Goal: Task Accomplishment & Management: Manage account settings

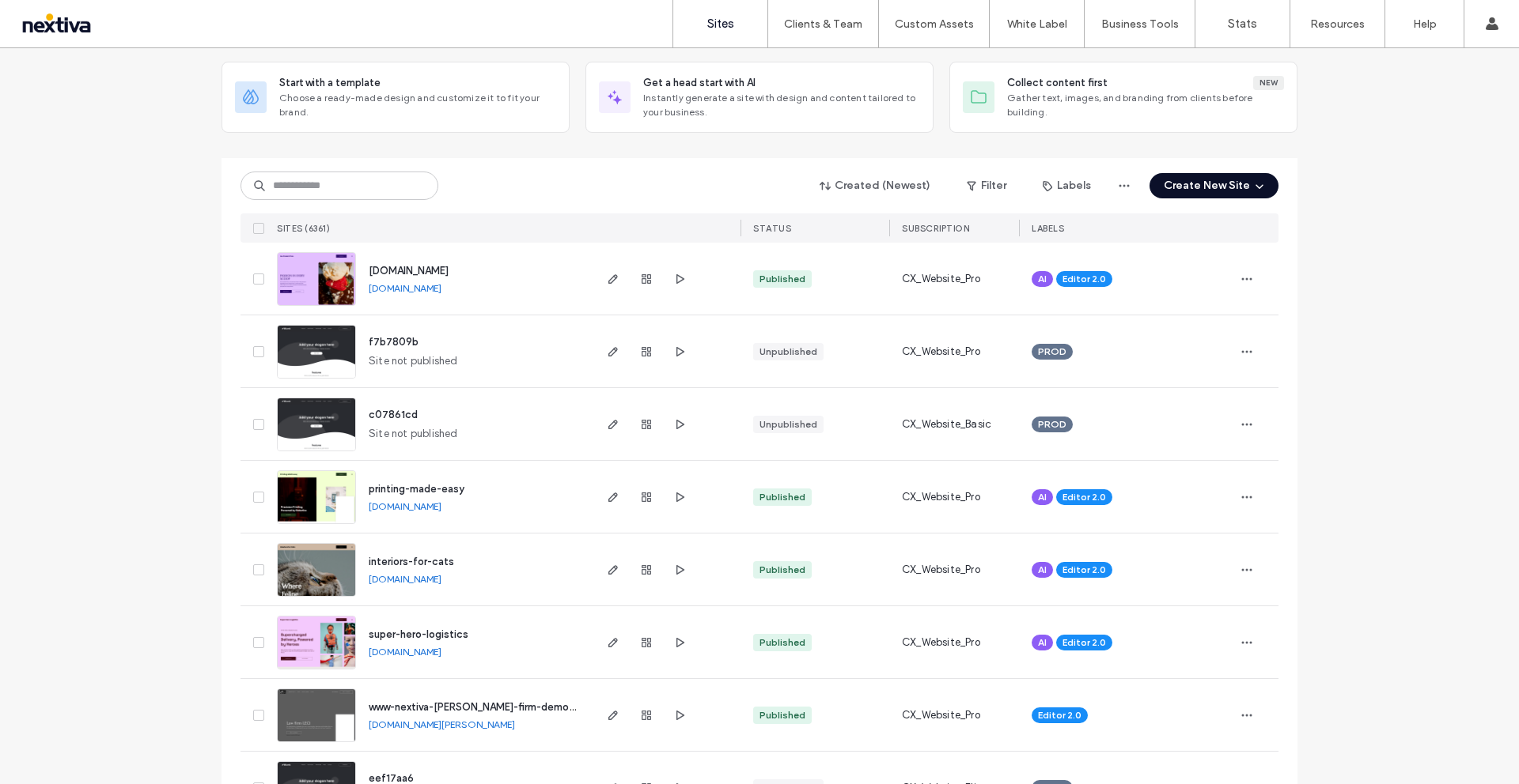
scroll to position [79, 0]
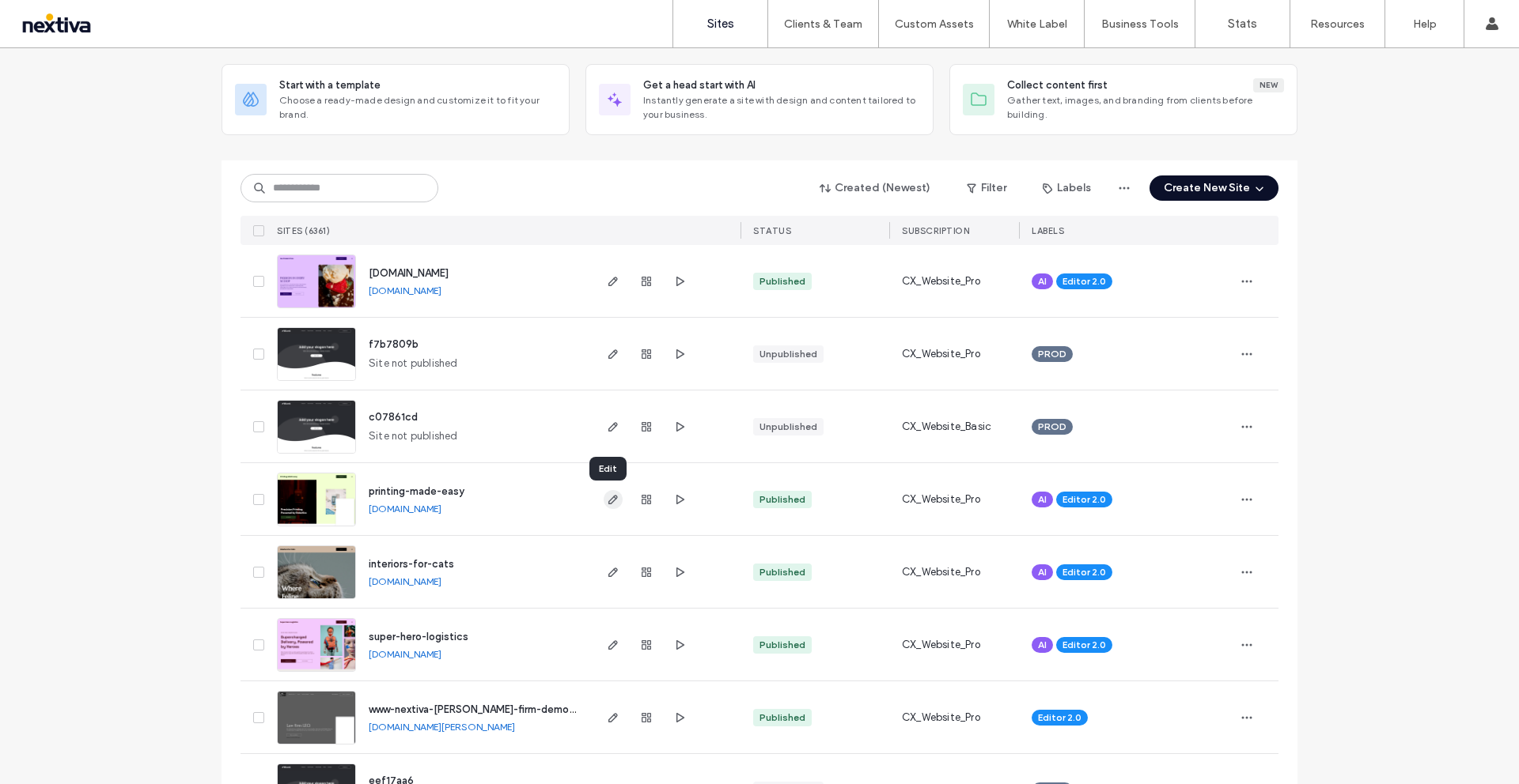
click at [614, 499] on span "button" at bounding box center [612, 499] width 19 height 19
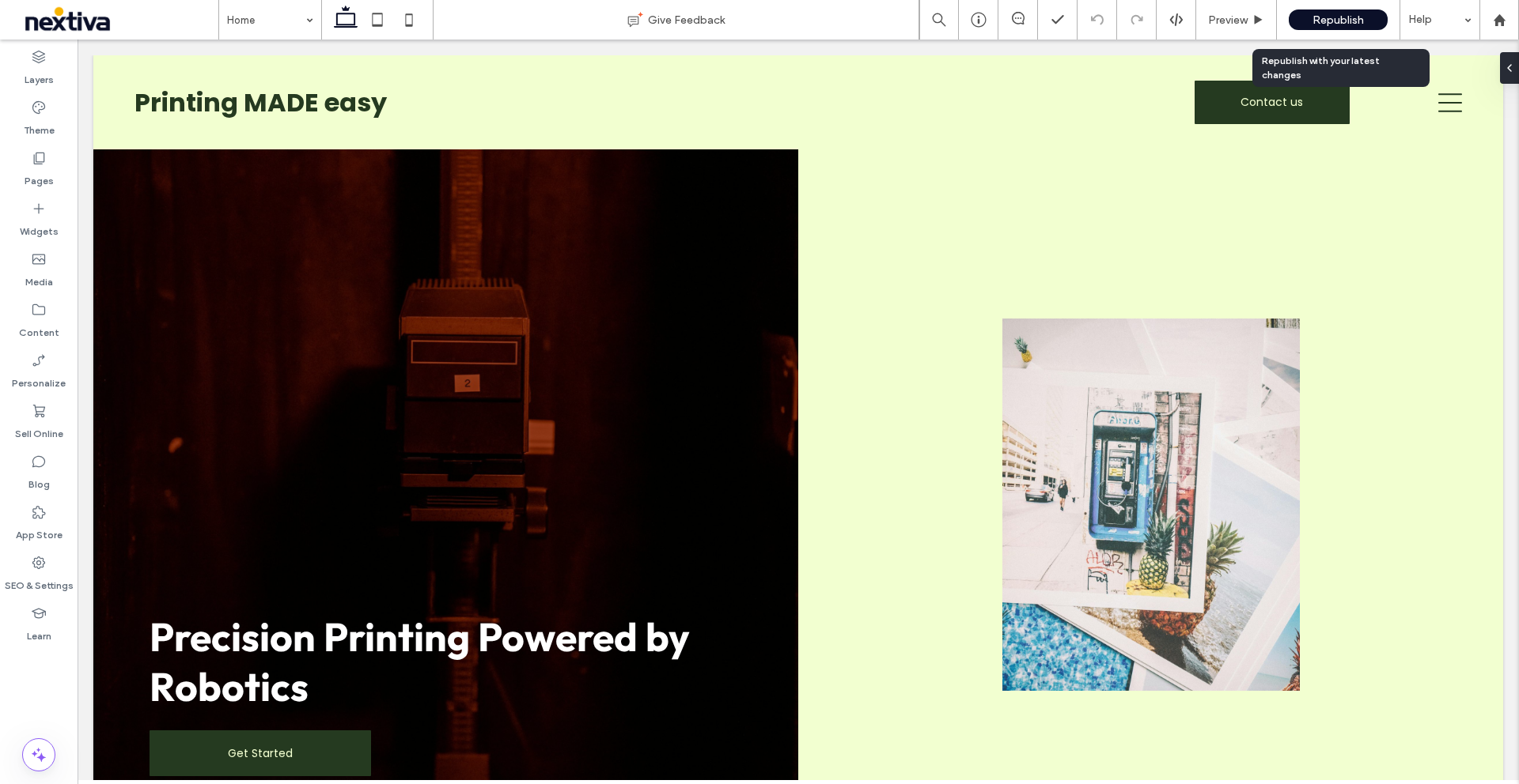
click at [1365, 31] on div "Republish" at bounding box center [1338, 20] width 99 height 40
click at [1338, 16] on span "Republish" at bounding box center [1338, 21] width 51 height 14
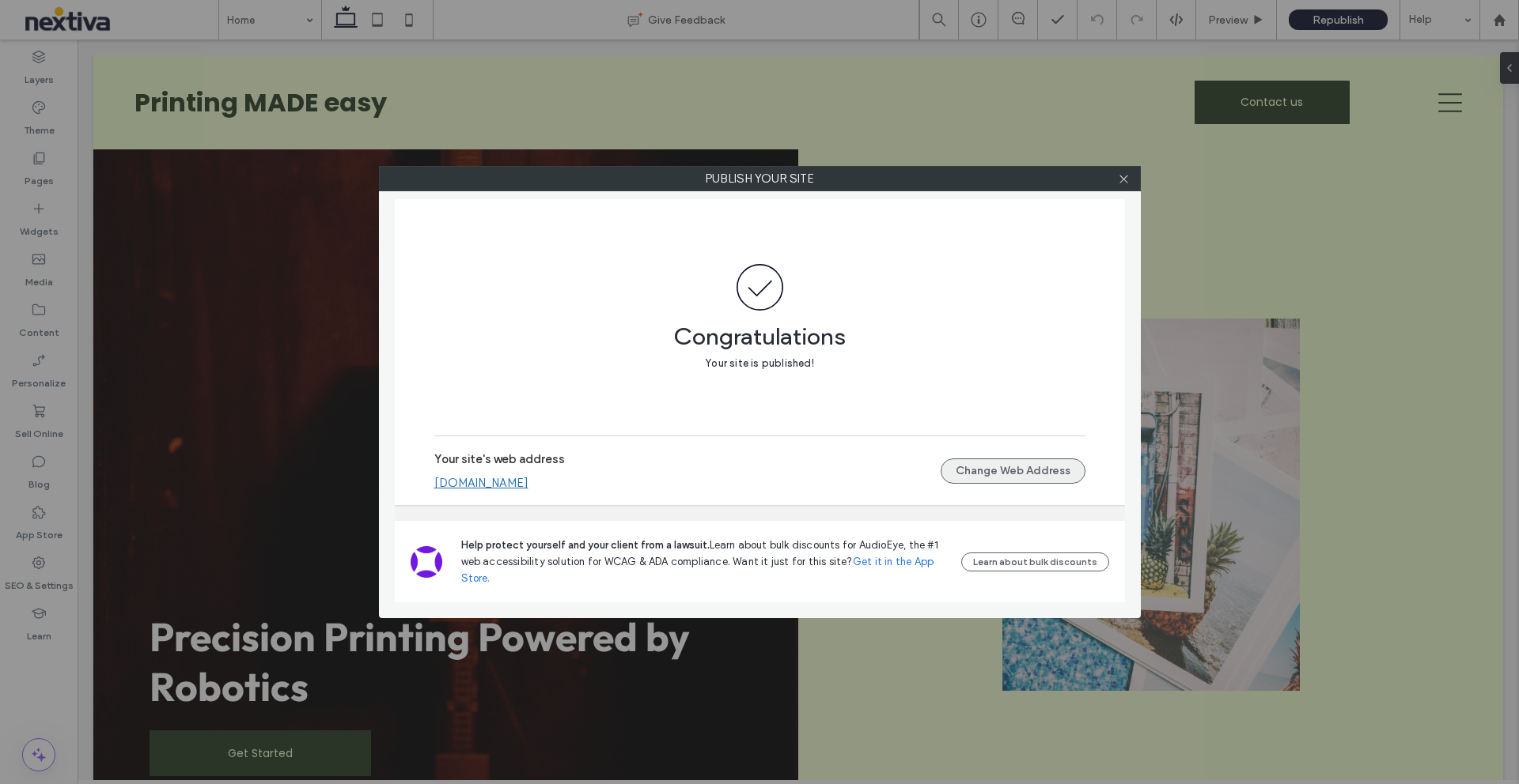
click at [961, 465] on button "Change Web Address" at bounding box center [1013, 472] width 144 height 26
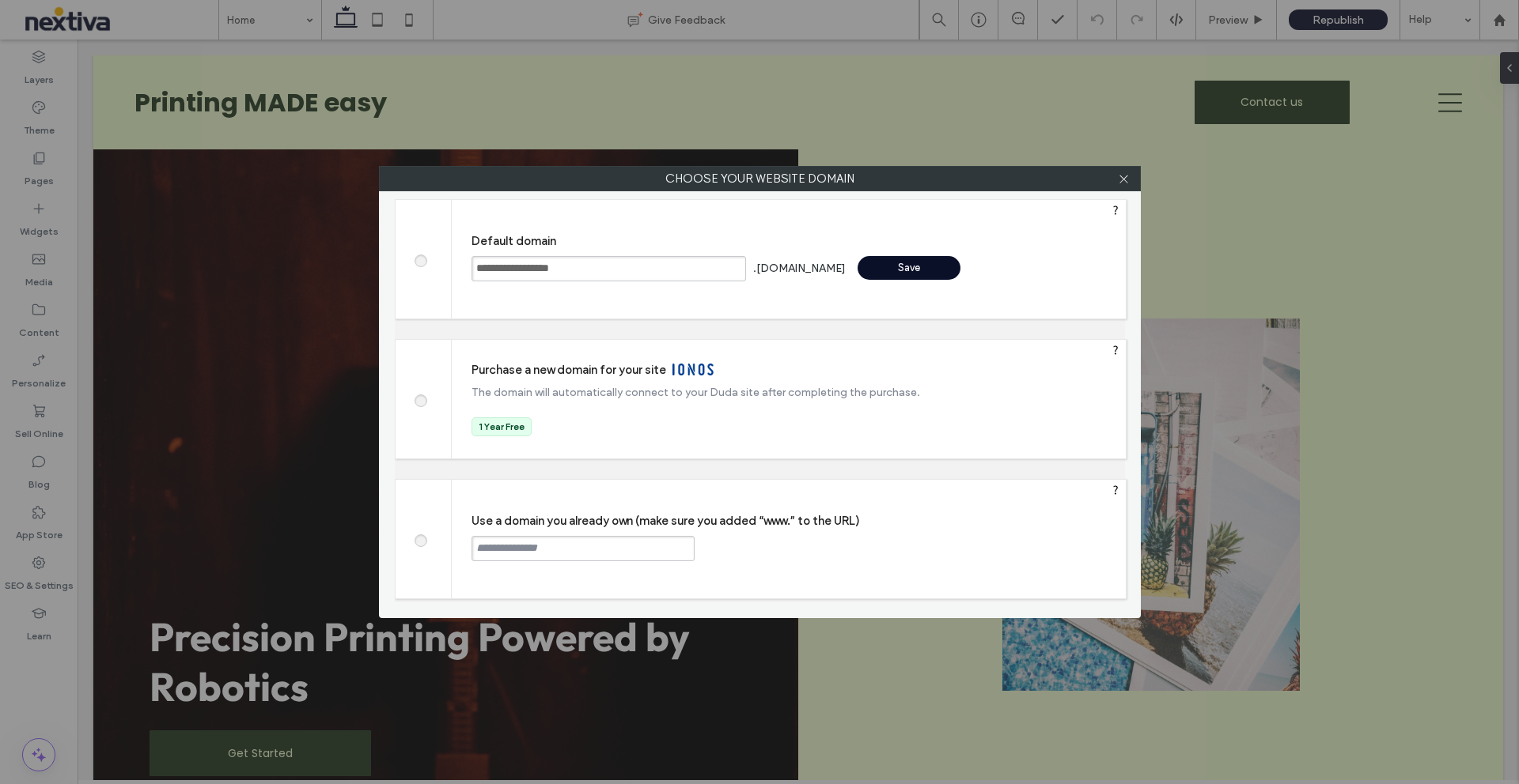
click at [538, 547] on input "text" at bounding box center [583, 549] width 223 height 26
type input "**********"
click at [753, 548] on div "Continue" at bounding box center [755, 548] width 103 height 24
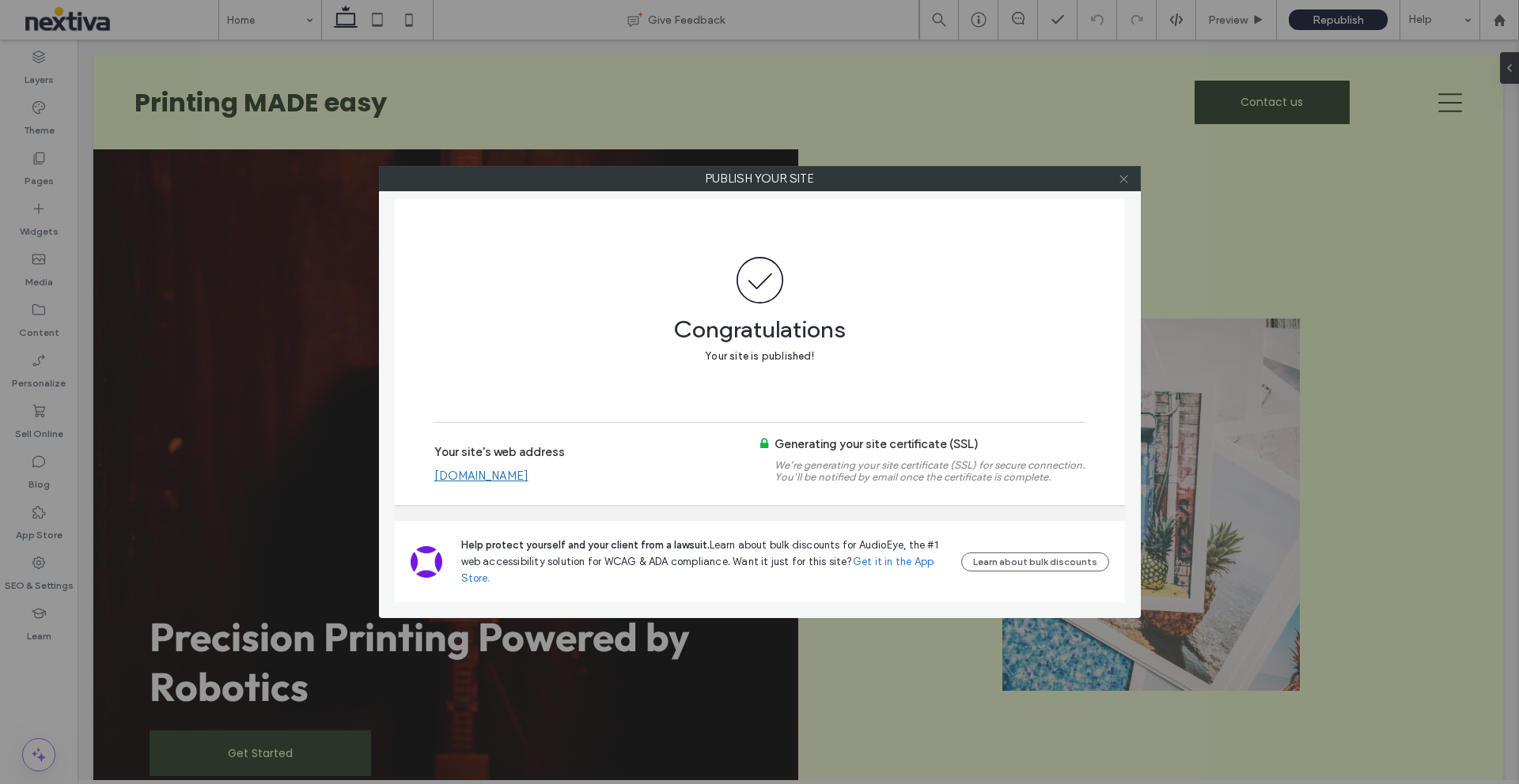
click at [1120, 184] on icon at bounding box center [1123, 179] width 12 height 12
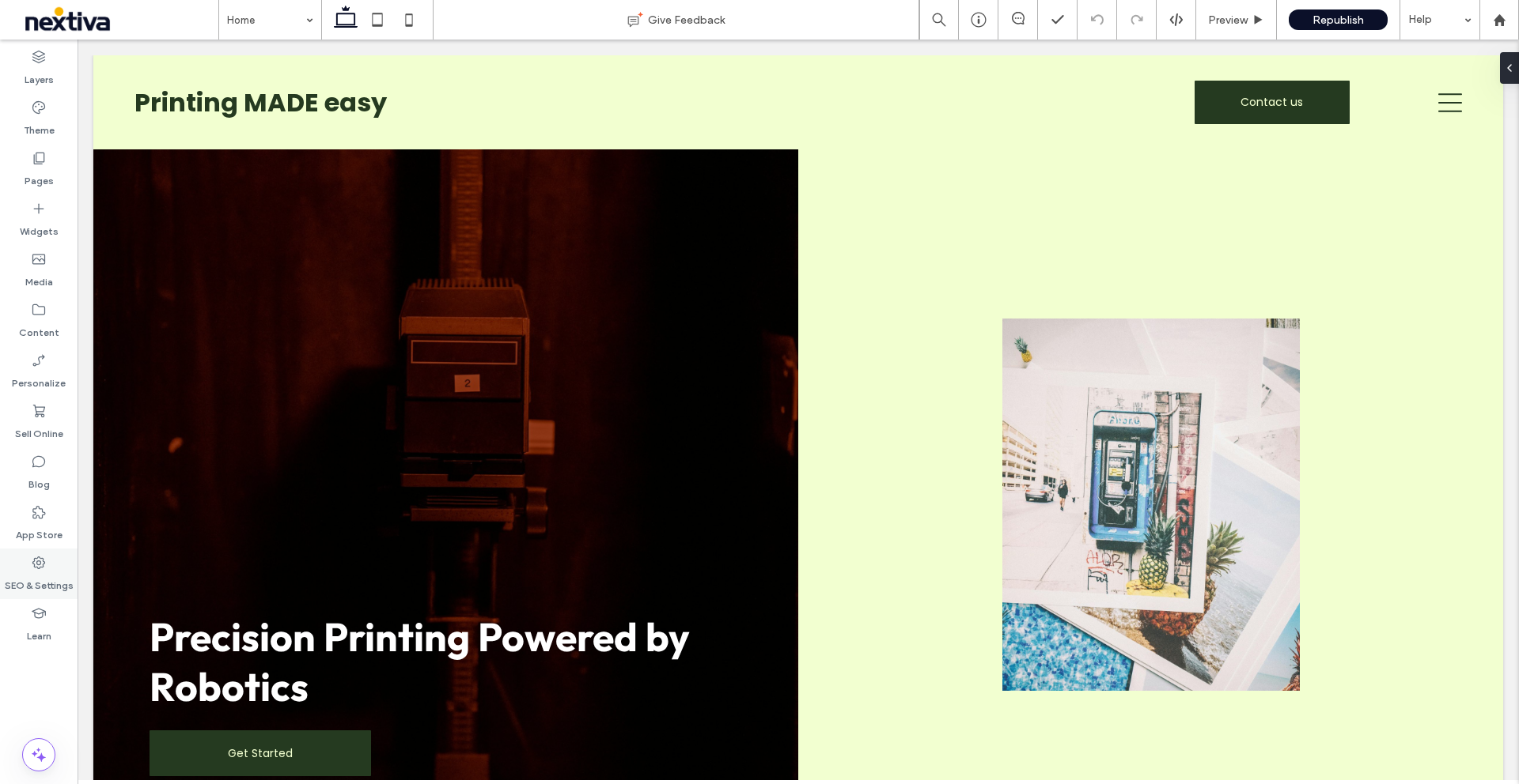
click at [53, 575] on label "SEO & Settings" at bounding box center [40, 582] width 69 height 22
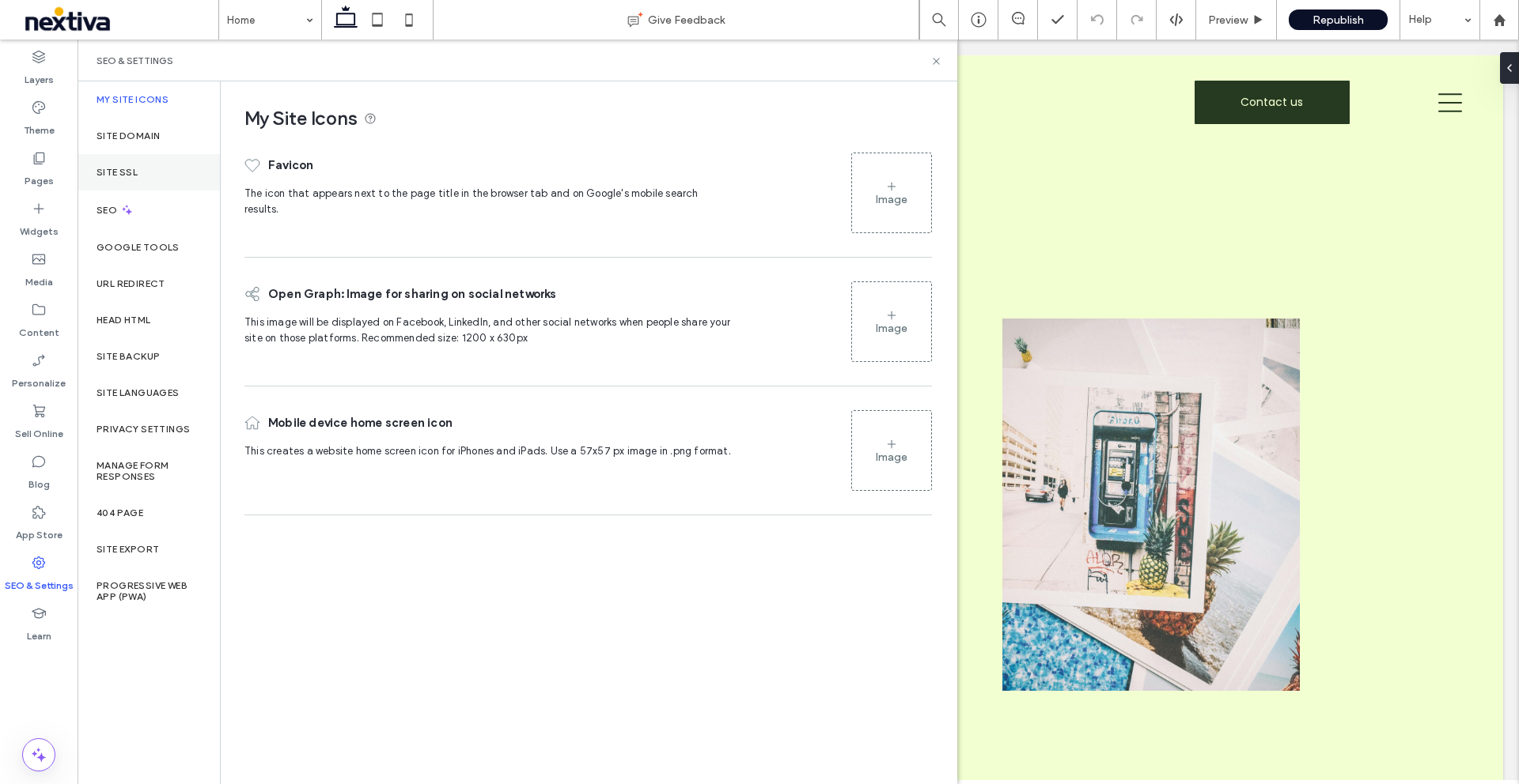
click at [134, 180] on div "Site SSL" at bounding box center [148, 172] width 142 height 37
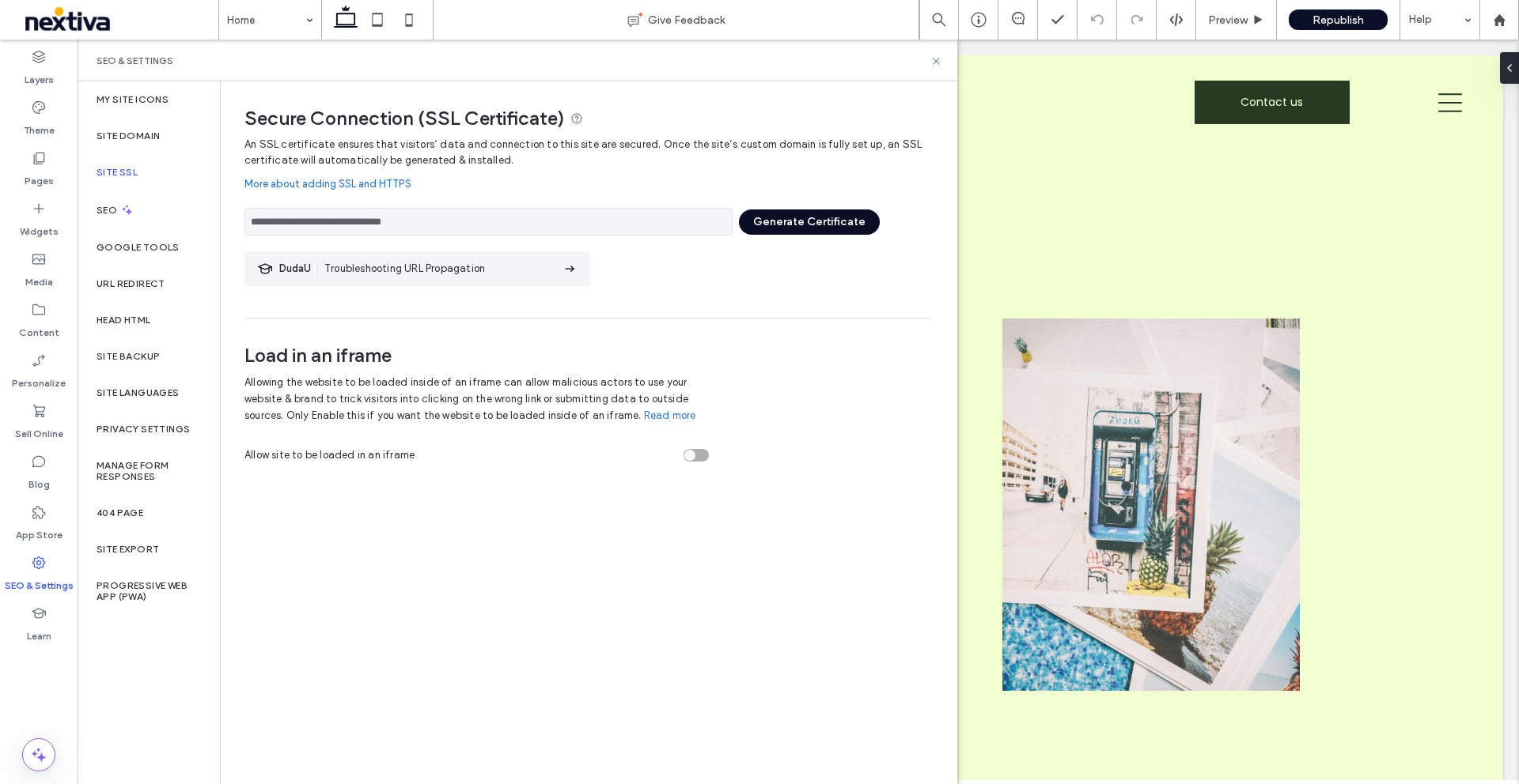
click at [812, 223] on button "Generate Certificate" at bounding box center [809, 222] width 140 height 26
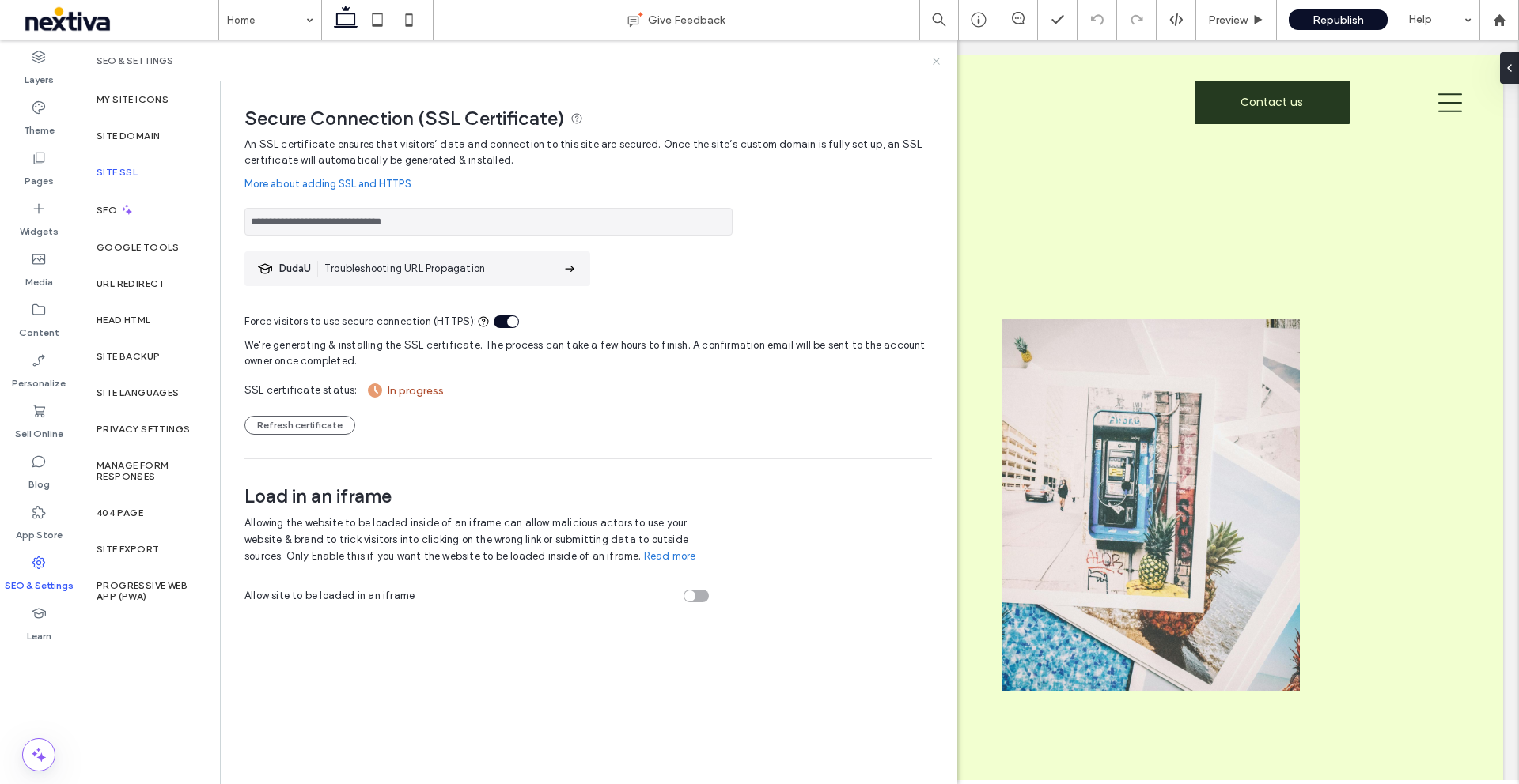
click at [935, 61] on use at bounding box center [936, 60] width 6 height 6
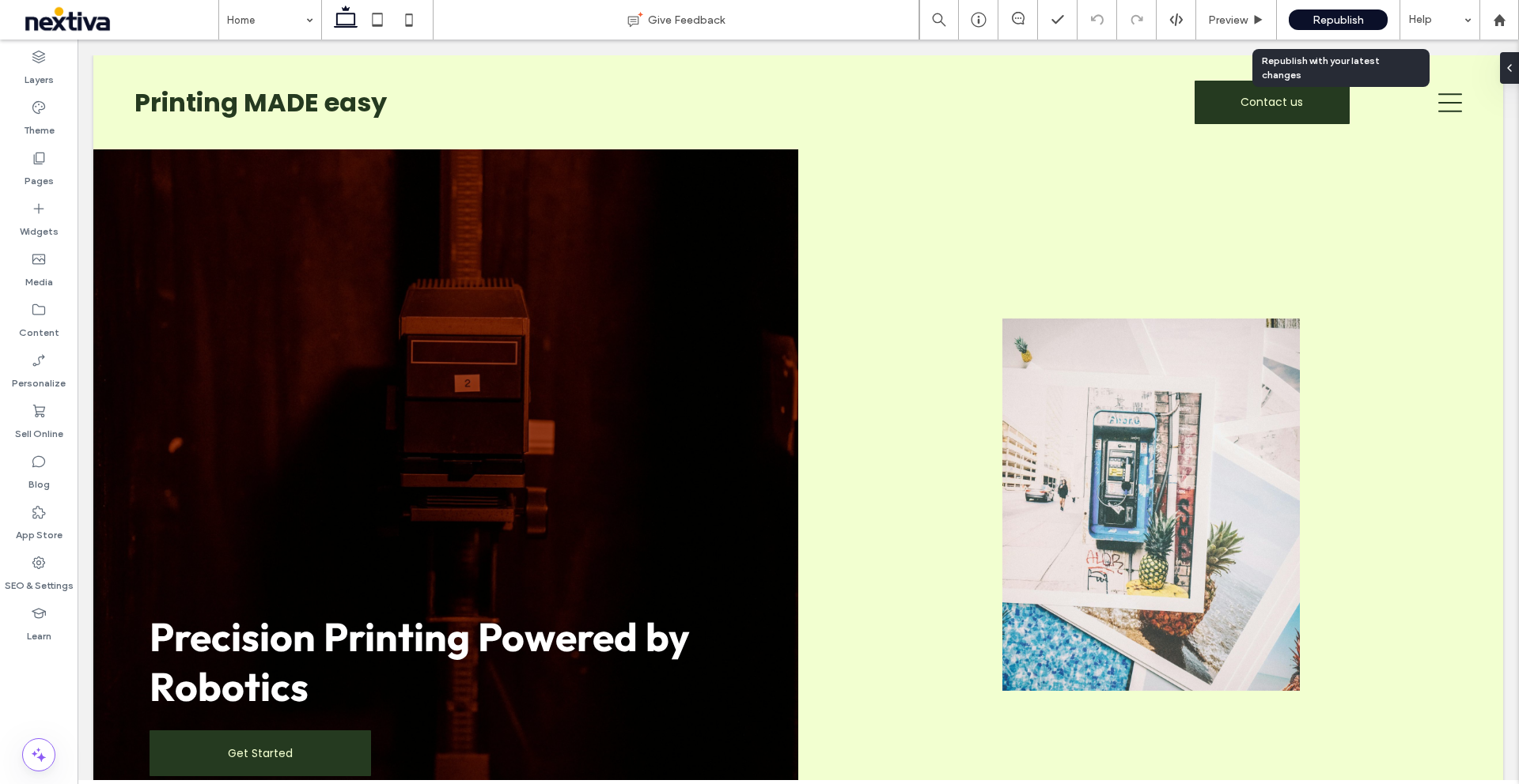
click at [1339, 24] on span "Republish" at bounding box center [1338, 21] width 51 height 14
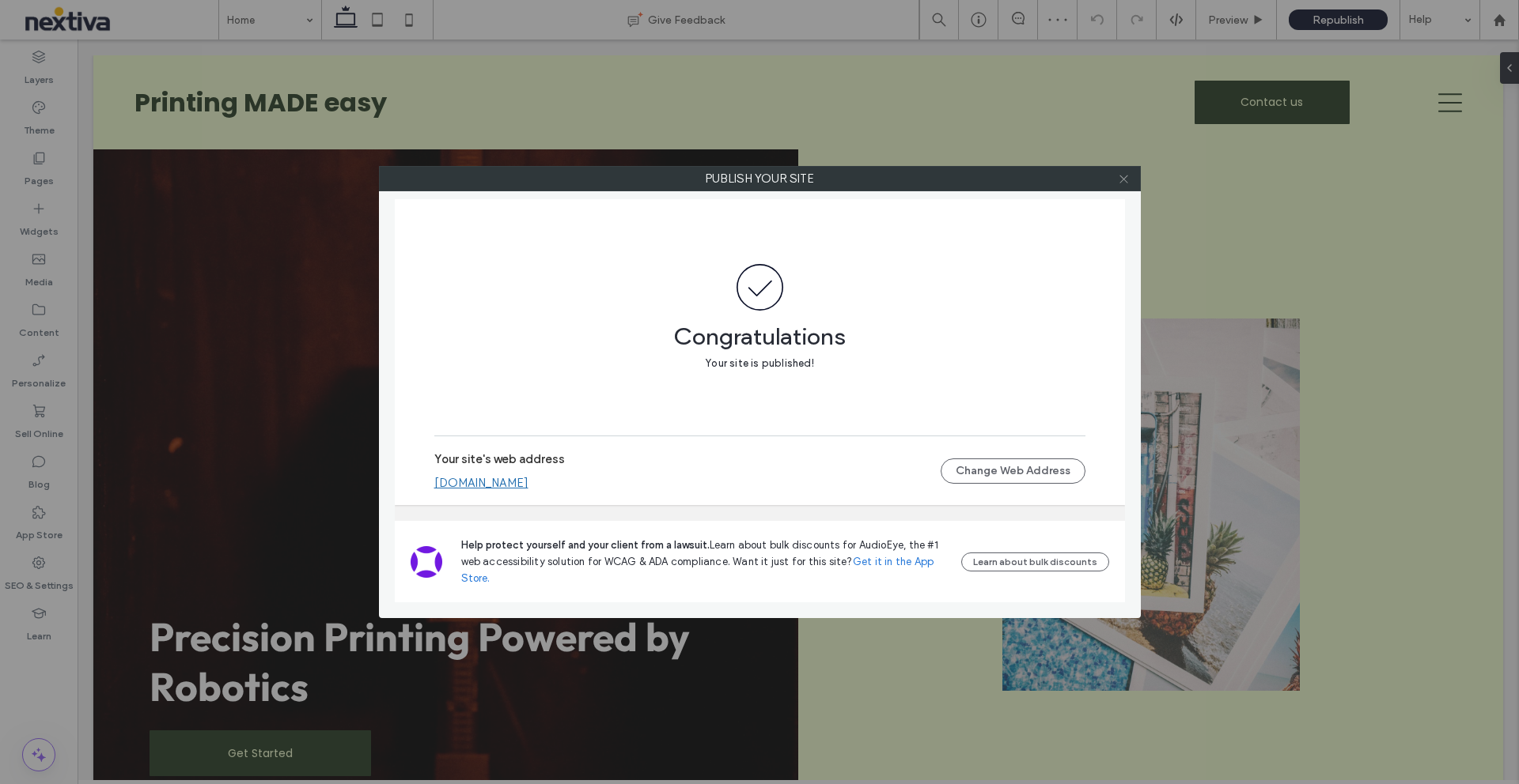
click at [1123, 175] on icon at bounding box center [1123, 179] width 12 height 12
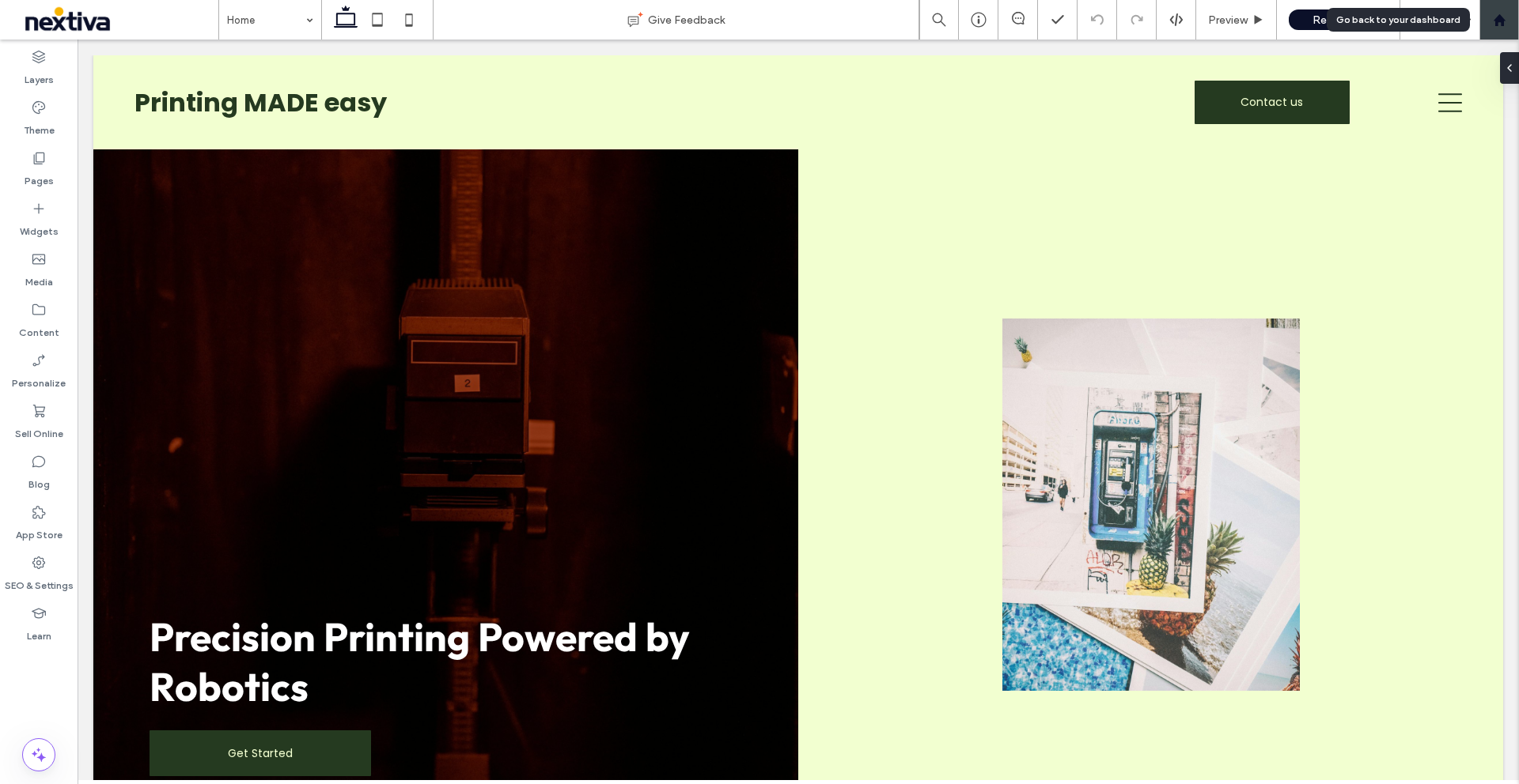
click at [1495, 26] on use at bounding box center [1498, 20] width 12 height 12
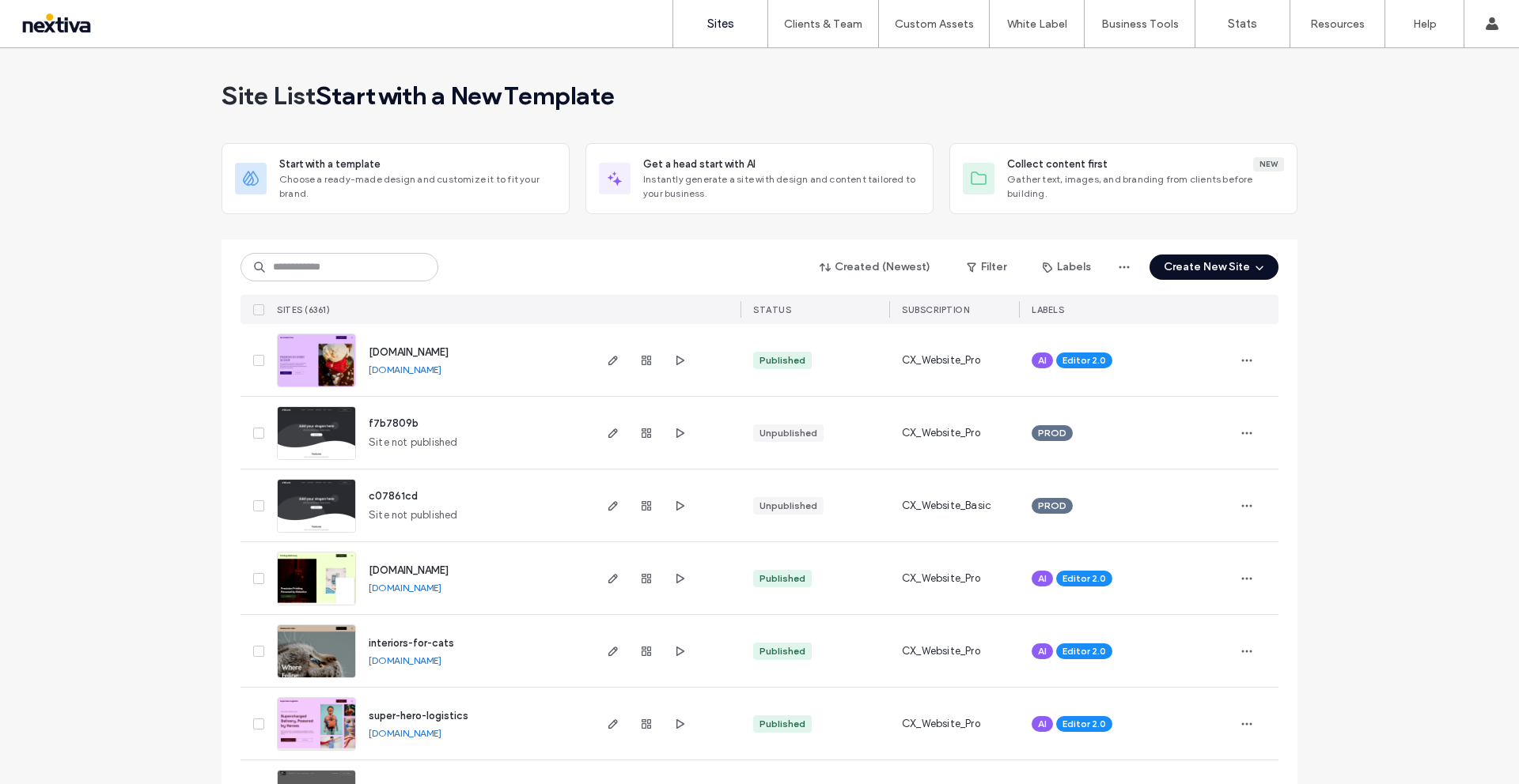
scroll to position [68, 0]
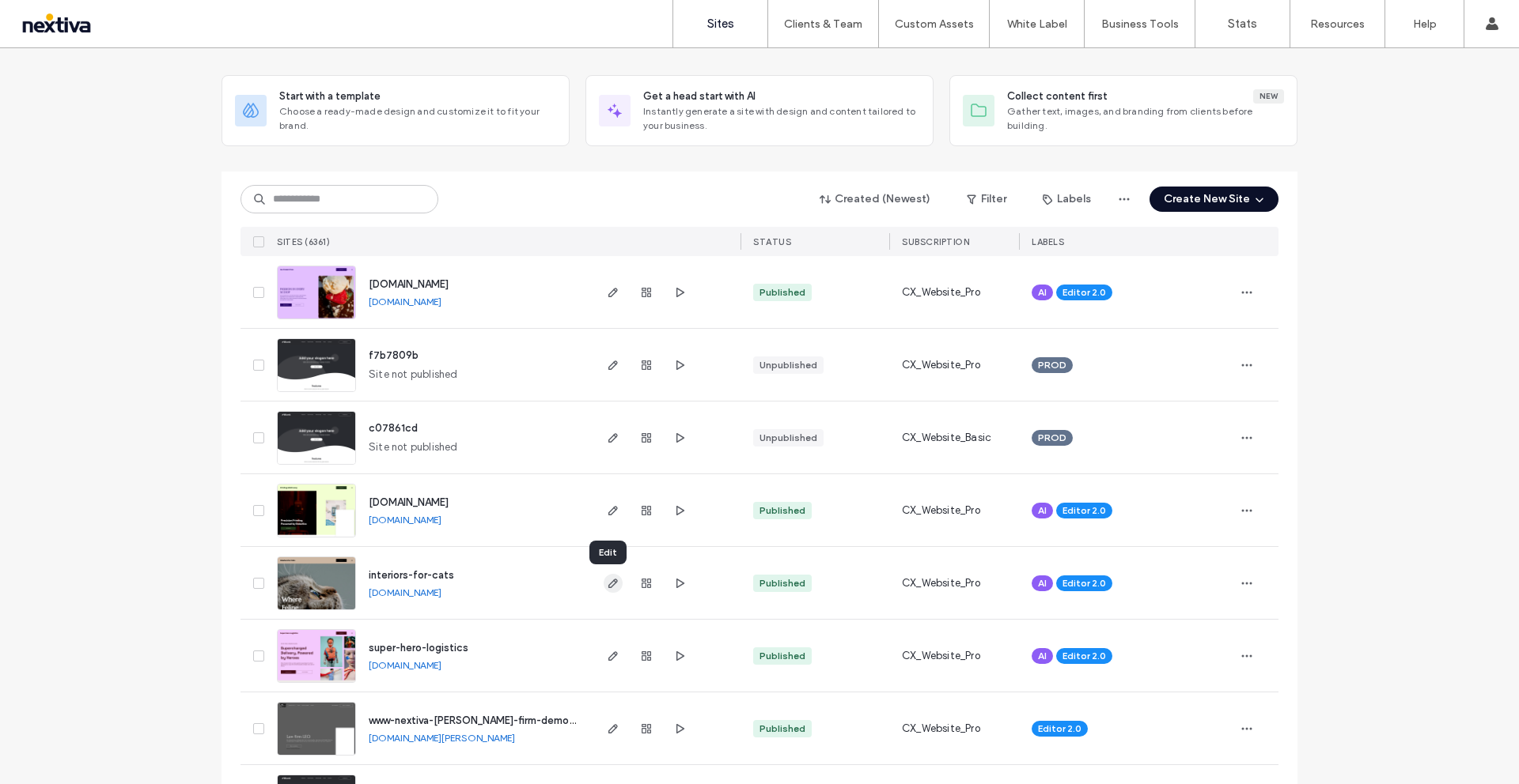
click at [607, 586] on icon "button" at bounding box center [613, 583] width 13 height 13
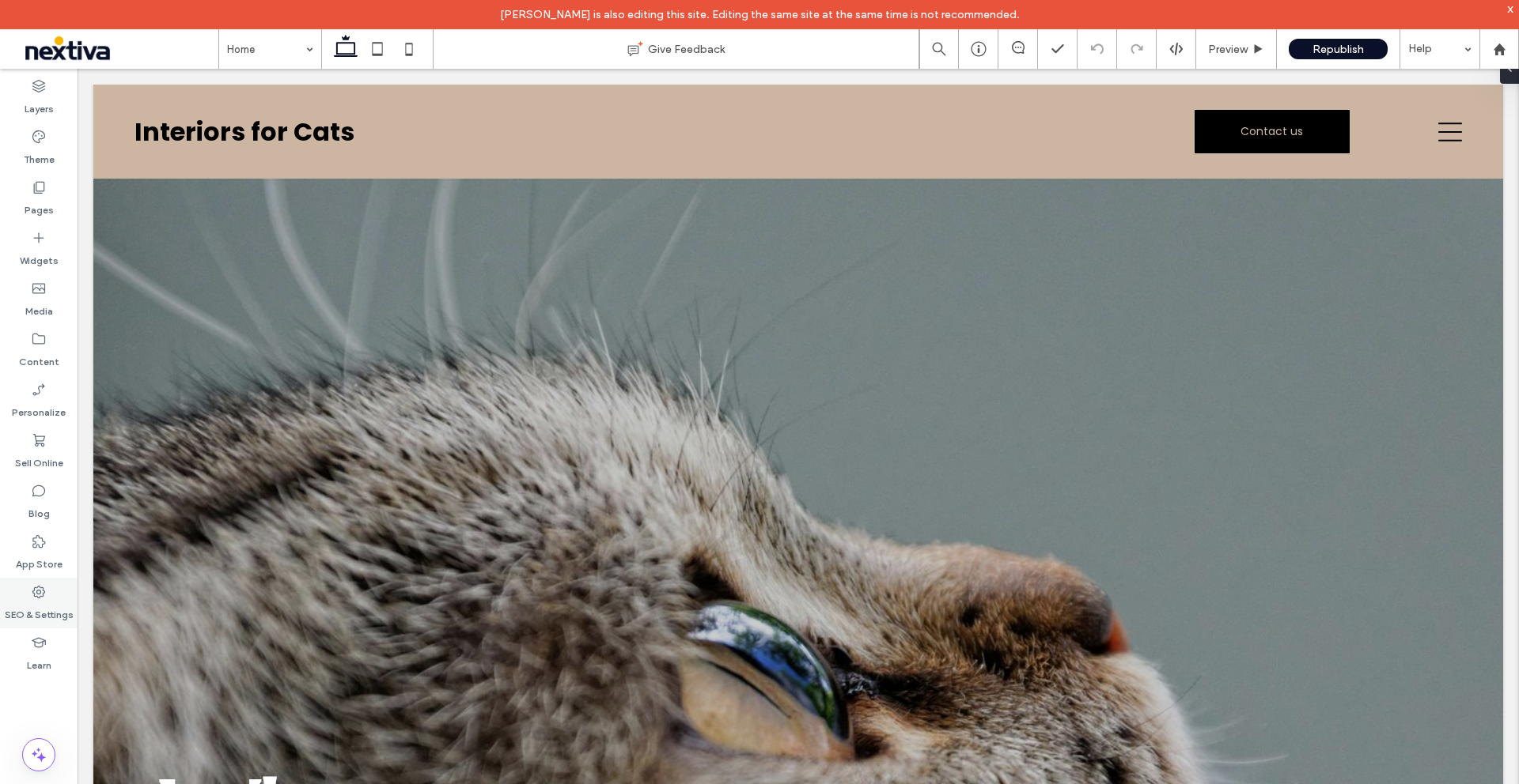
click at [34, 601] on label "SEO & Settings" at bounding box center [40, 611] width 69 height 22
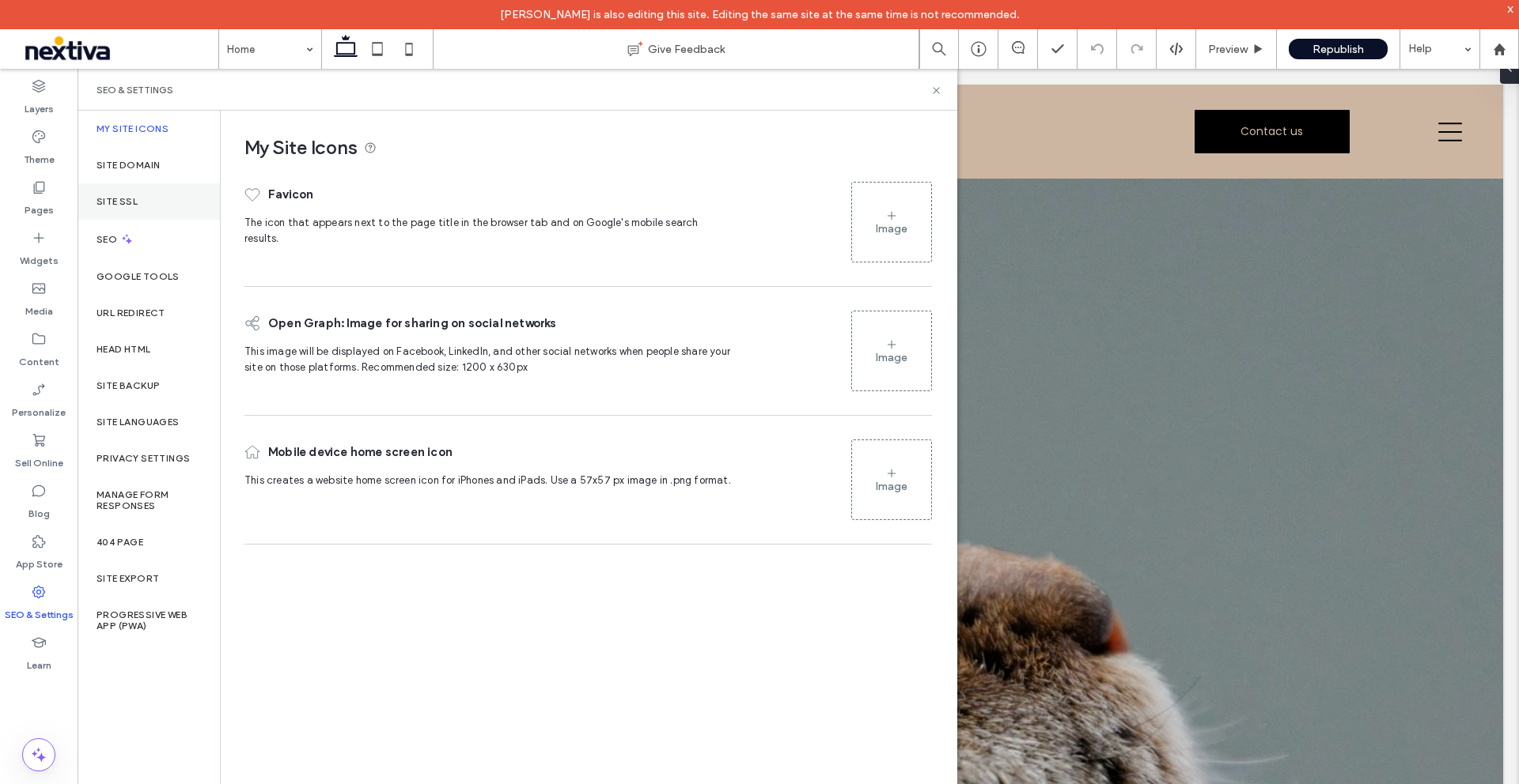
click at [95, 202] on div "Site SSL" at bounding box center [148, 202] width 142 height 37
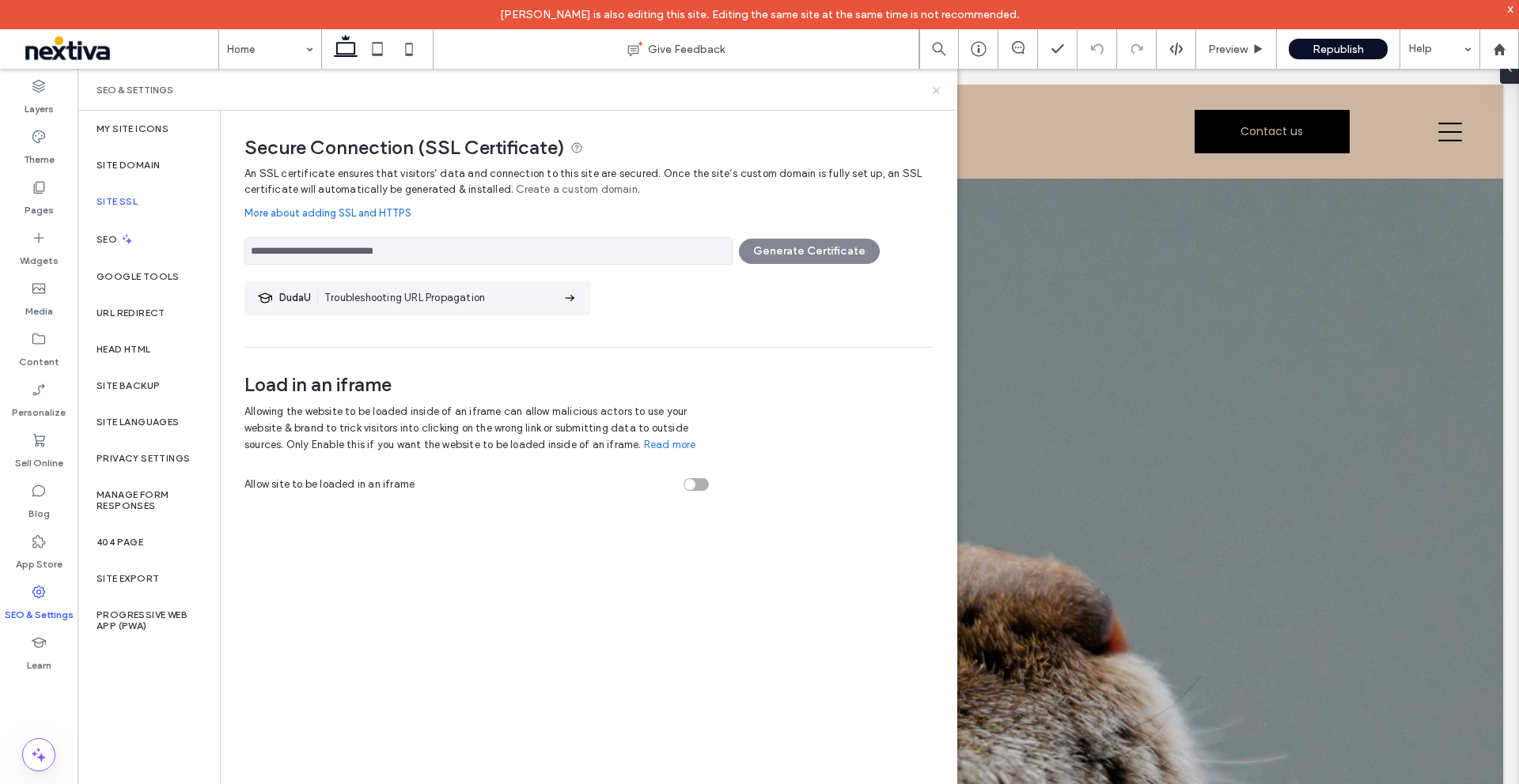
click at [933, 91] on icon at bounding box center [937, 91] width 12 height 12
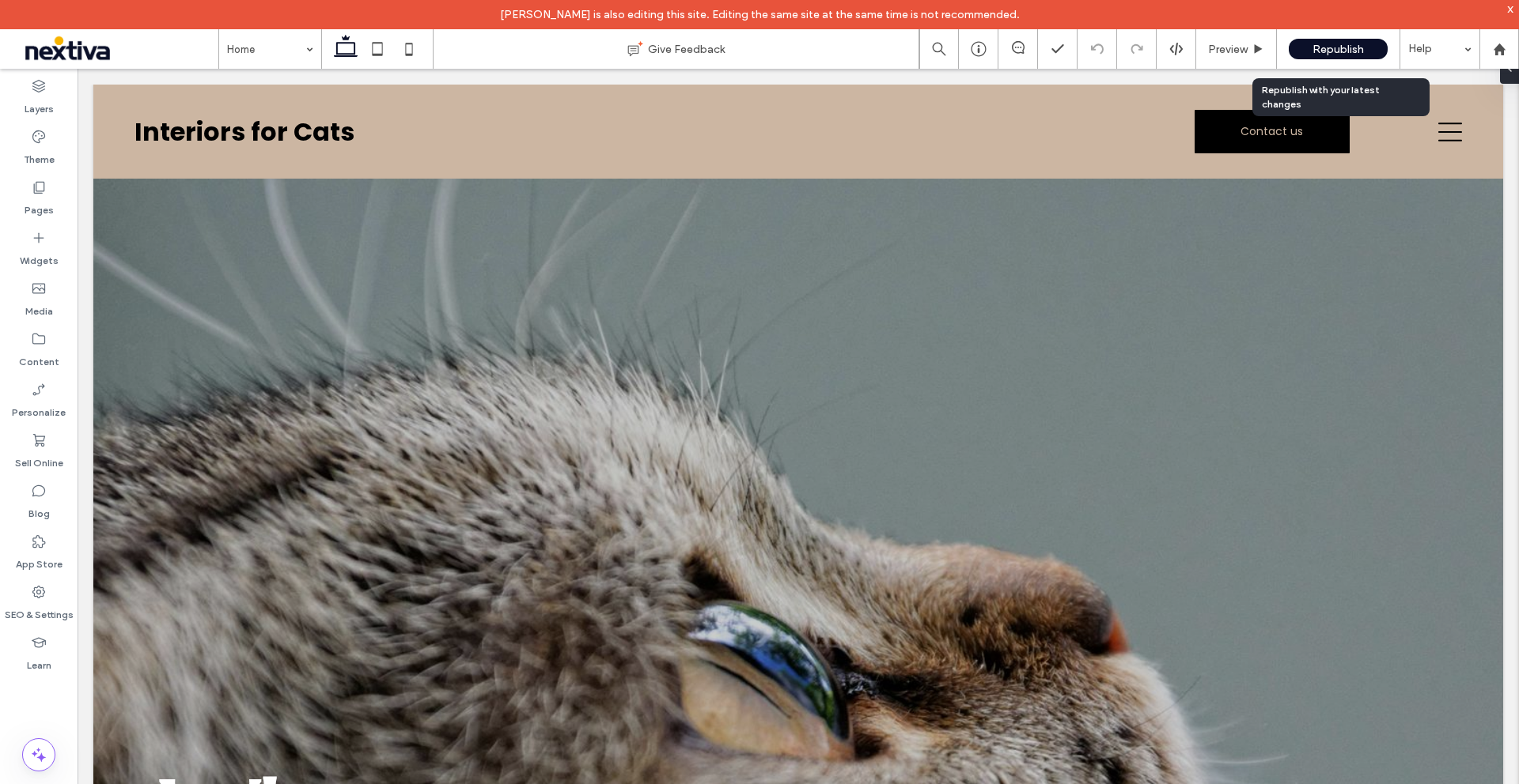
click at [1352, 44] on span "Republish" at bounding box center [1338, 49] width 51 height 14
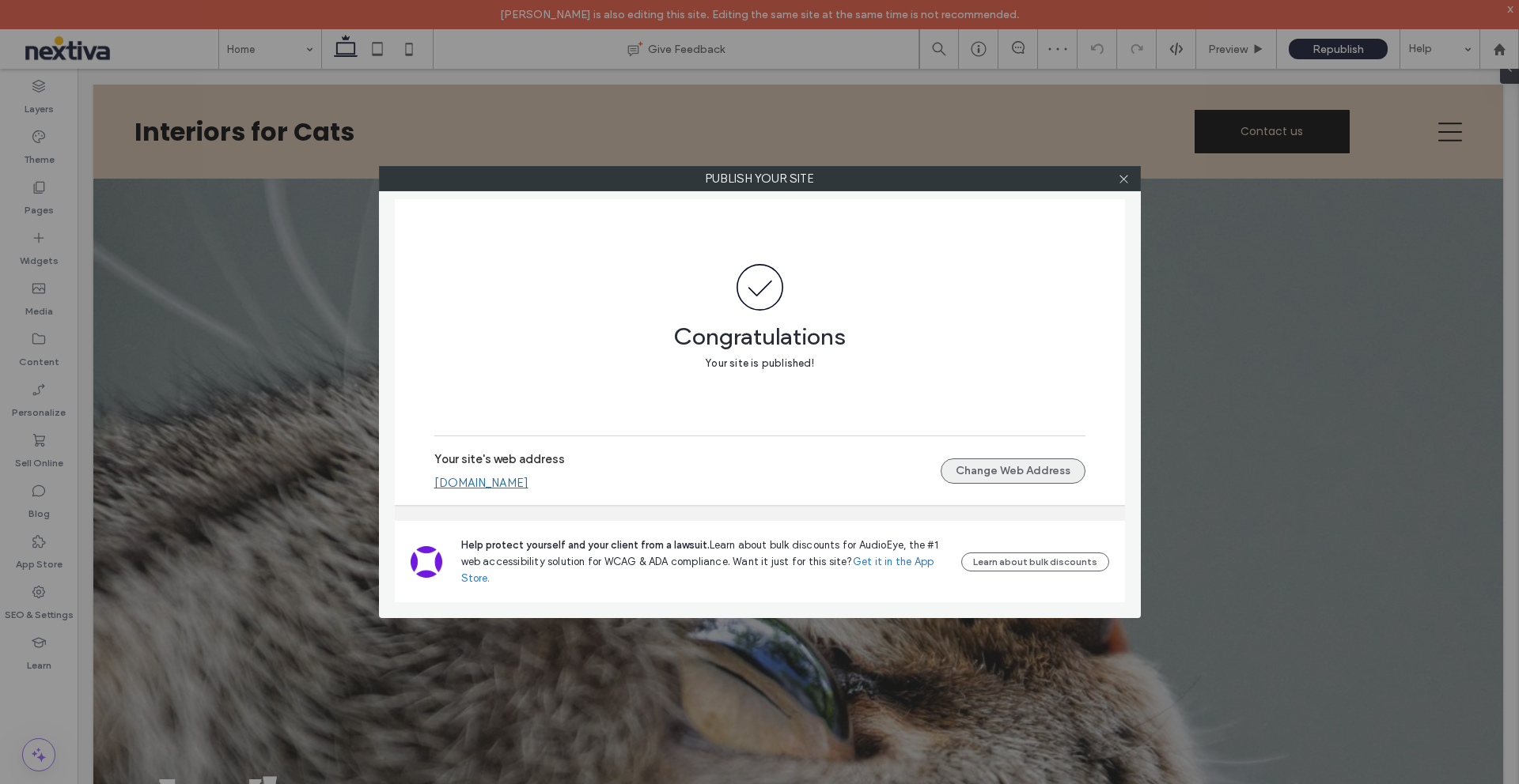
click at [960, 478] on button "Change Web Address" at bounding box center [1013, 472] width 144 height 26
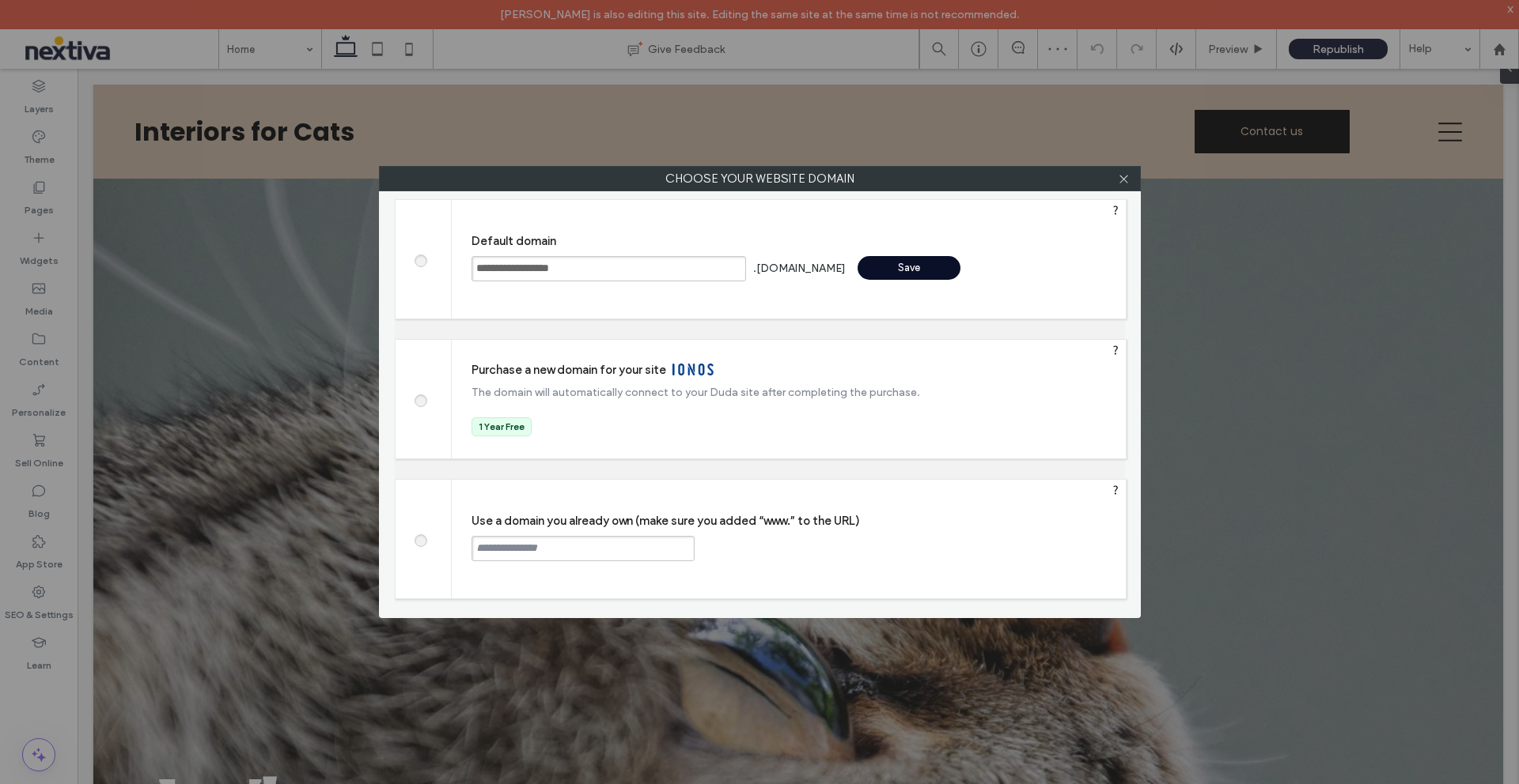
click at [510, 555] on input "text" at bounding box center [583, 549] width 223 height 26
type input "**********"
click at [747, 549] on div "Continue" at bounding box center [755, 548] width 103 height 24
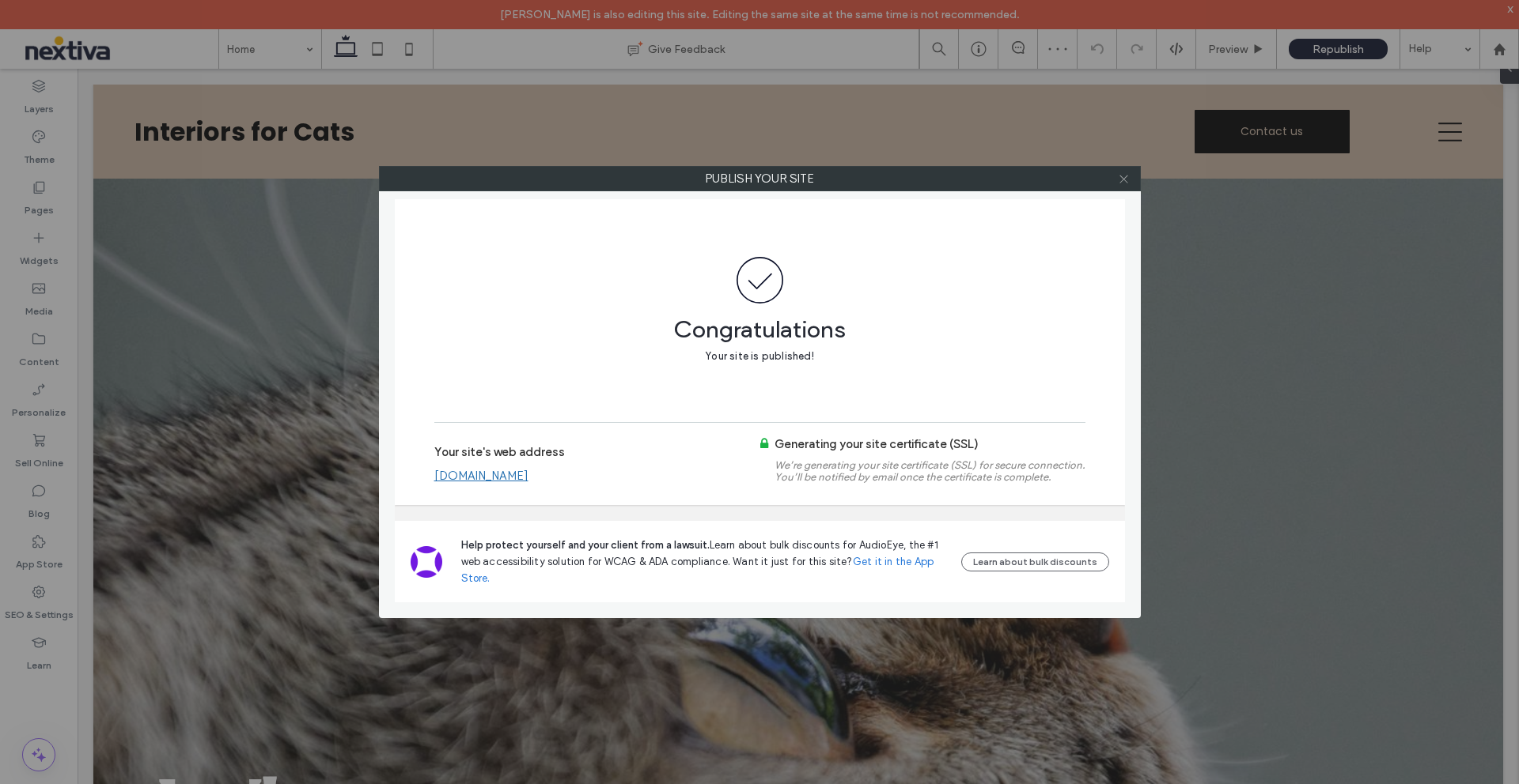
click at [1121, 180] on use at bounding box center [1123, 179] width 8 height 8
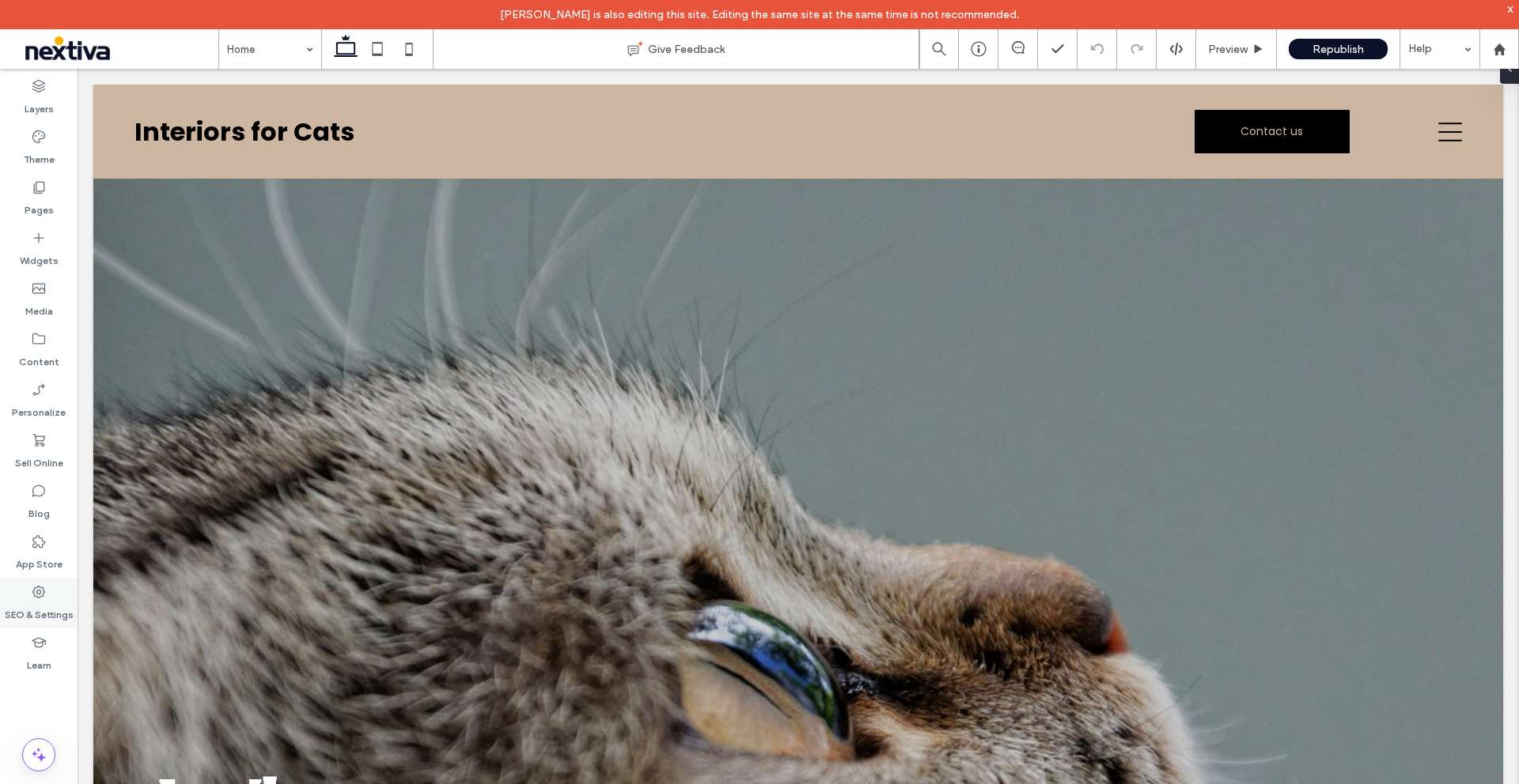
click at [38, 604] on label "SEO & Settings" at bounding box center [40, 611] width 69 height 22
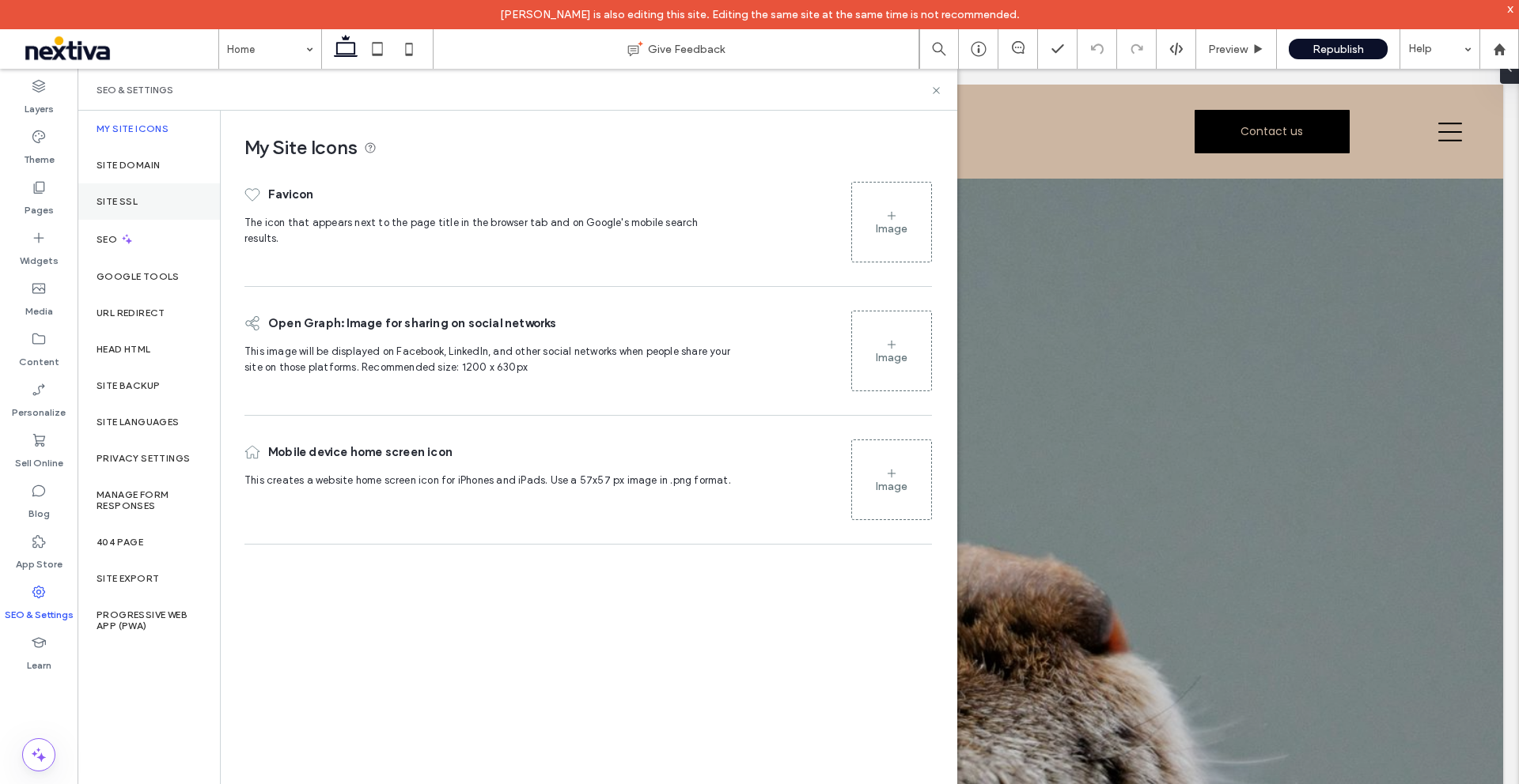
click at [100, 194] on div "Site SSL" at bounding box center [148, 202] width 142 height 37
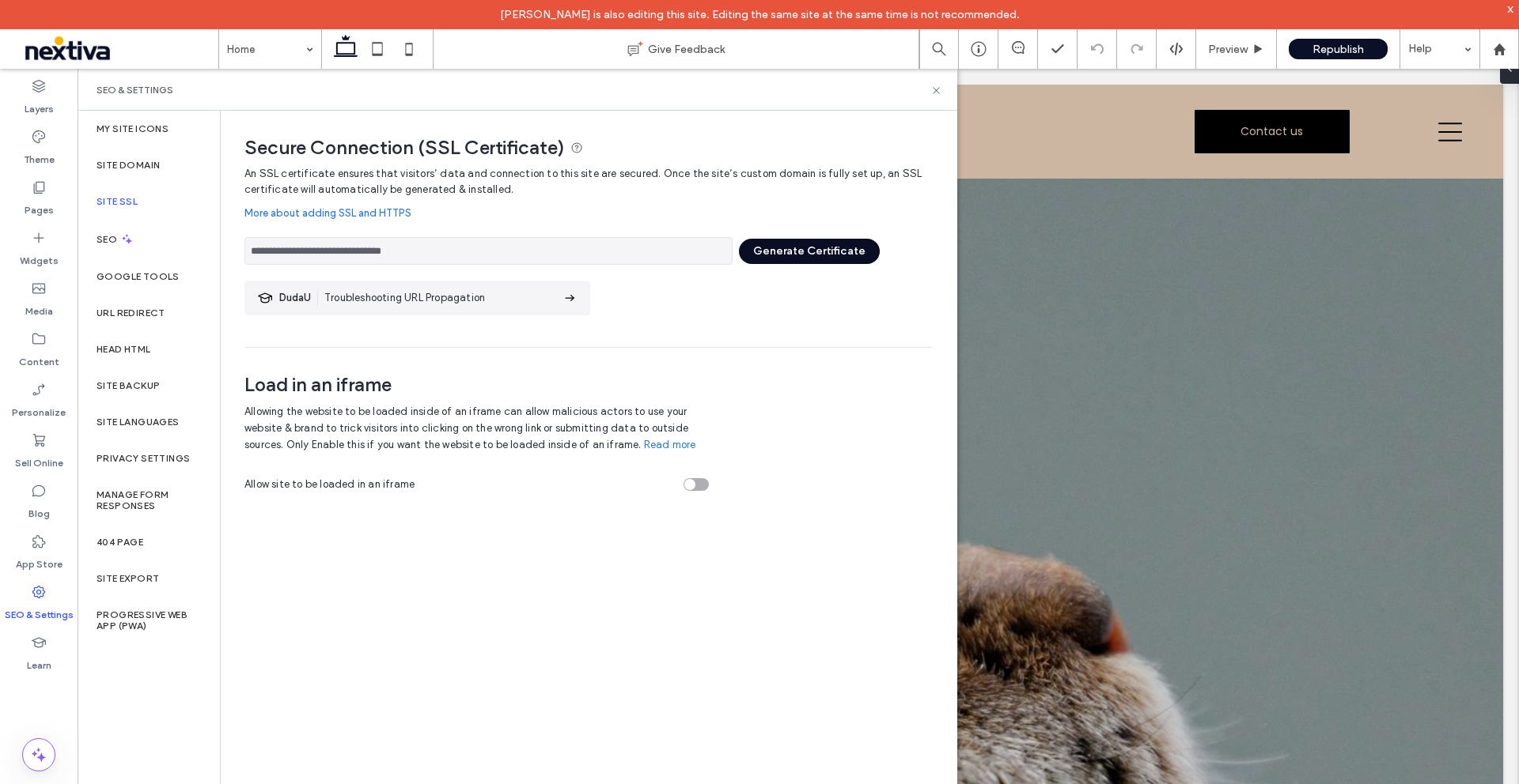
click at [853, 253] on button "Generate Certificate" at bounding box center [809, 252] width 140 height 26
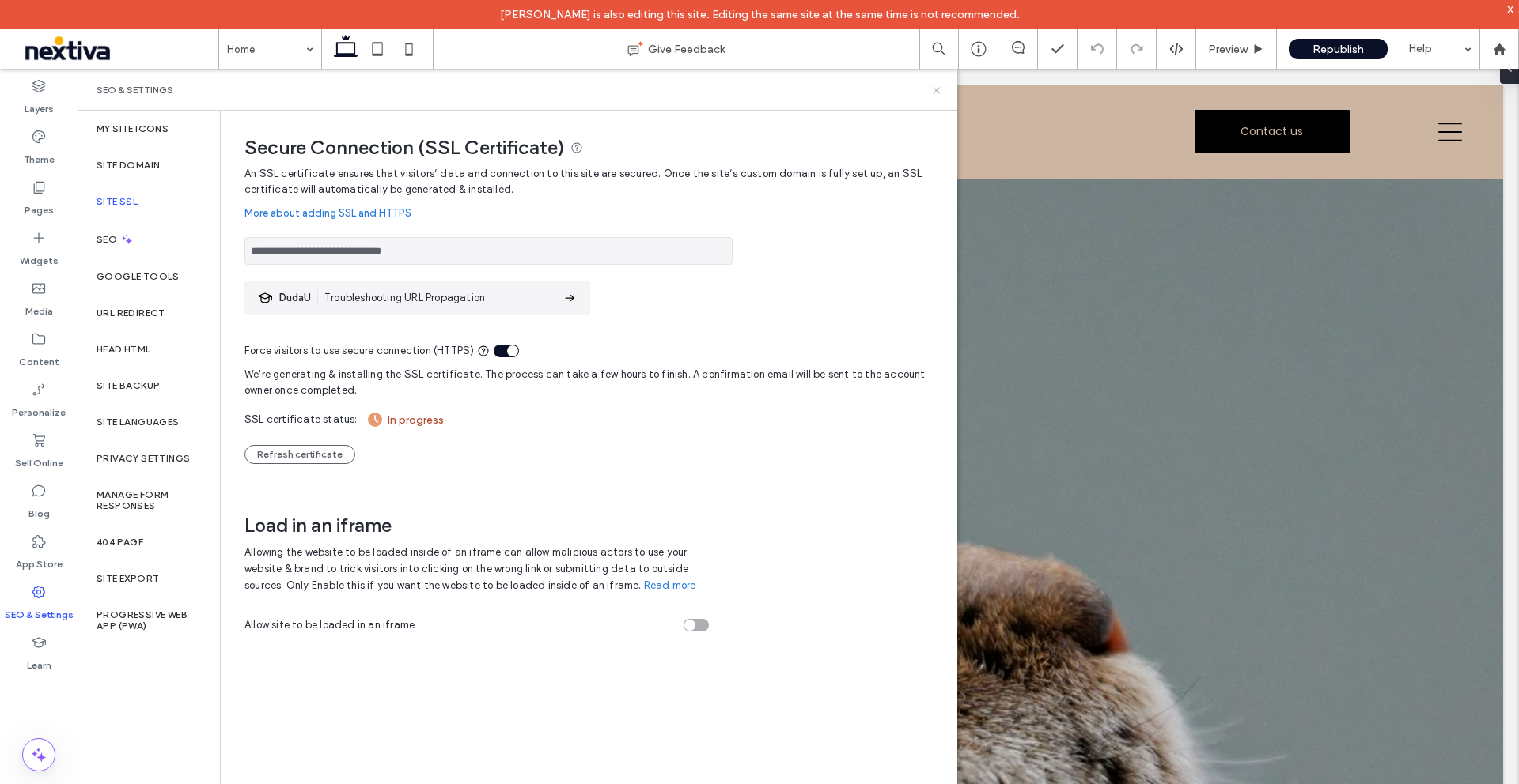
click at [936, 90] on use at bounding box center [936, 90] width 6 height 6
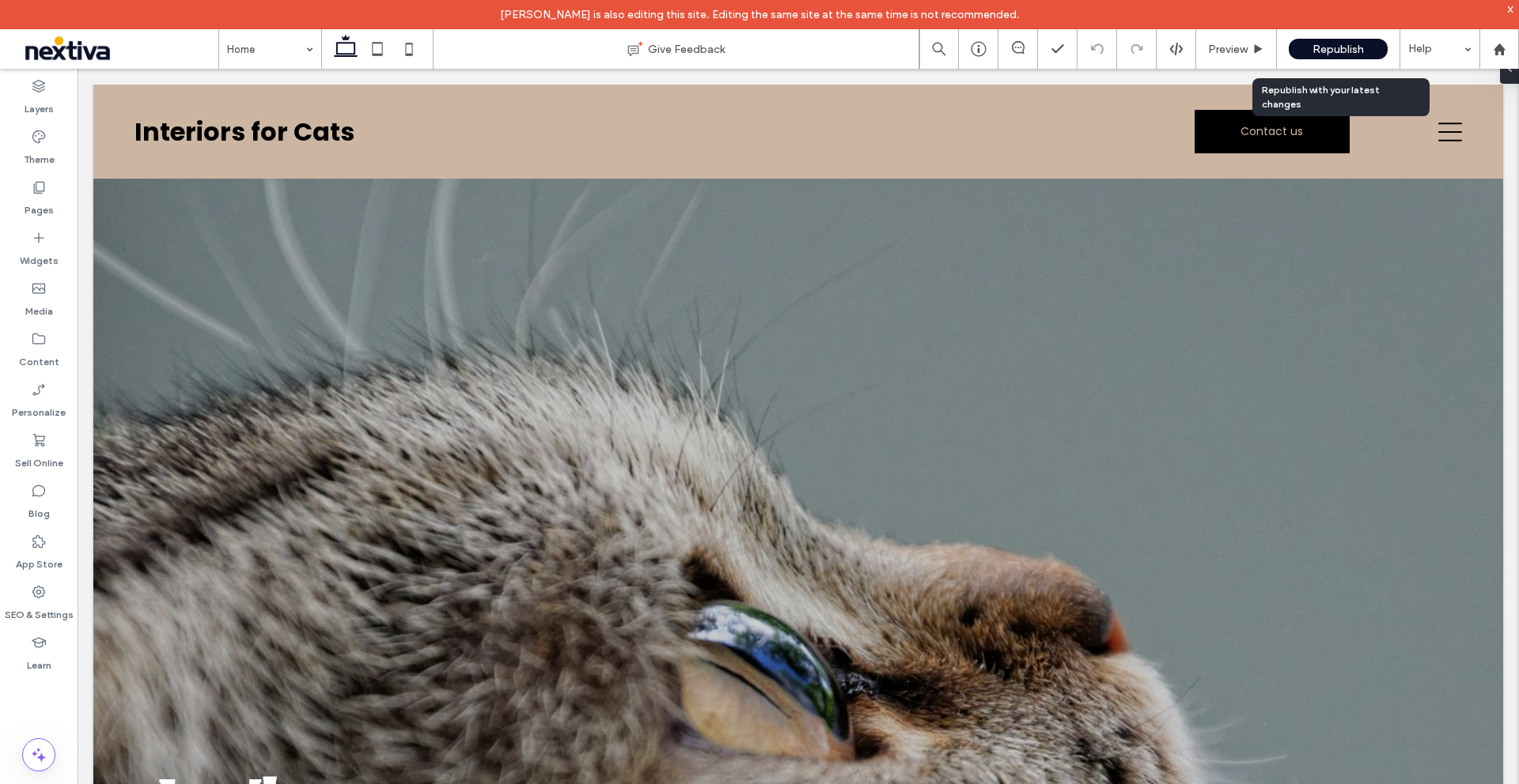
click at [1314, 49] on span "Republish" at bounding box center [1338, 49] width 51 height 14
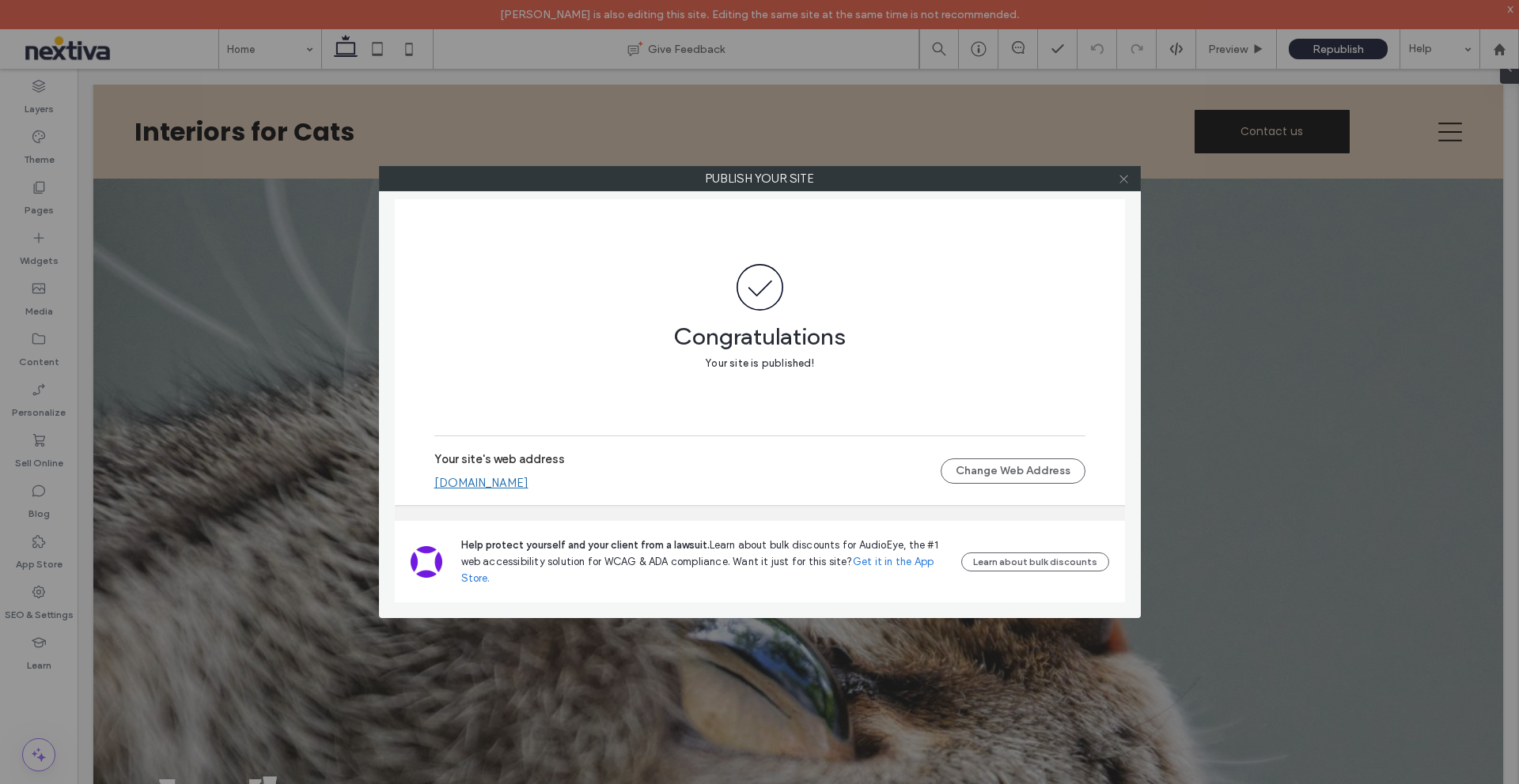
click at [1125, 181] on icon at bounding box center [1123, 179] width 12 height 12
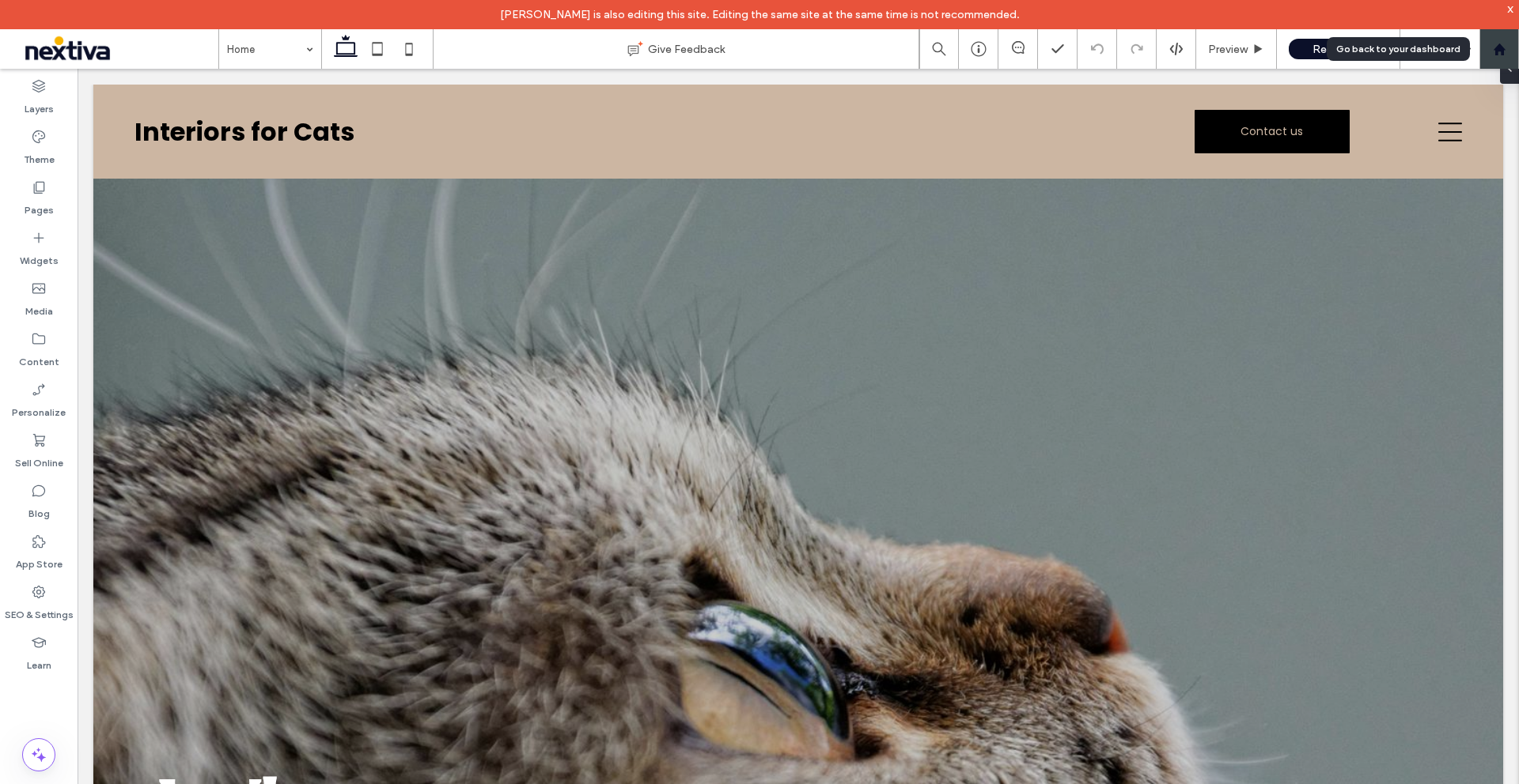
click at [1496, 54] on icon at bounding box center [1499, 49] width 14 height 14
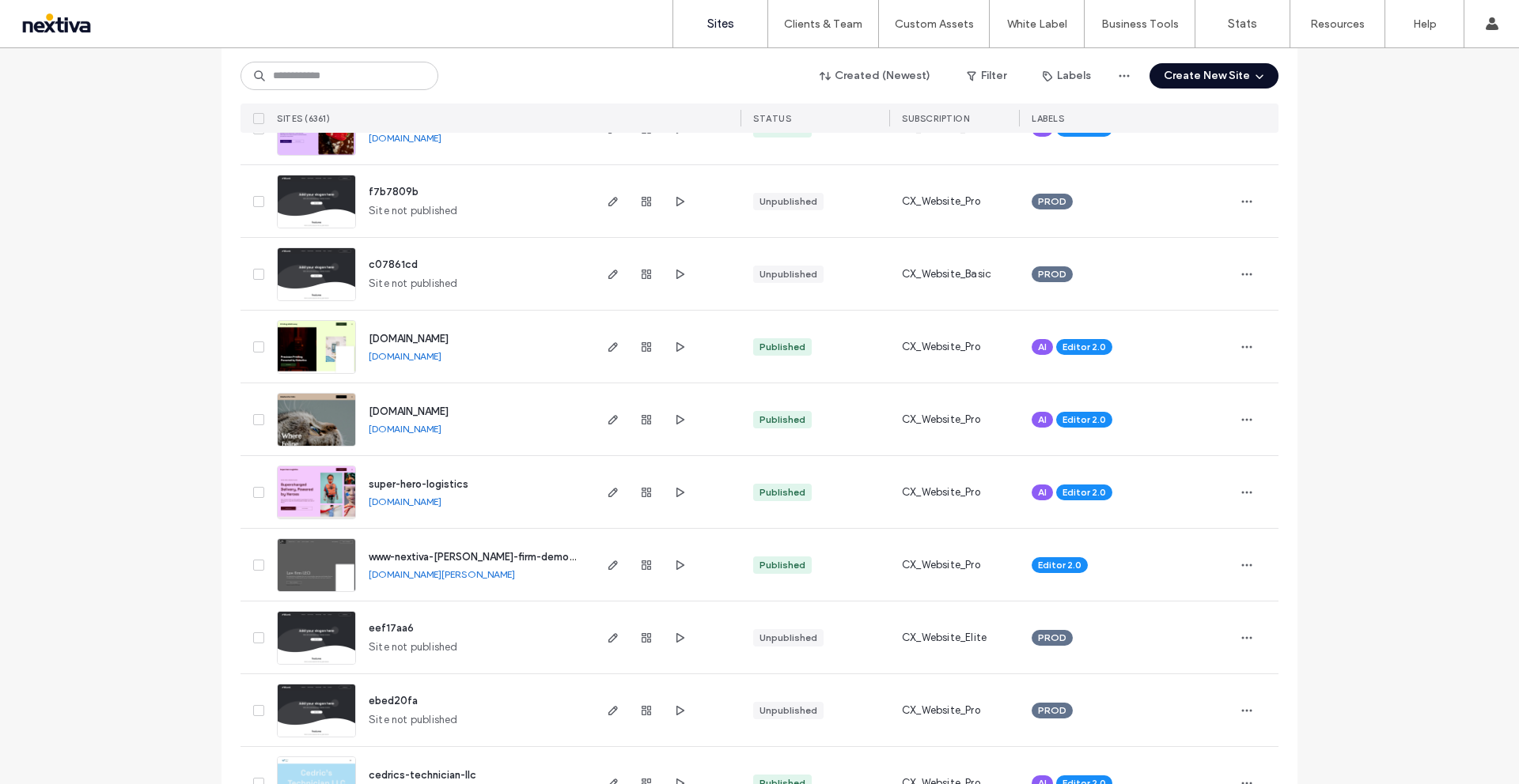
scroll to position [301, 0]
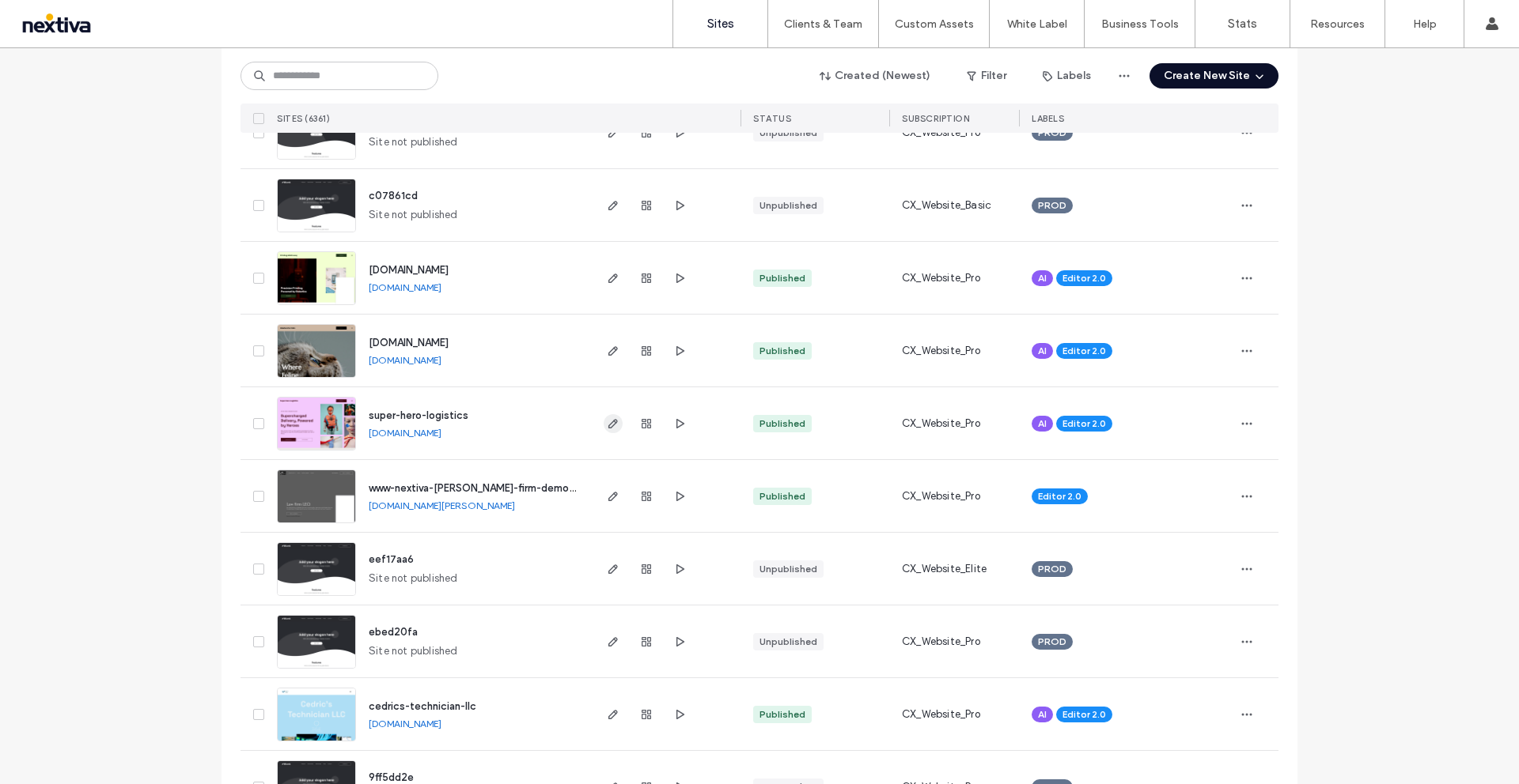
click at [608, 425] on use "button" at bounding box center [613, 424] width 10 height 10
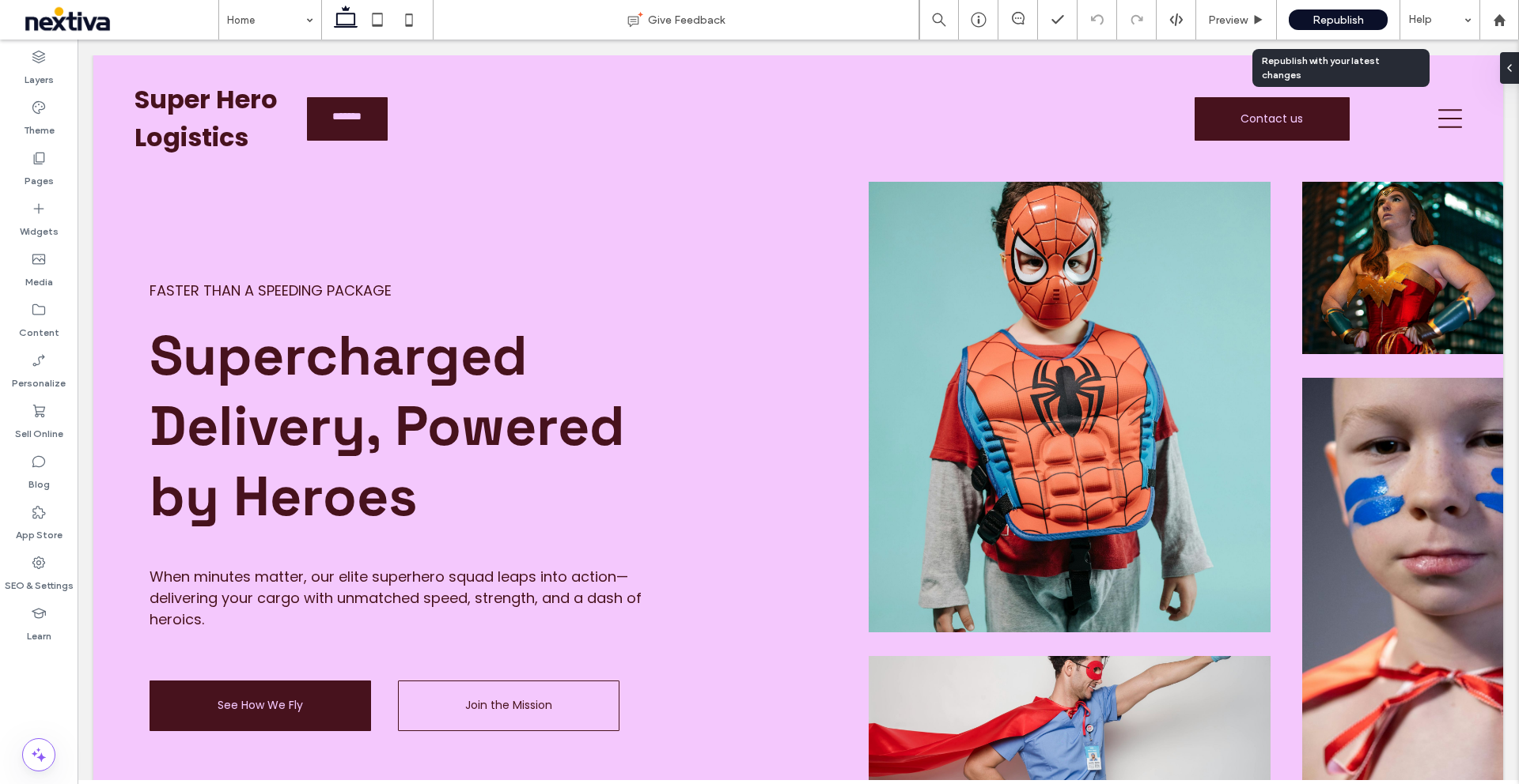
click at [1306, 29] on div "Republish" at bounding box center [1338, 20] width 99 height 21
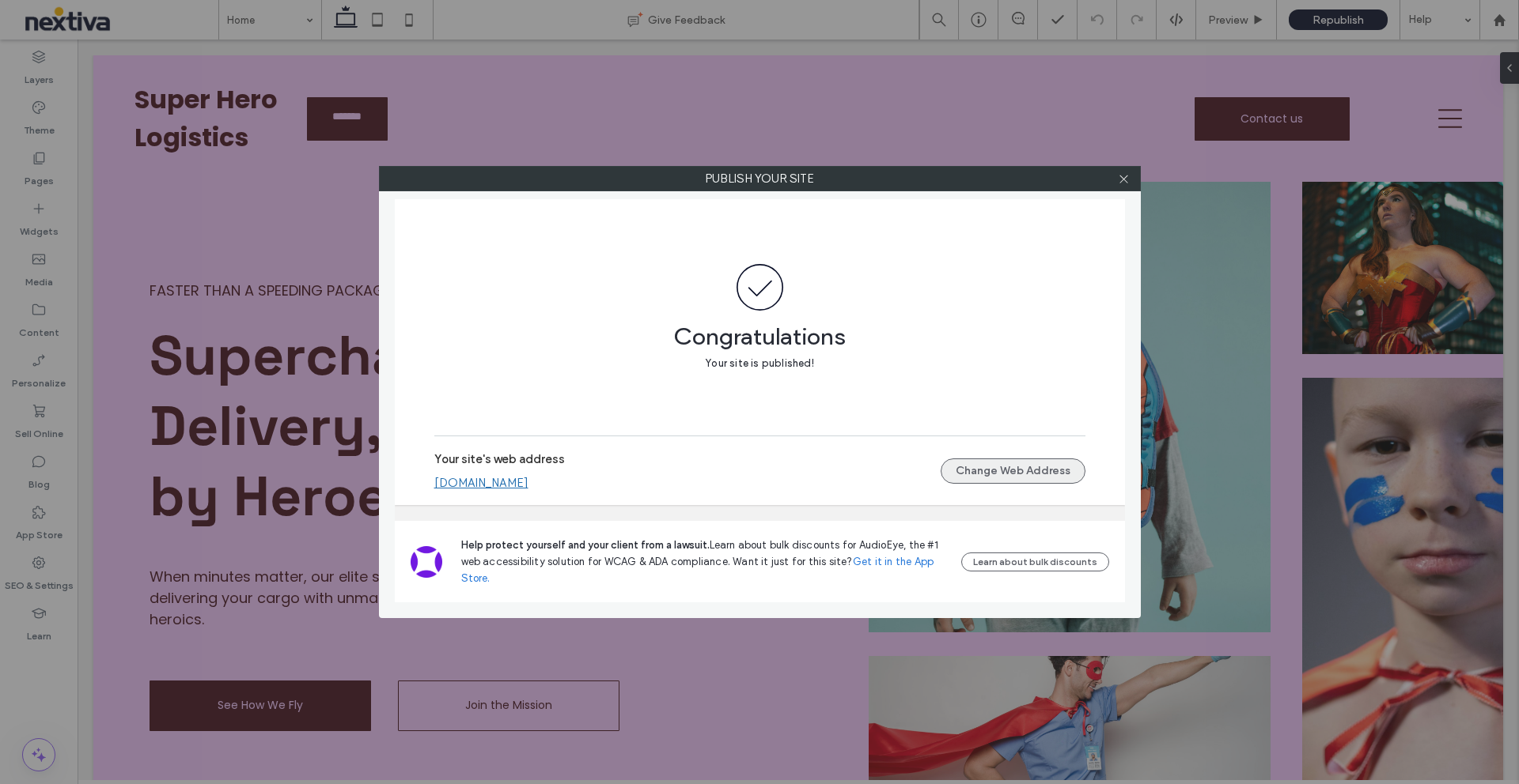
click at [1016, 474] on button "Change Web Address" at bounding box center [1013, 472] width 144 height 26
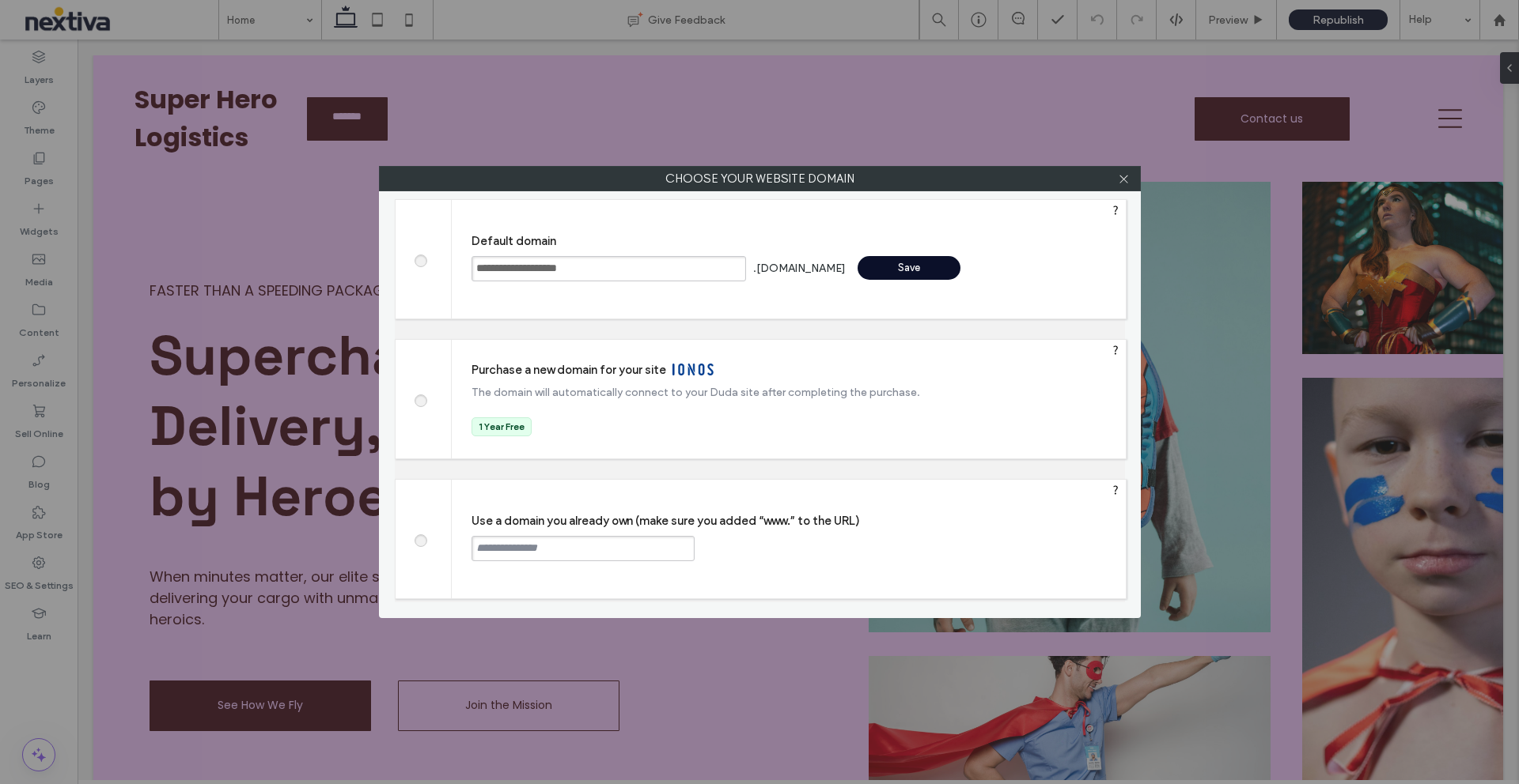
click at [524, 556] on input "text" at bounding box center [583, 549] width 223 height 26
type input "**********"
click at [749, 554] on div "Continue" at bounding box center [755, 548] width 103 height 24
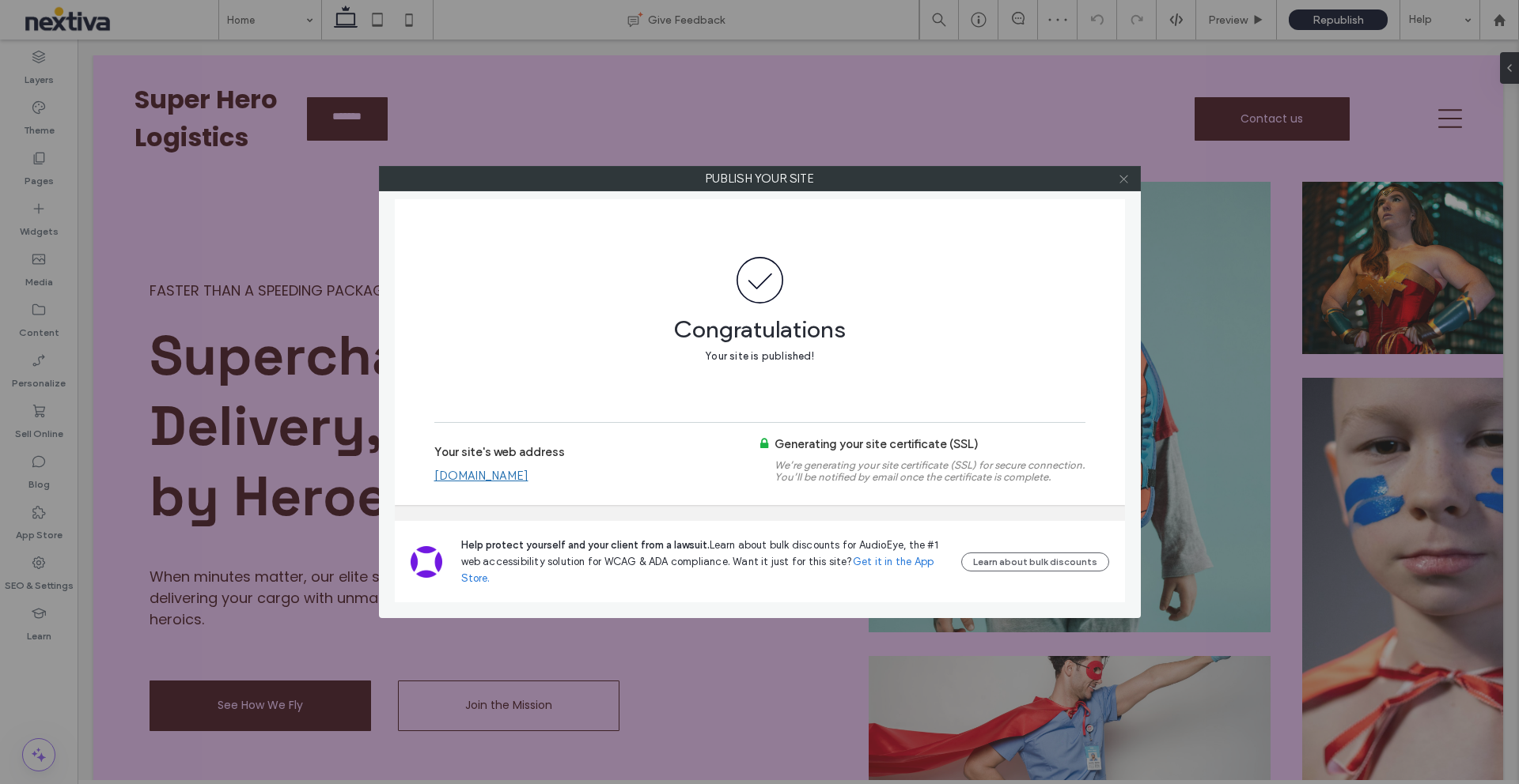
click at [1123, 178] on icon at bounding box center [1123, 179] width 12 height 12
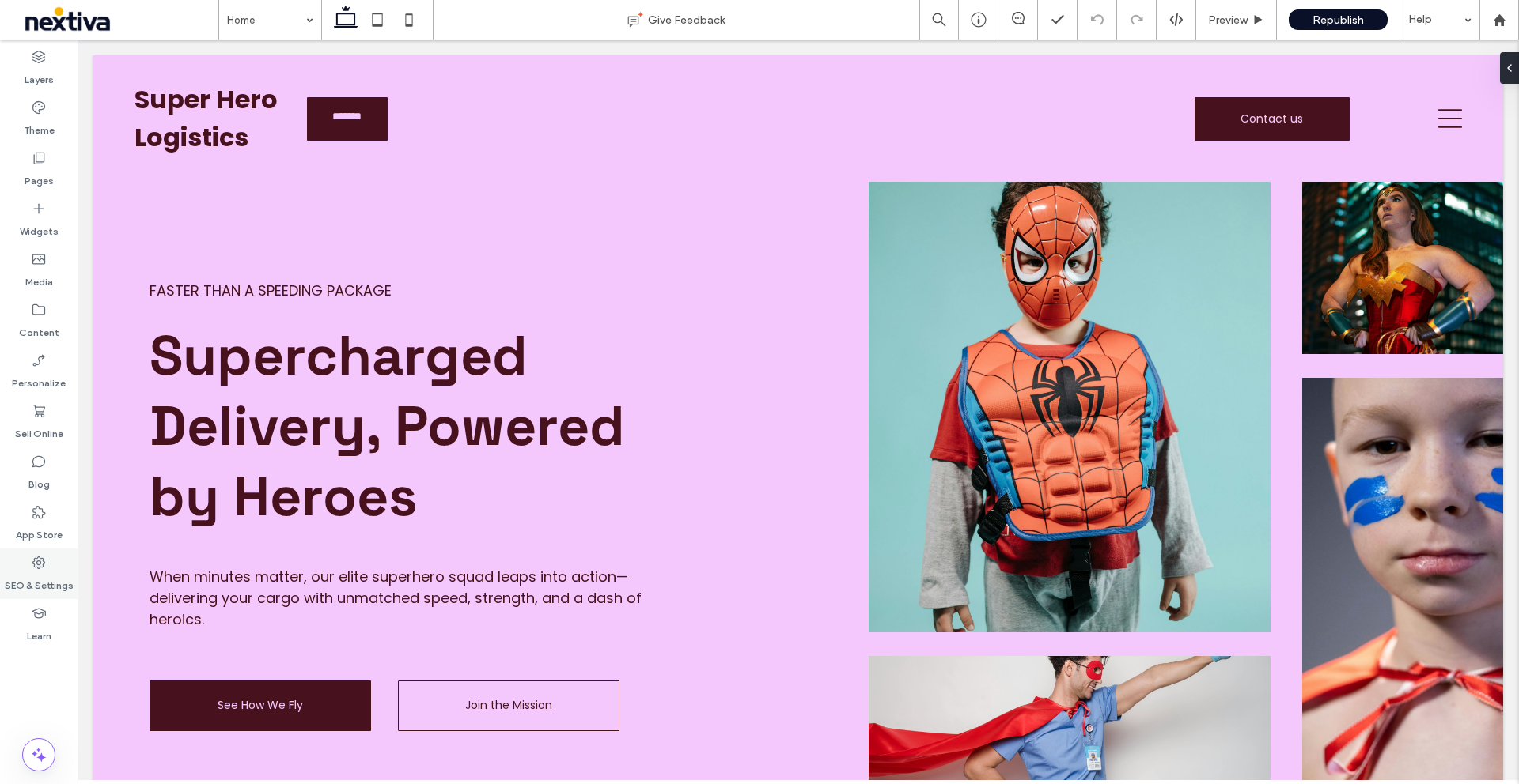
click at [43, 561] on use at bounding box center [39, 563] width 13 height 13
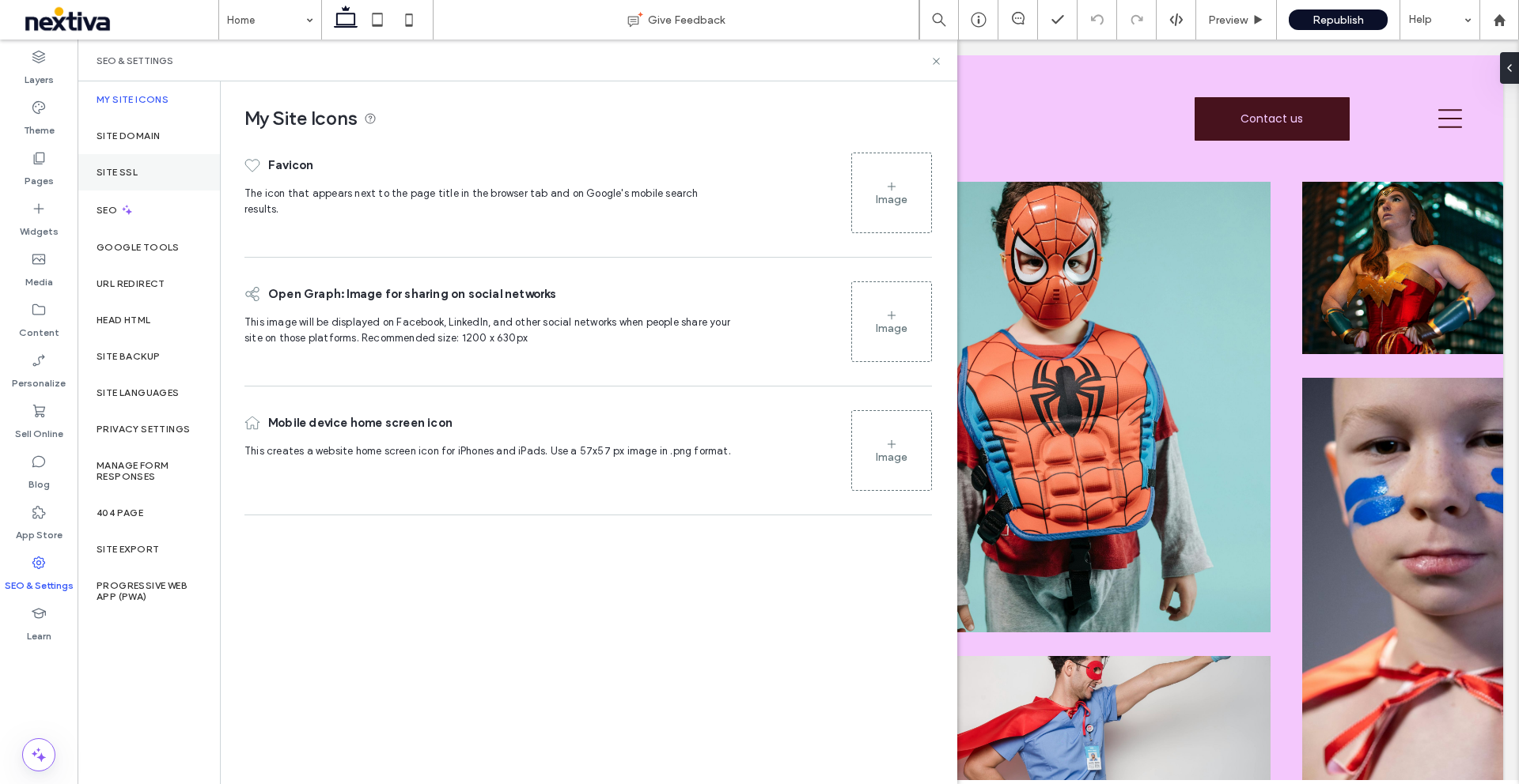
click at [144, 172] on div "Site SSL" at bounding box center [148, 172] width 142 height 37
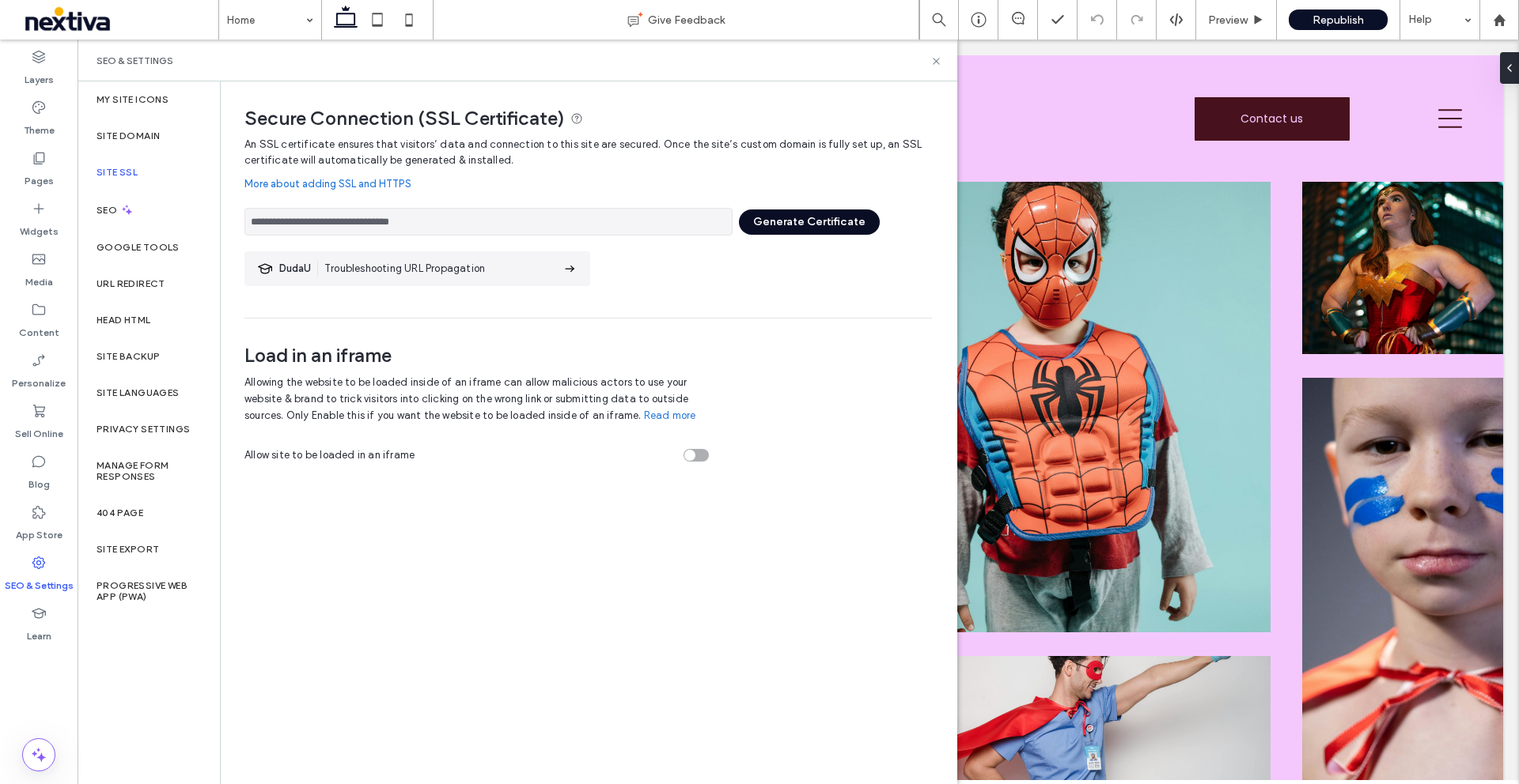
click at [751, 220] on button "Generate Certificate" at bounding box center [809, 222] width 140 height 26
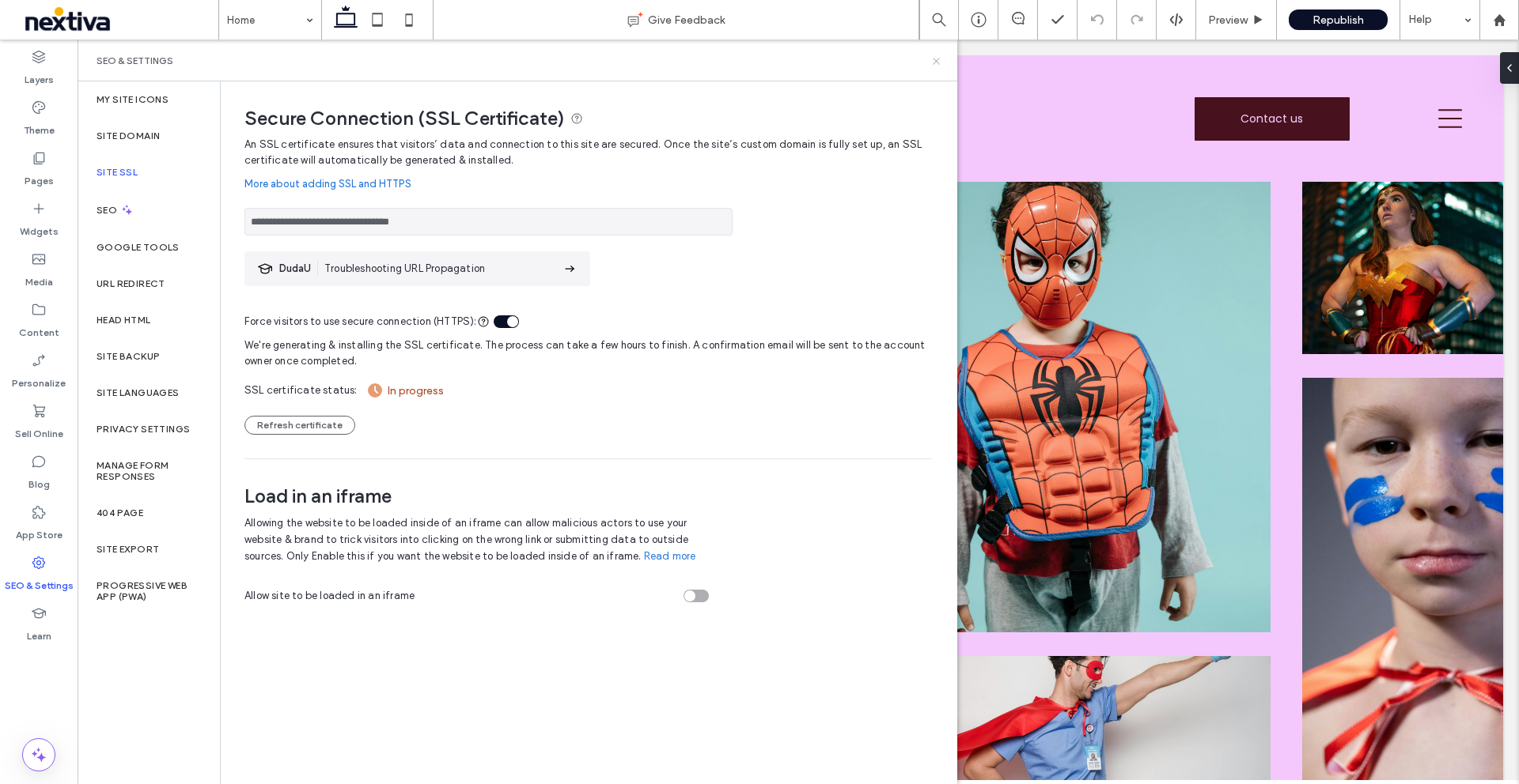
click at [938, 65] on icon at bounding box center [937, 61] width 12 height 12
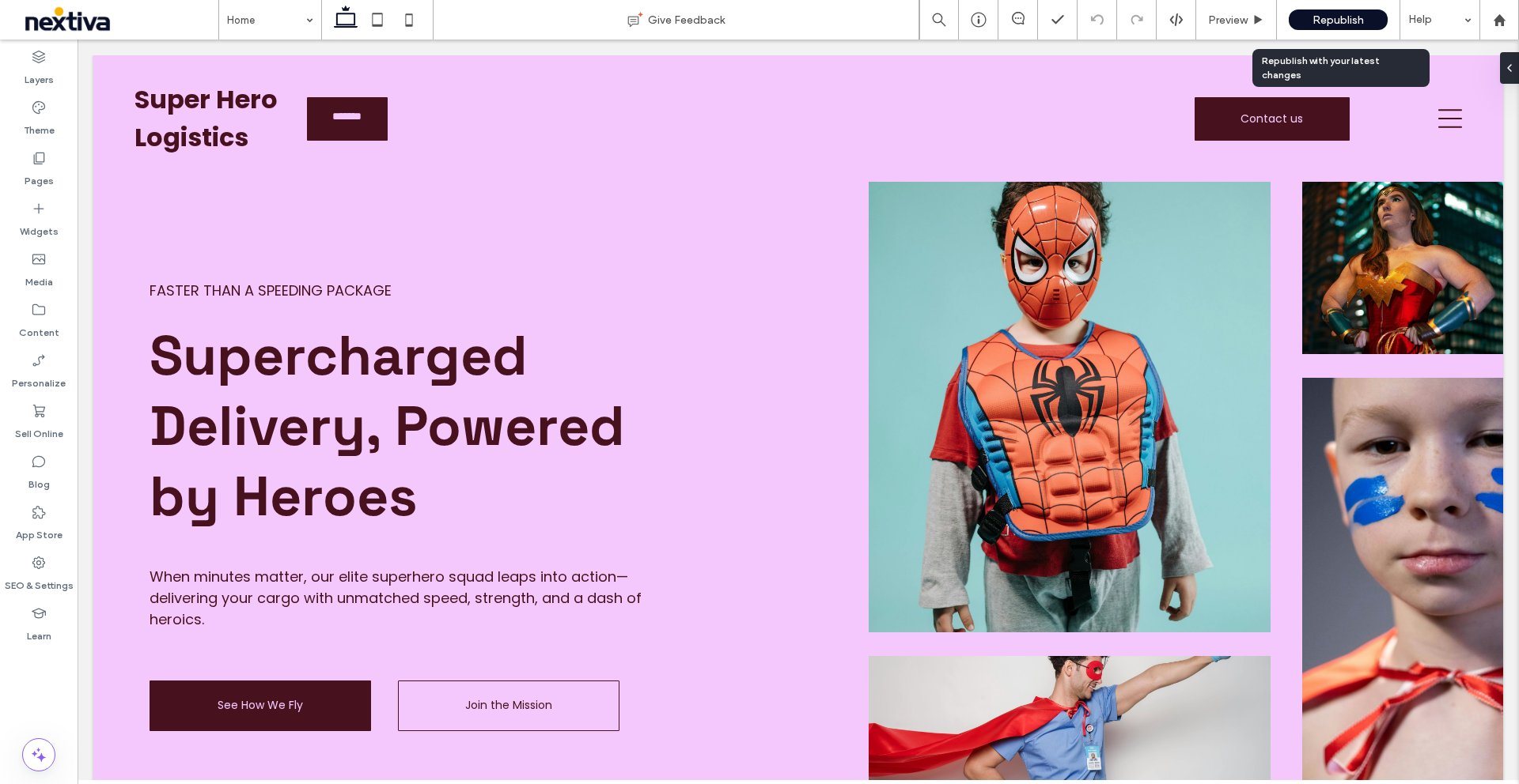
click at [1359, 22] on span "Republish" at bounding box center [1338, 21] width 51 height 14
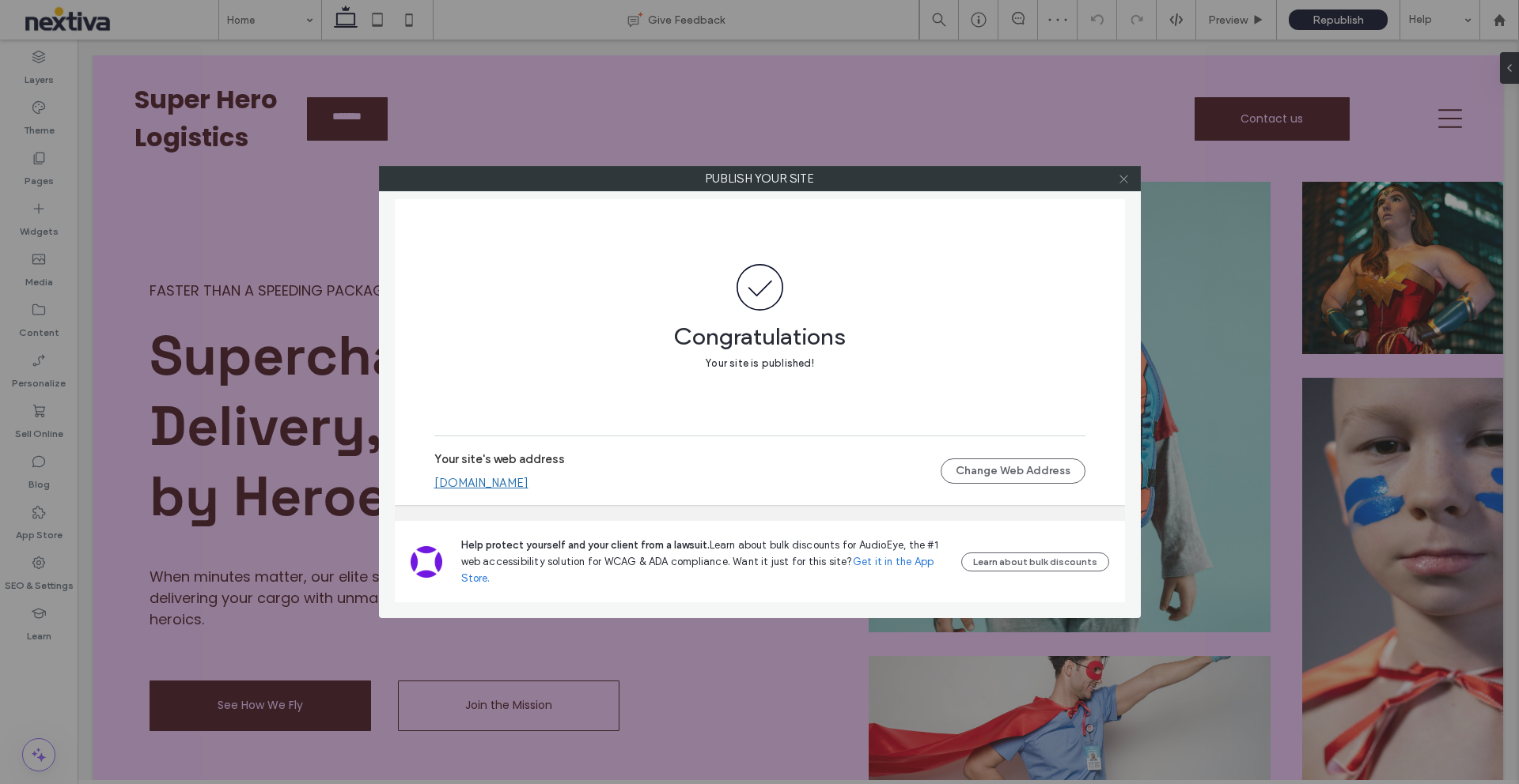
click at [1125, 180] on icon at bounding box center [1123, 179] width 12 height 12
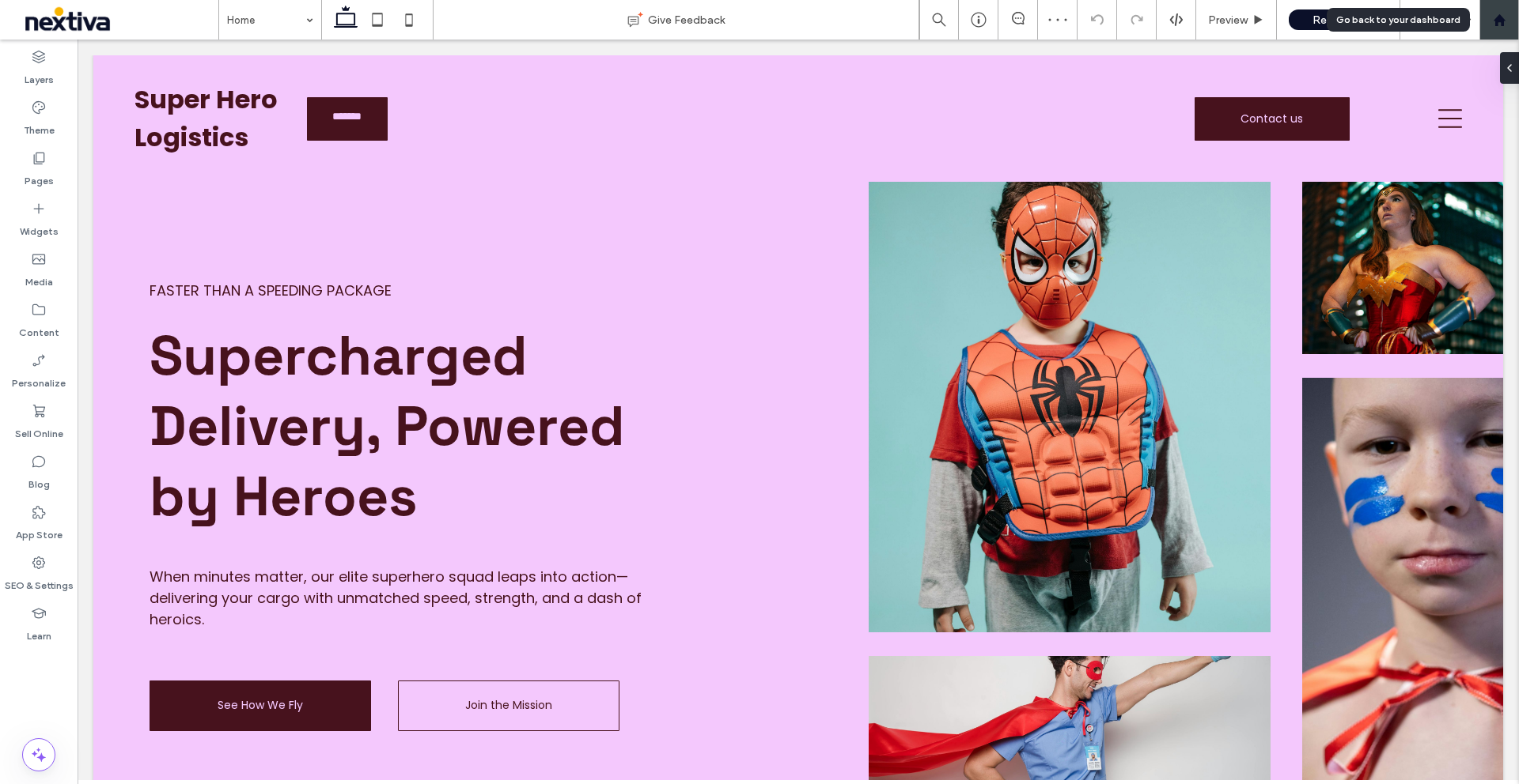
drag, startPoint x: 1489, startPoint y: 18, endPoint x: 1480, endPoint y: 24, distance: 10.8
click at [1489, 18] on div at bounding box center [1499, 21] width 38 height 14
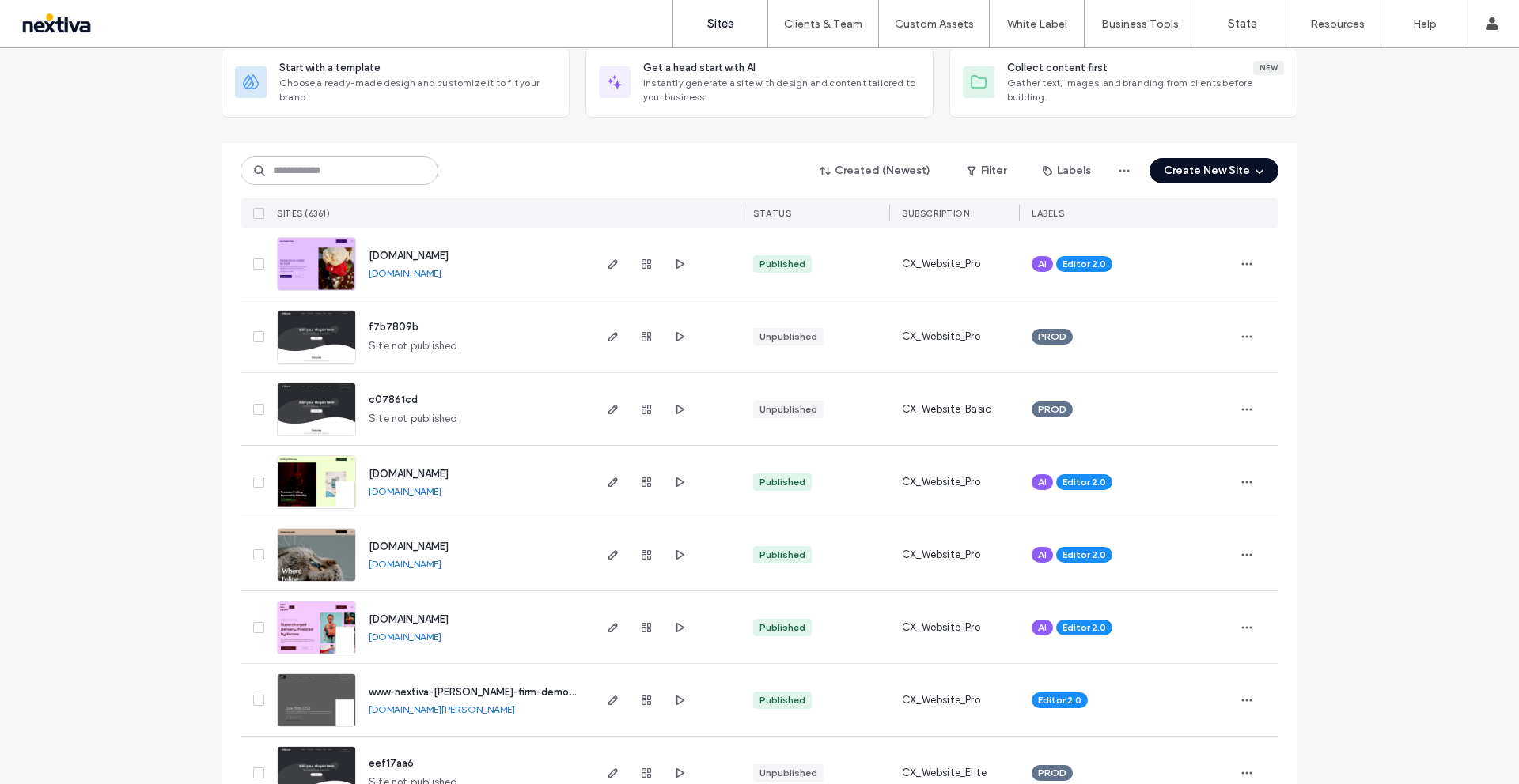
scroll to position [180, 0]
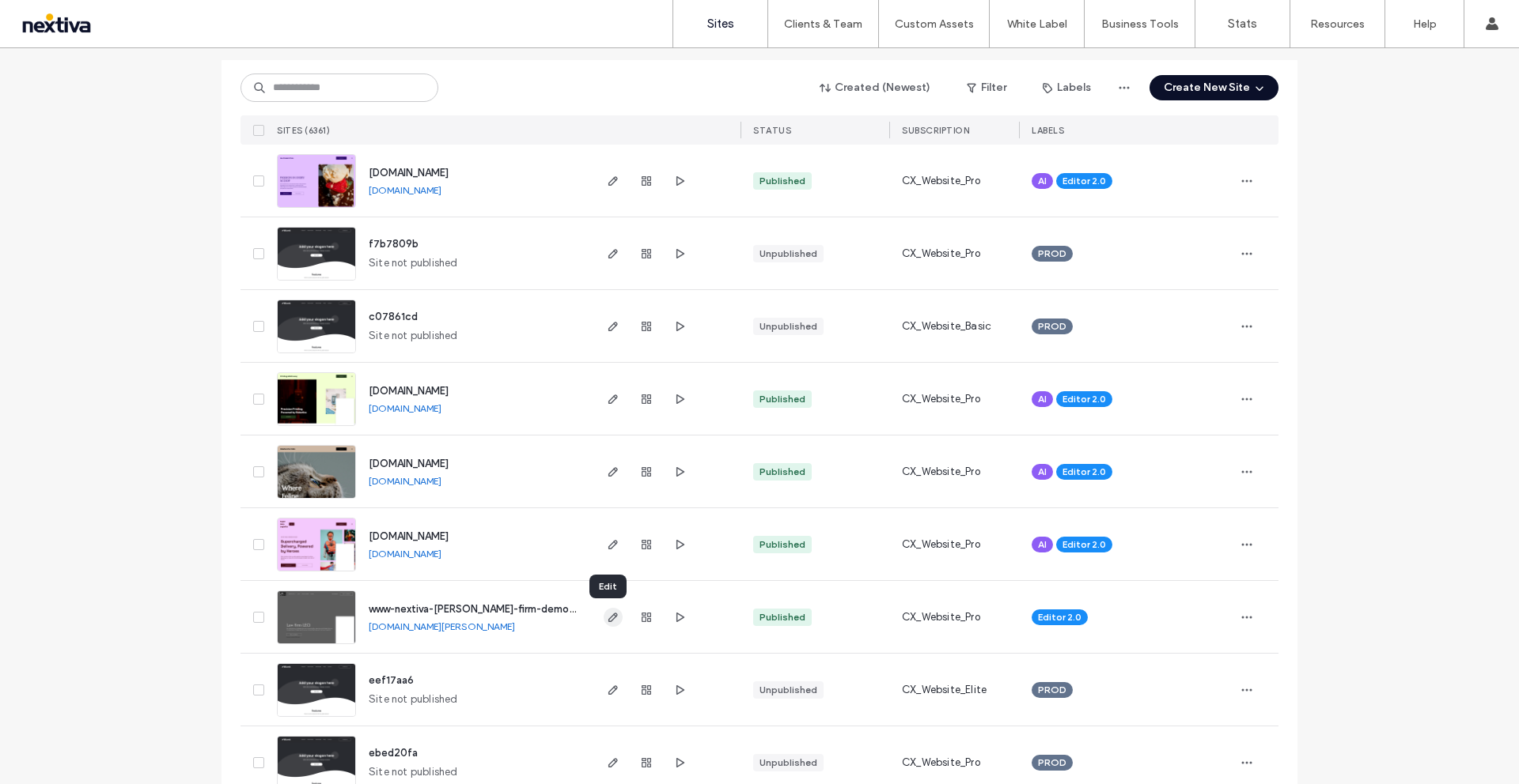
click at [607, 619] on icon "button" at bounding box center [613, 617] width 13 height 13
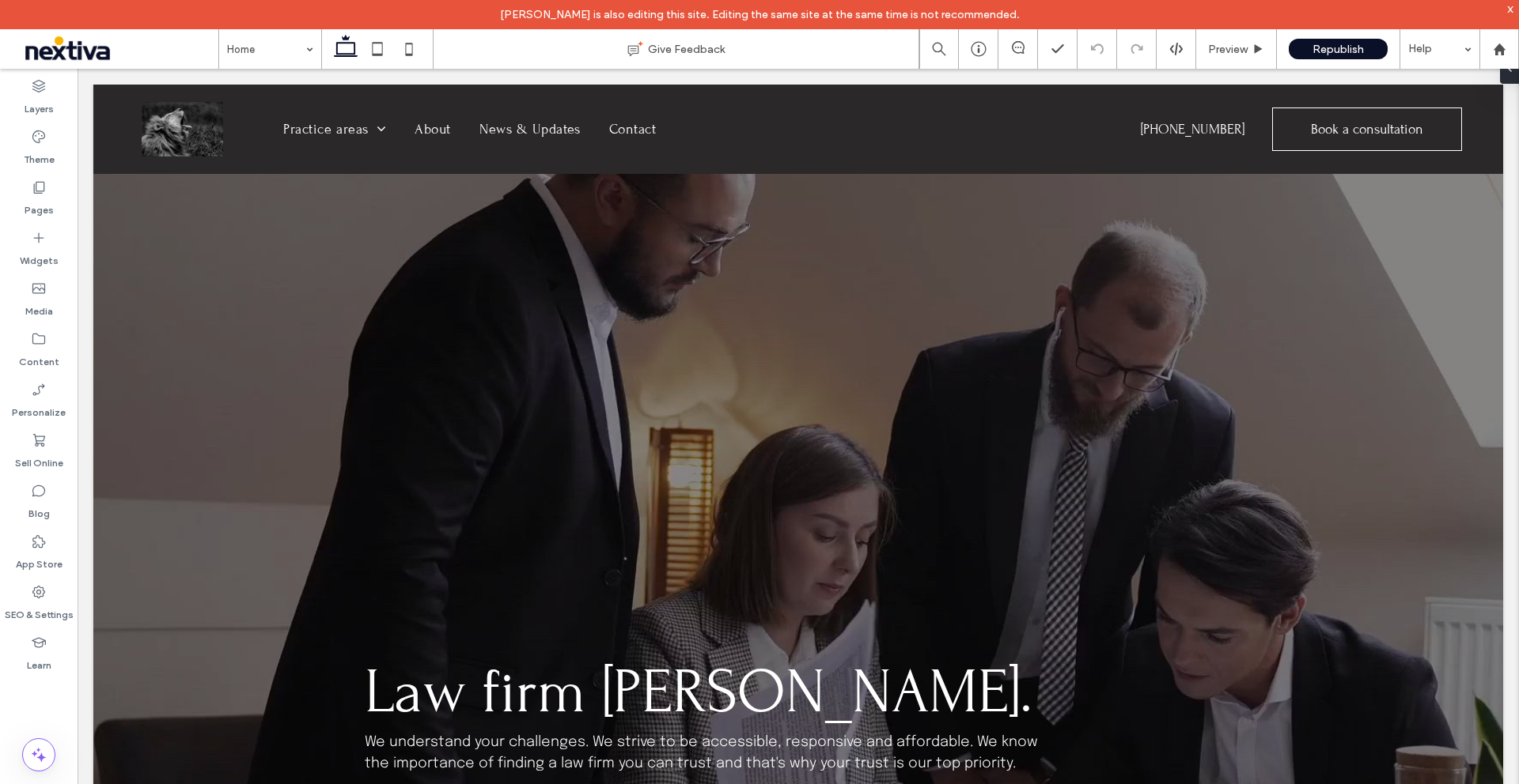
scroll to position [129, 0]
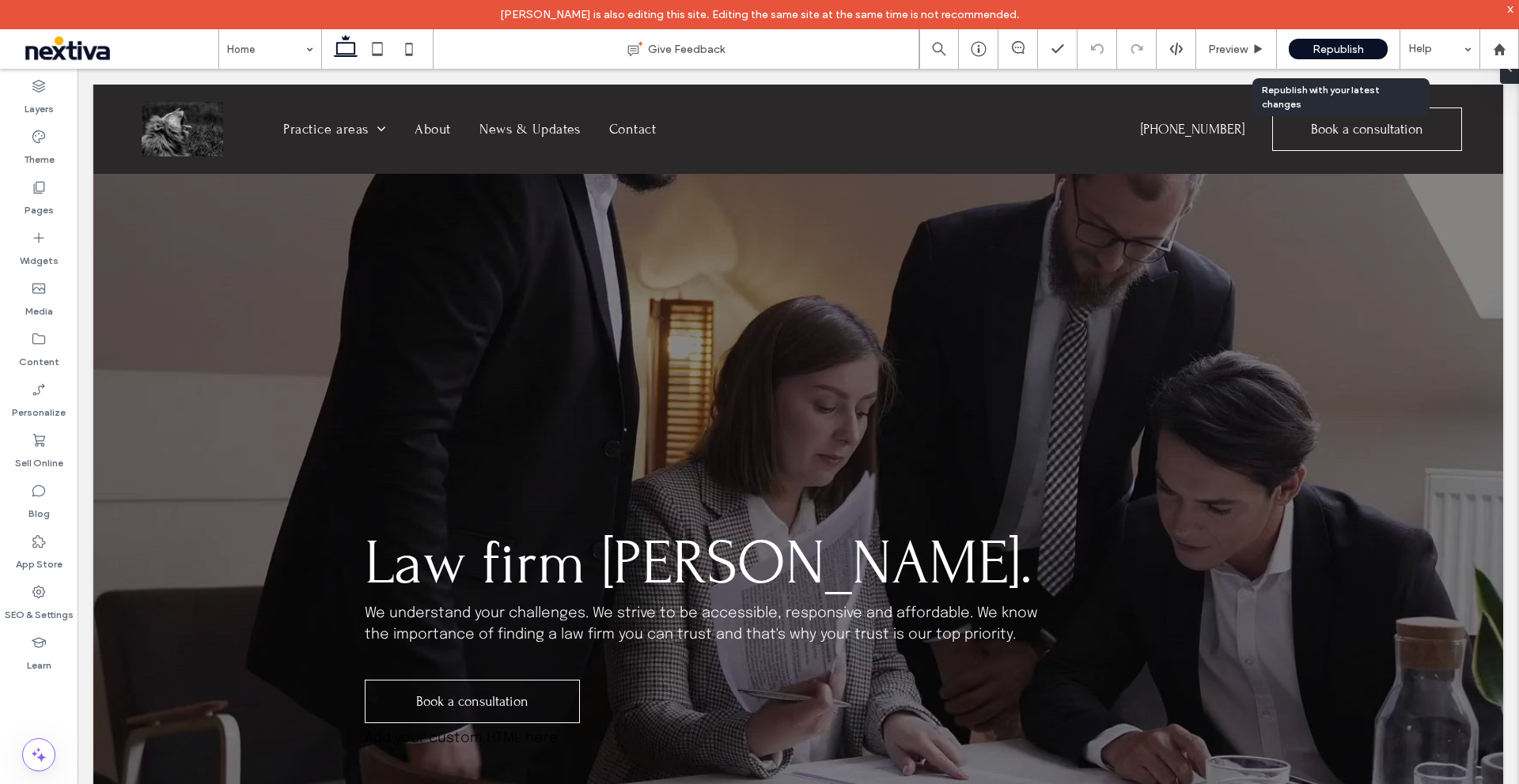
click at [1343, 54] on span "Republish" at bounding box center [1338, 49] width 51 height 14
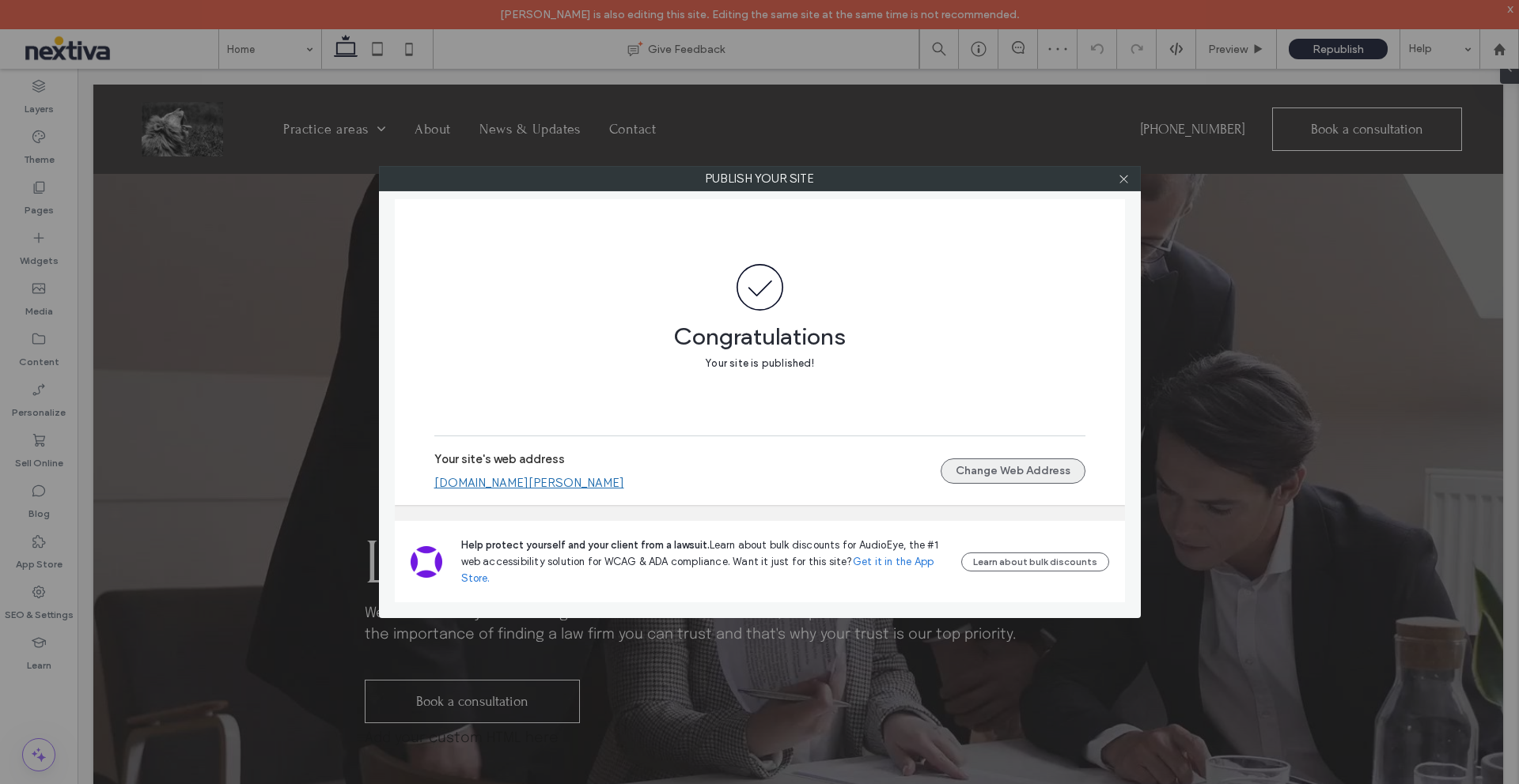
click at [1002, 479] on button "Change Web Address" at bounding box center [1013, 472] width 144 height 26
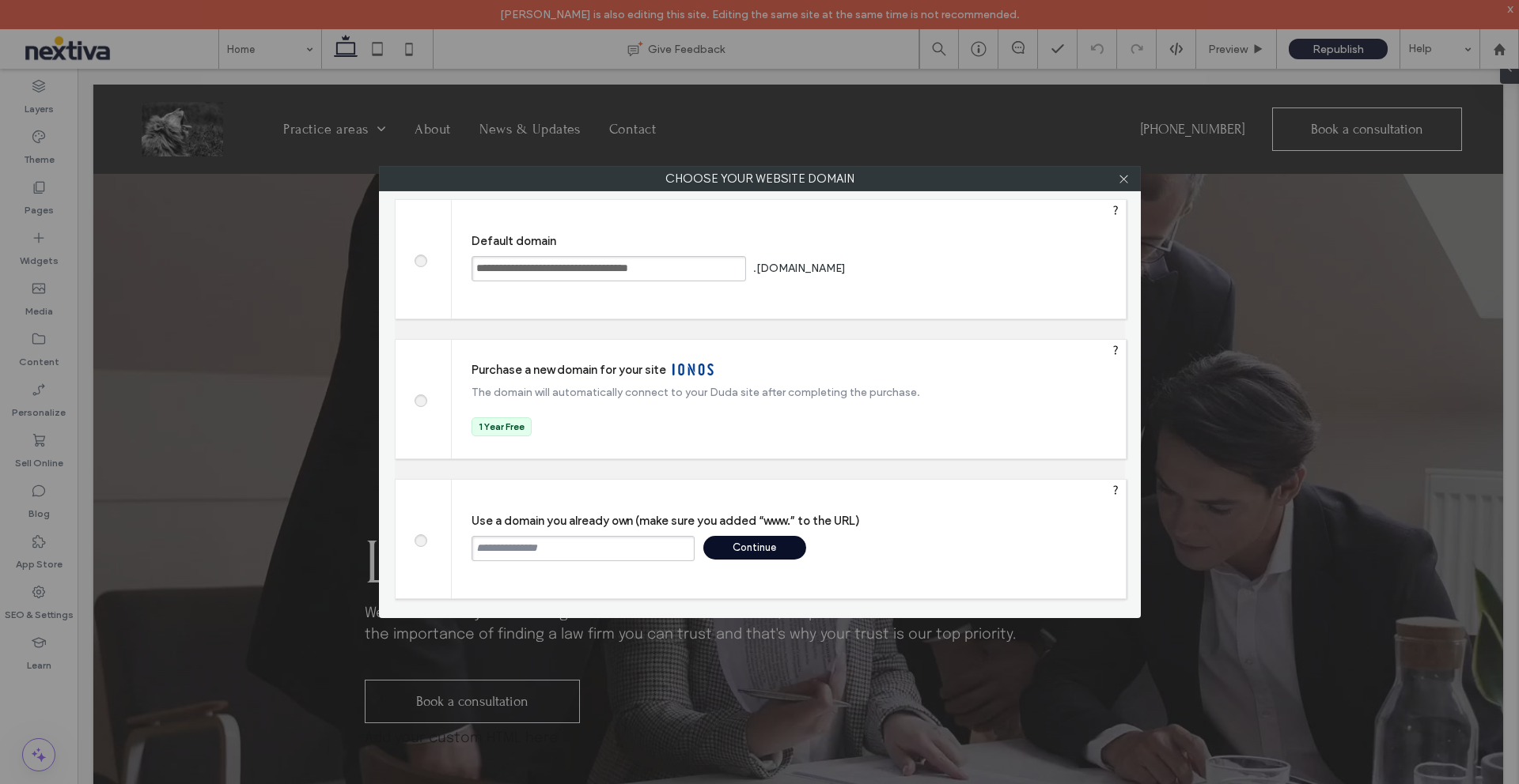
click at [635, 548] on input "text" at bounding box center [583, 549] width 223 height 26
type input "**********"
click at [752, 548] on div "Continue" at bounding box center [755, 548] width 103 height 24
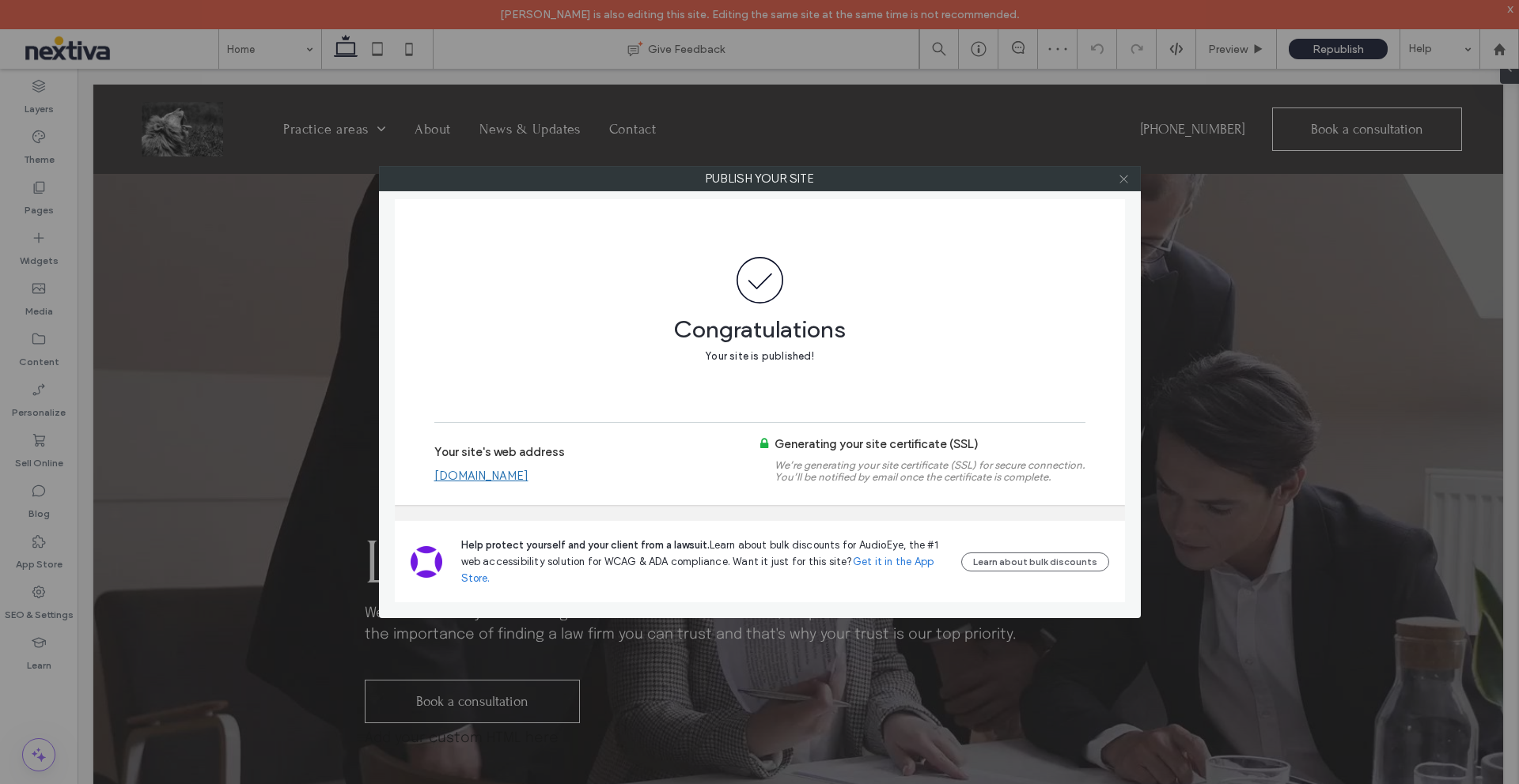
click at [1126, 180] on icon at bounding box center [1123, 179] width 12 height 12
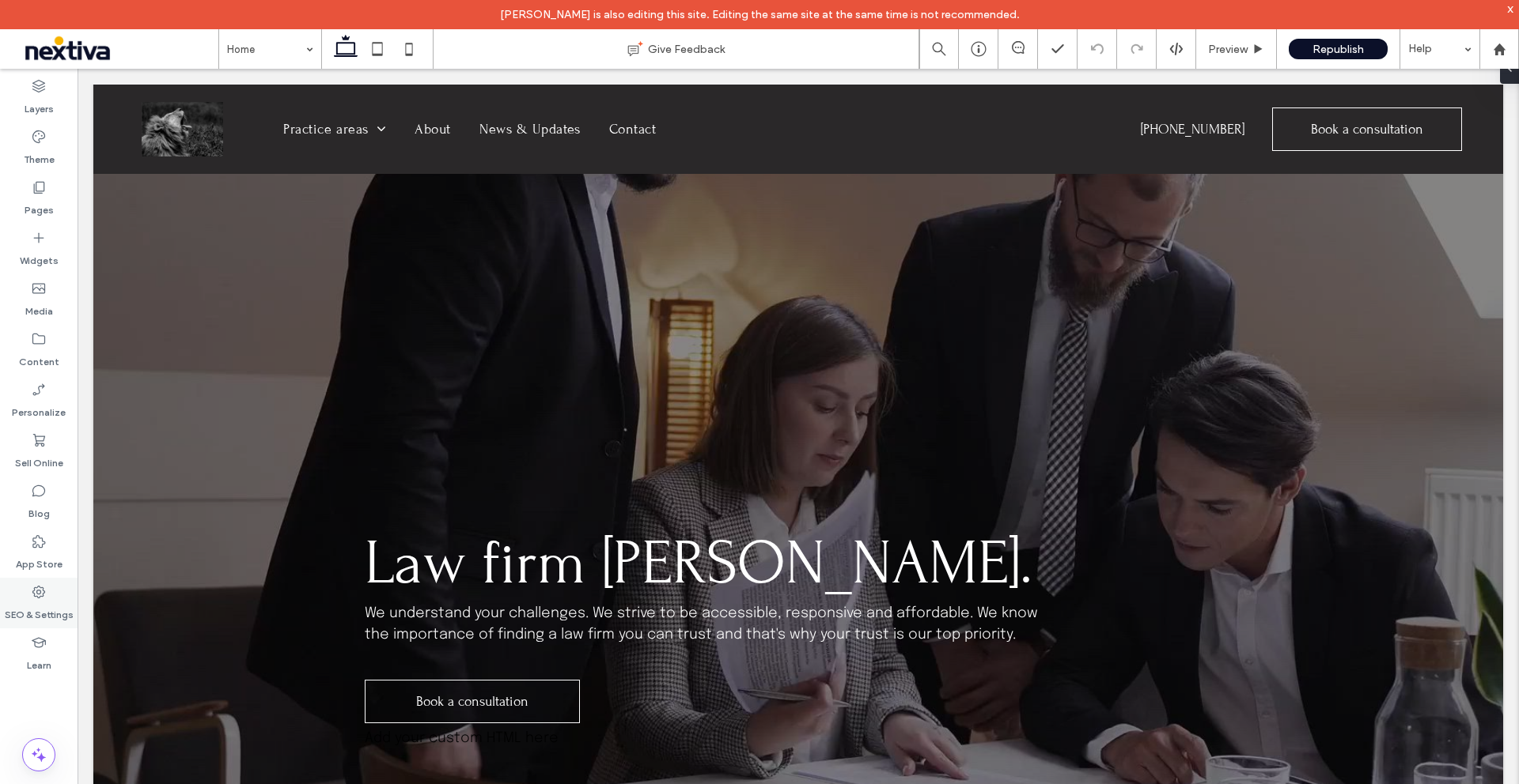
click at [28, 608] on label "SEO & Settings" at bounding box center [40, 611] width 69 height 22
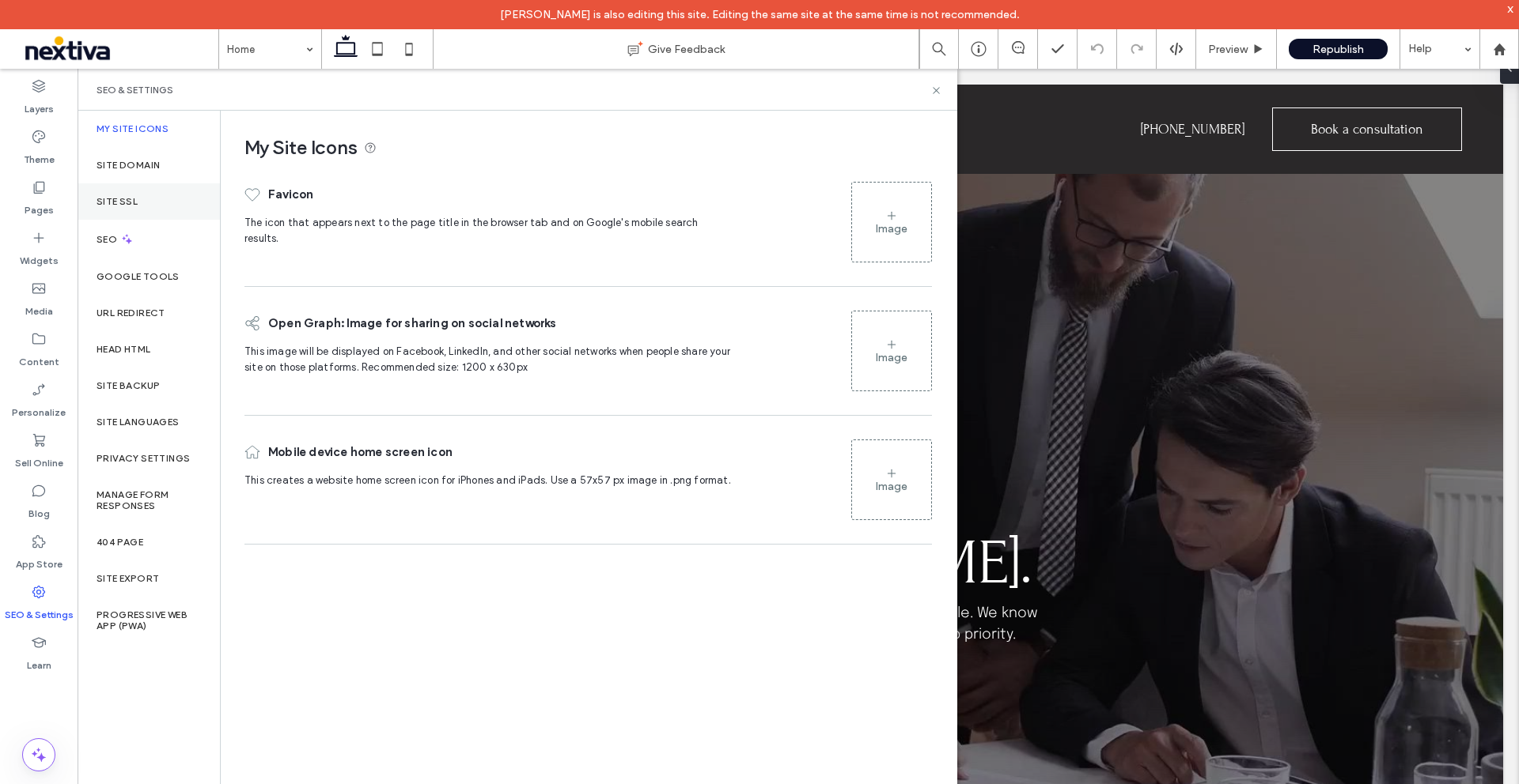
click at [135, 204] on label "Site SSL" at bounding box center [118, 201] width 42 height 11
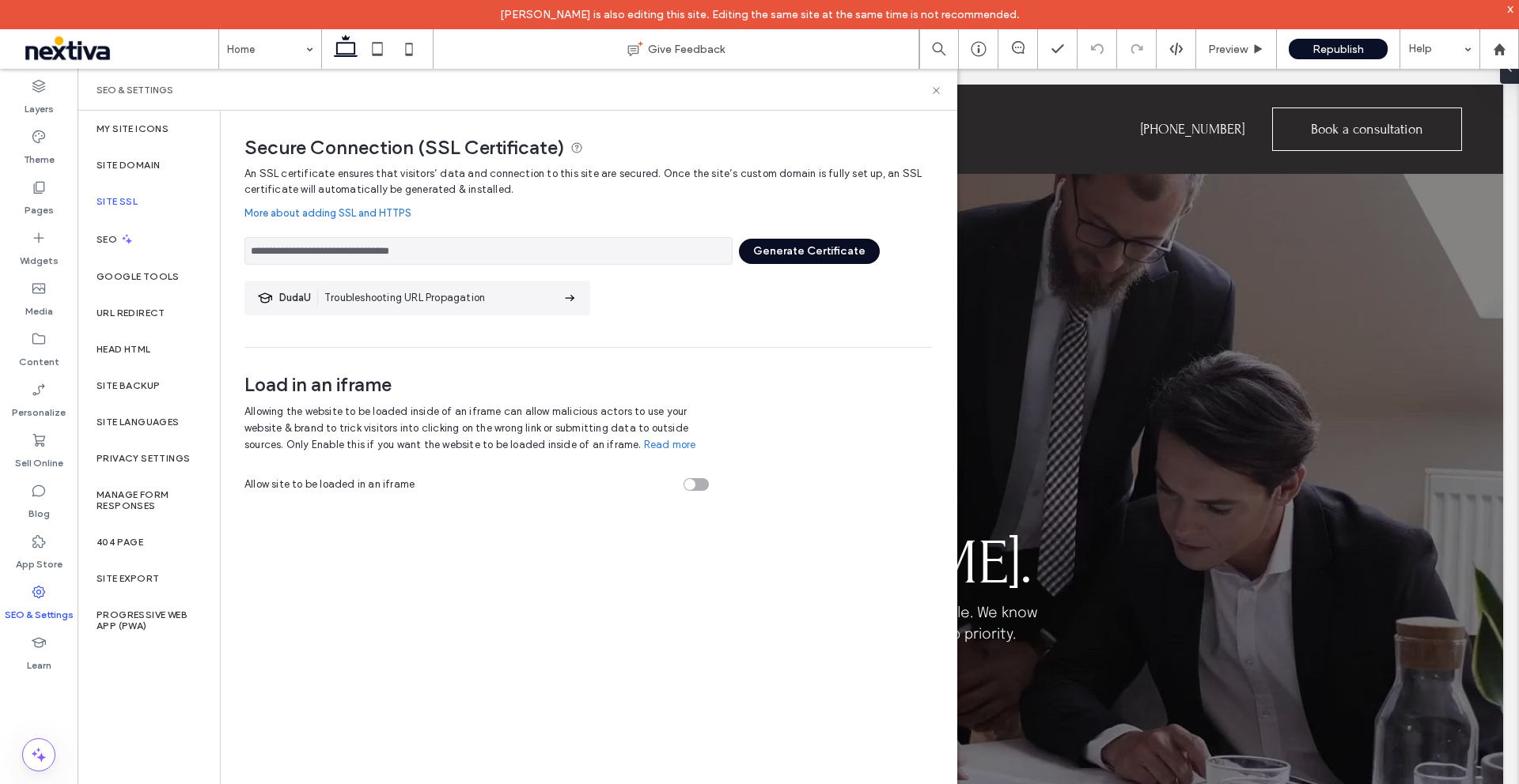
click at [822, 262] on button "Generate Certificate" at bounding box center [809, 252] width 140 height 26
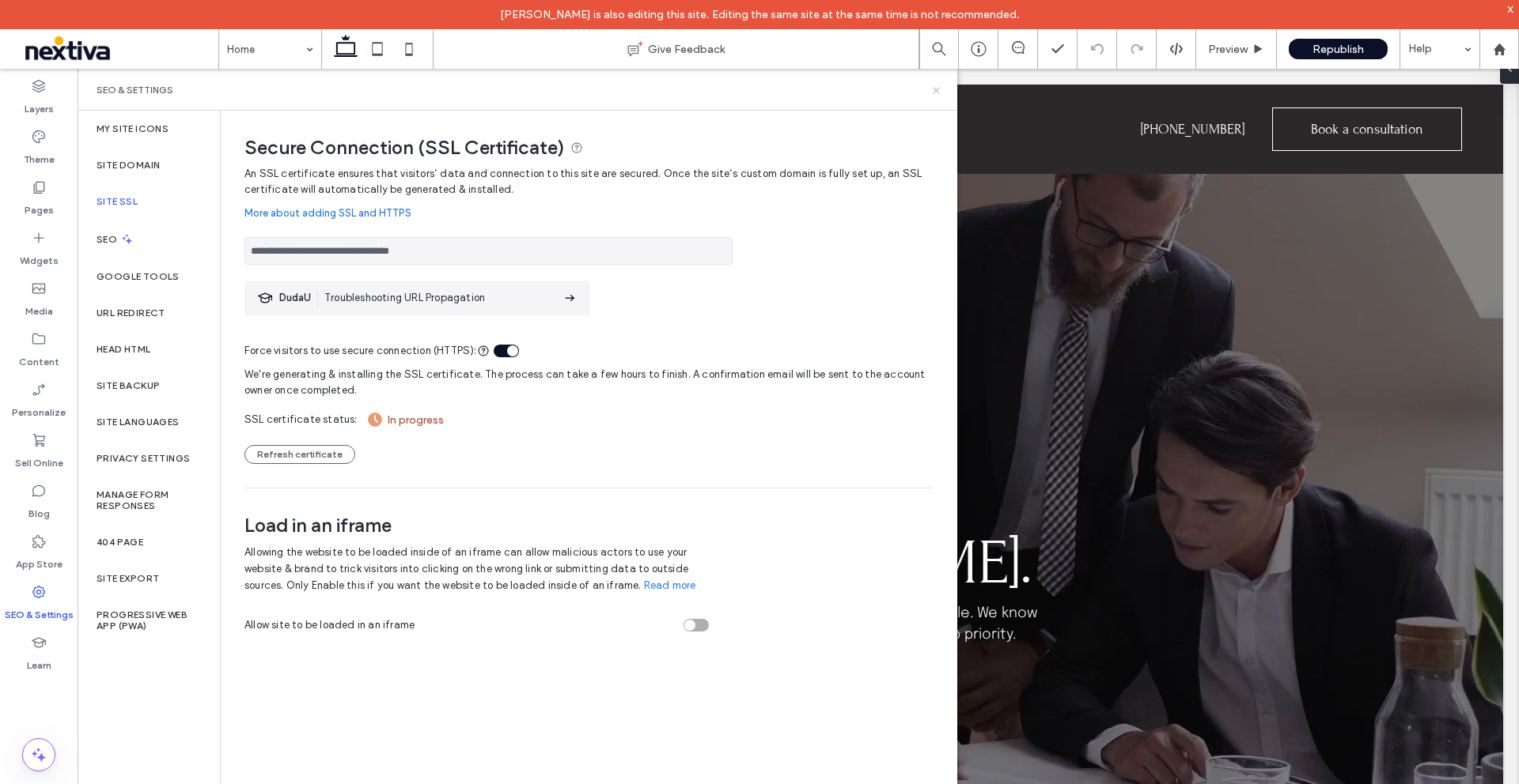
click at [939, 92] on icon at bounding box center [937, 91] width 12 height 12
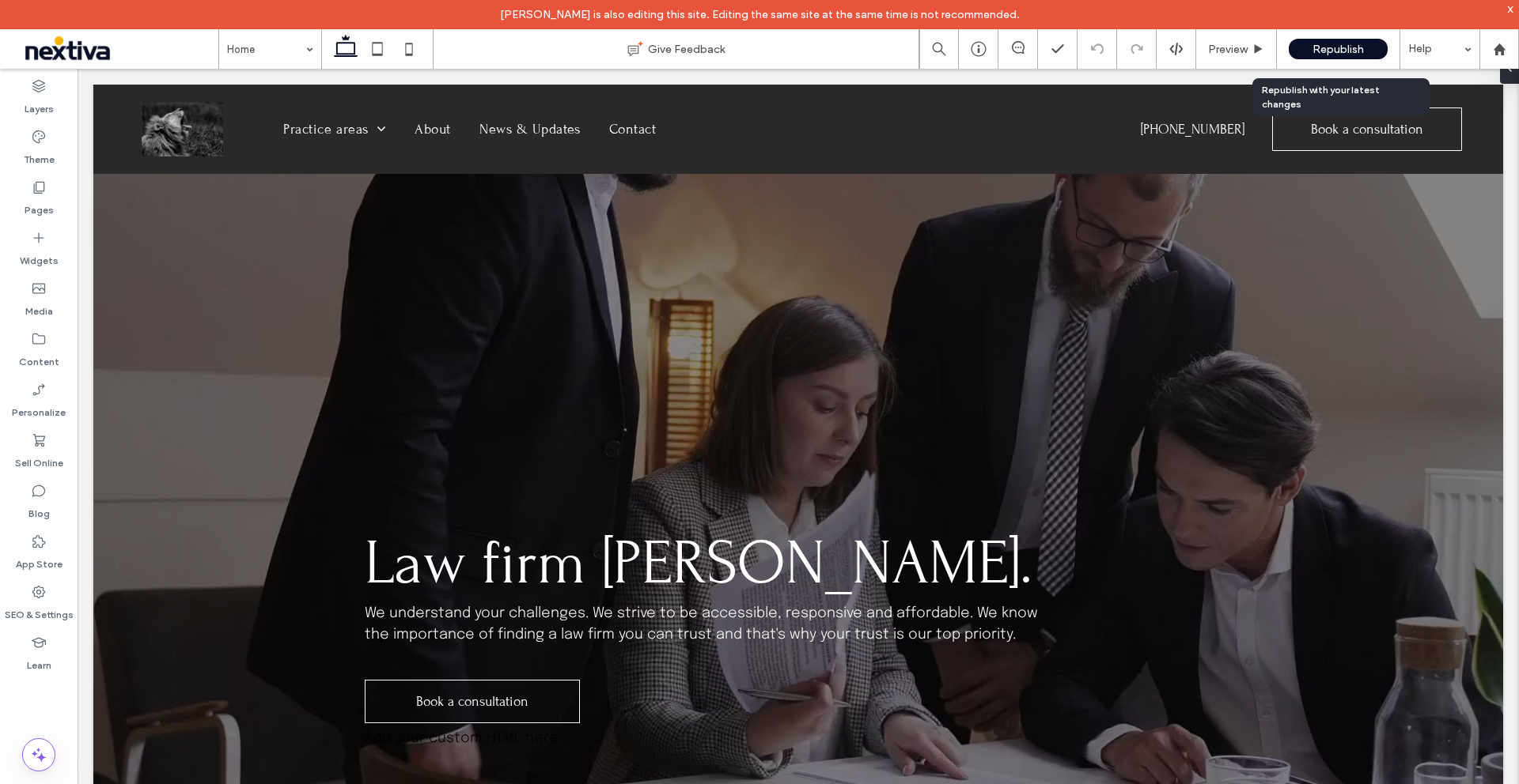
click at [1314, 48] on span "Republish" at bounding box center [1338, 49] width 51 height 14
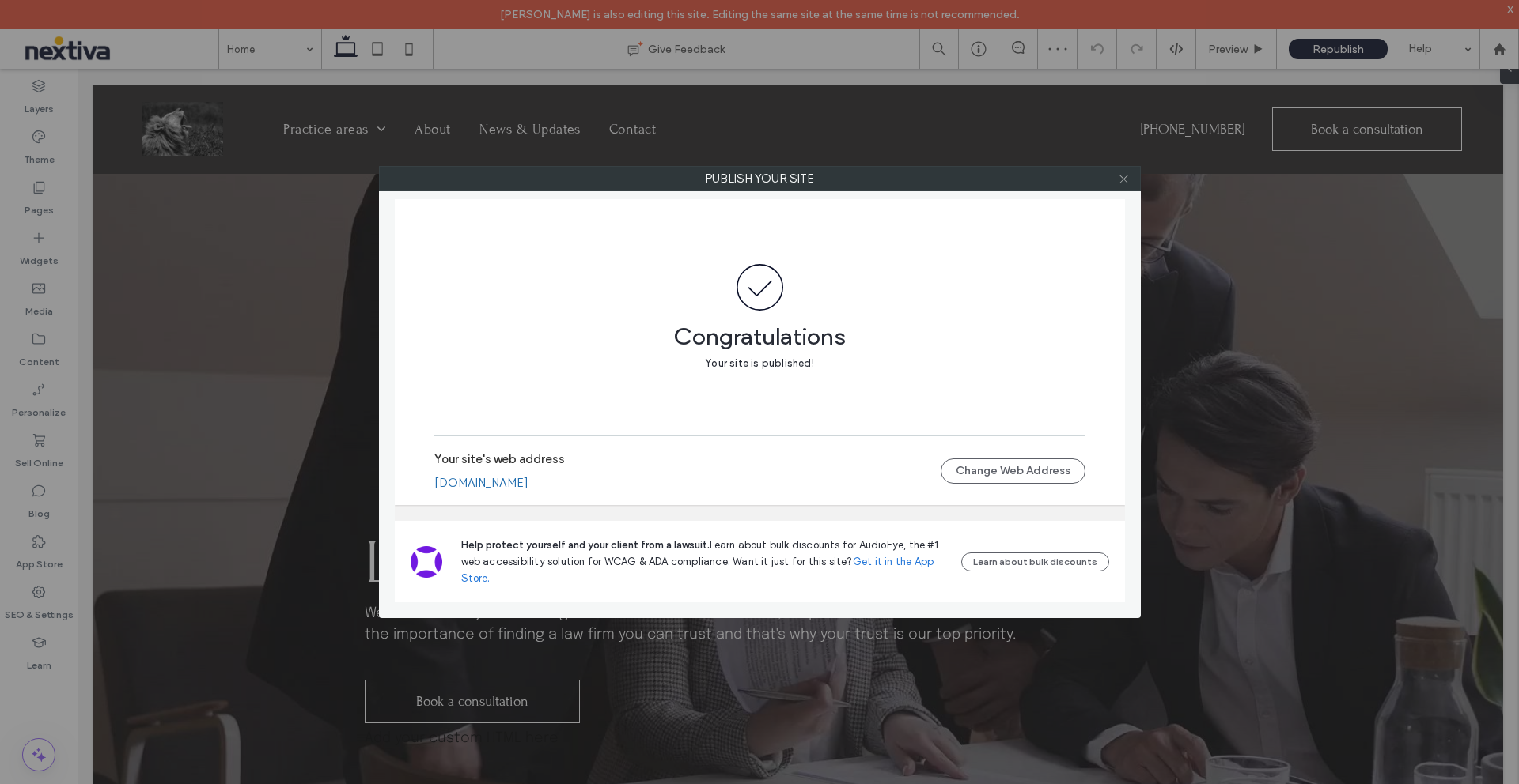
click at [1126, 183] on icon at bounding box center [1123, 179] width 12 height 12
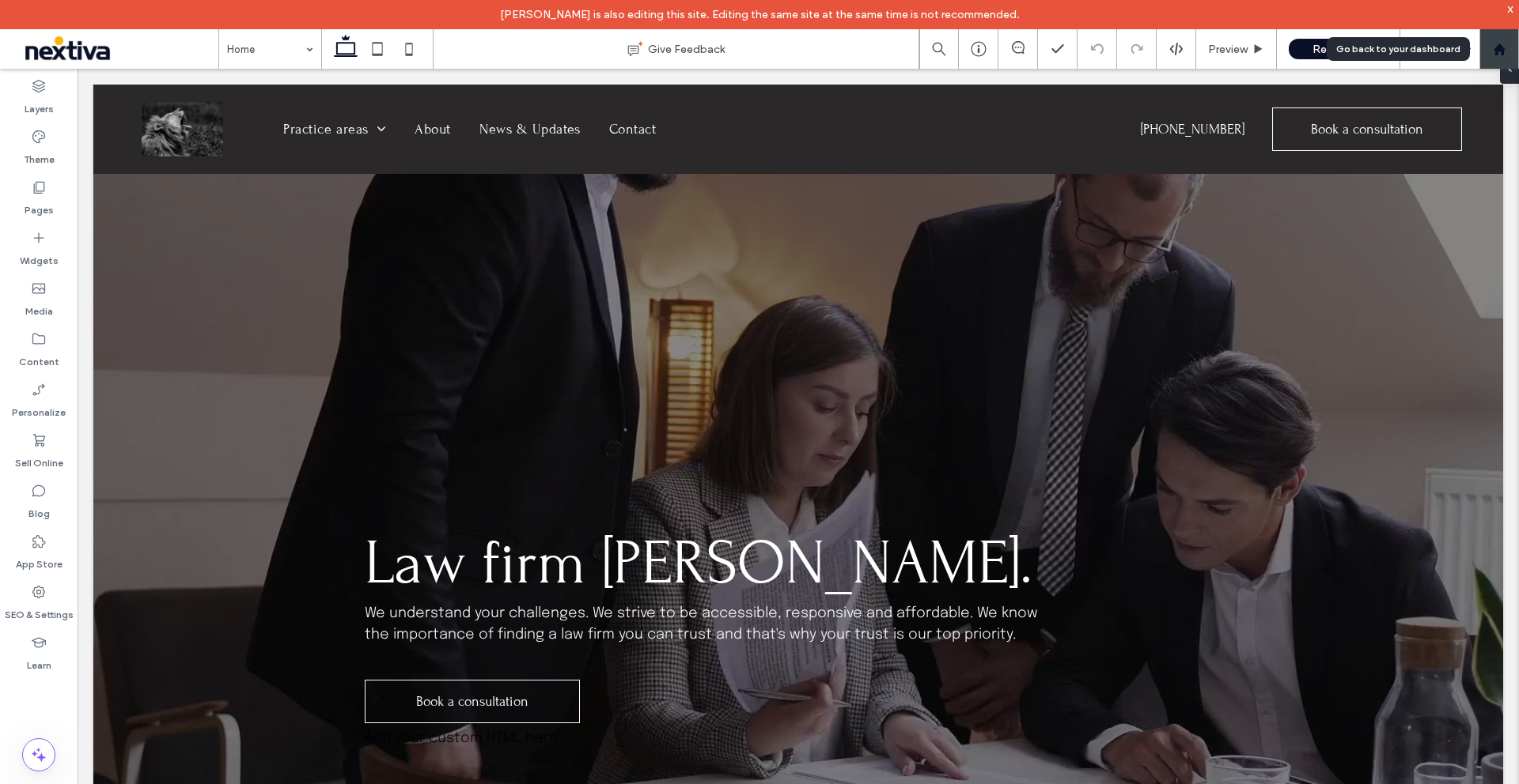
click at [1497, 56] on div at bounding box center [1499, 49] width 40 height 40
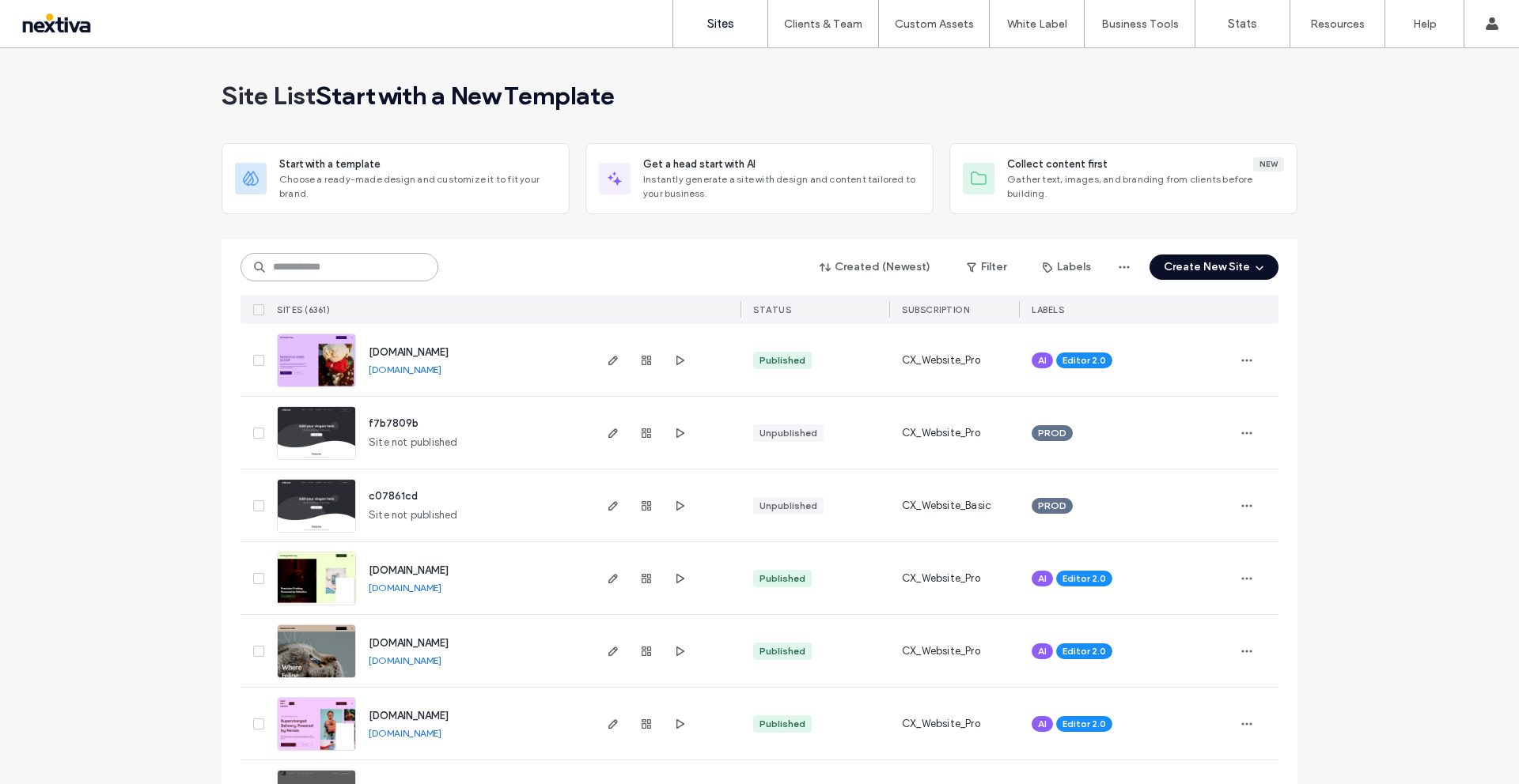
click at [337, 275] on input at bounding box center [339, 267] width 198 height 29
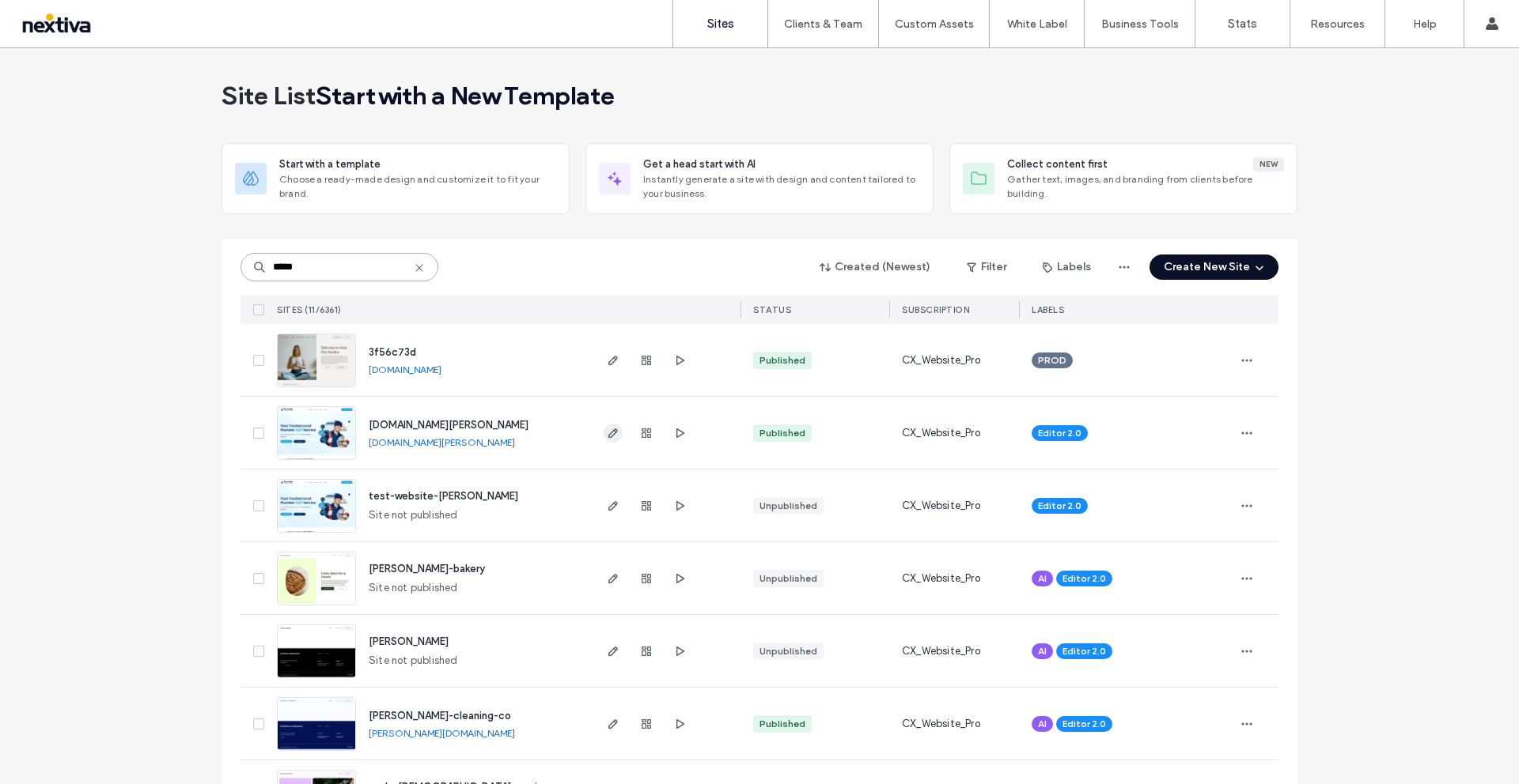
type input "*****"
click at [607, 433] on icon "button" at bounding box center [613, 433] width 13 height 13
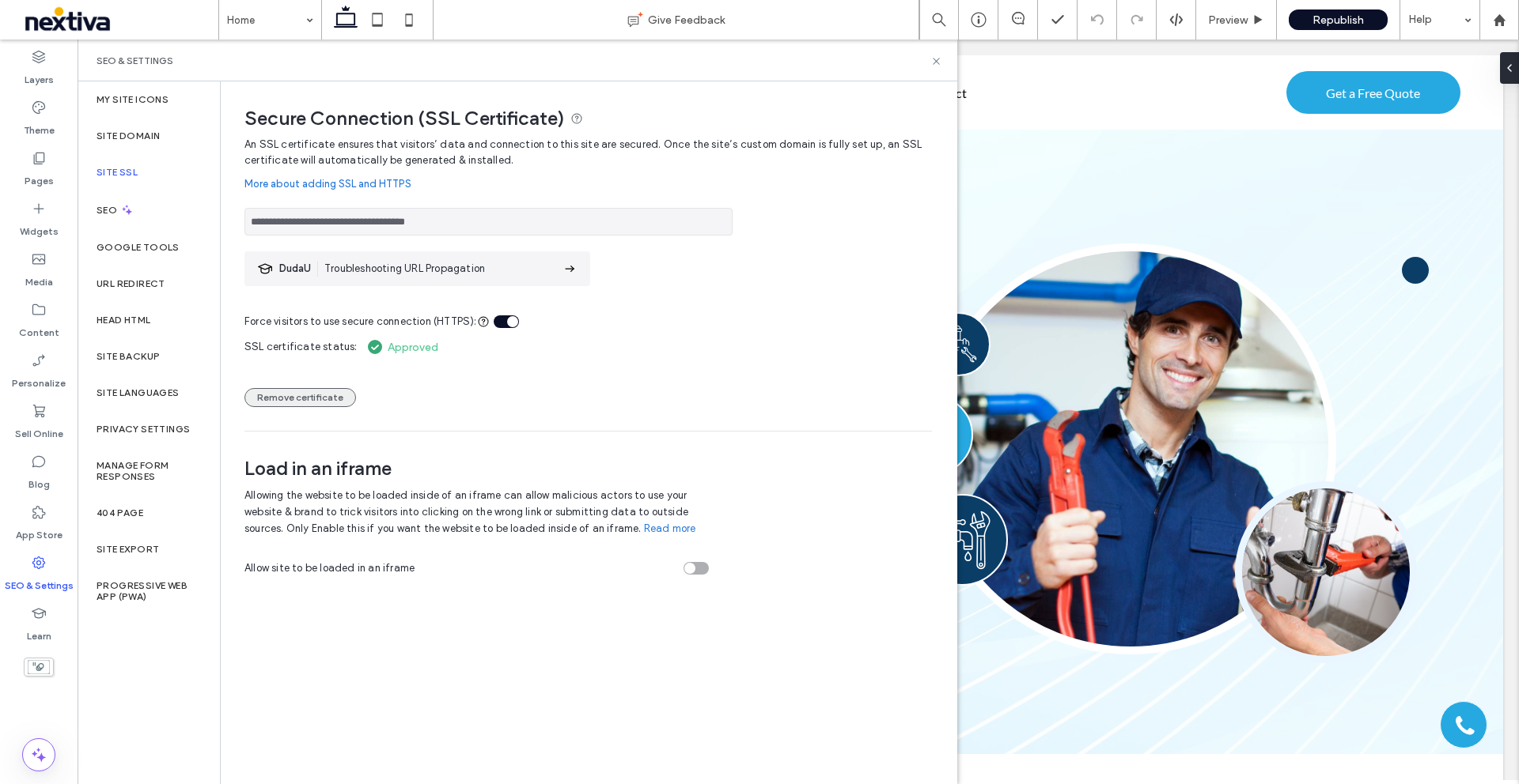
click at [303, 402] on button "Remove certificate" at bounding box center [300, 397] width 112 height 19
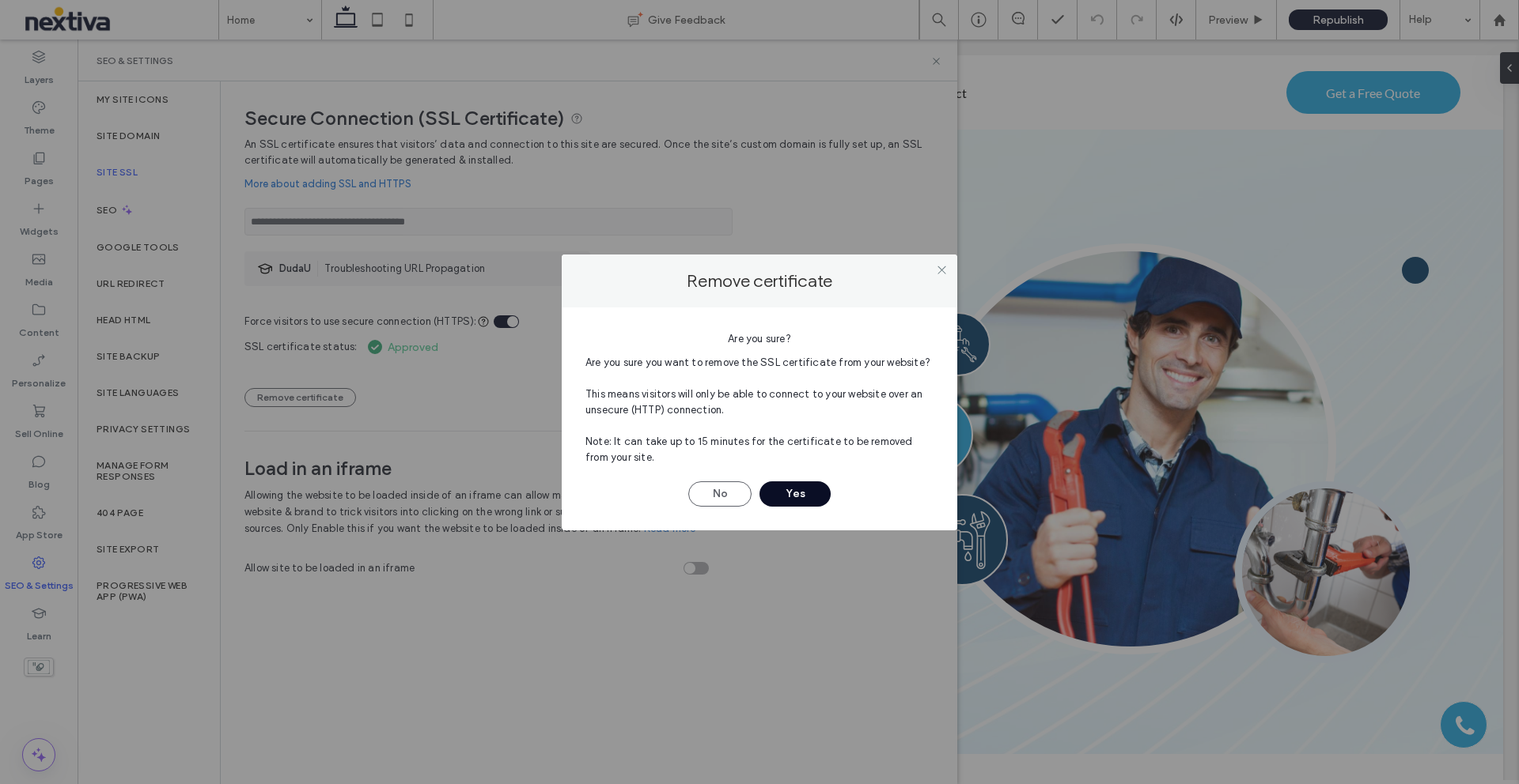
click at [799, 493] on button "Yes" at bounding box center [795, 494] width 71 height 26
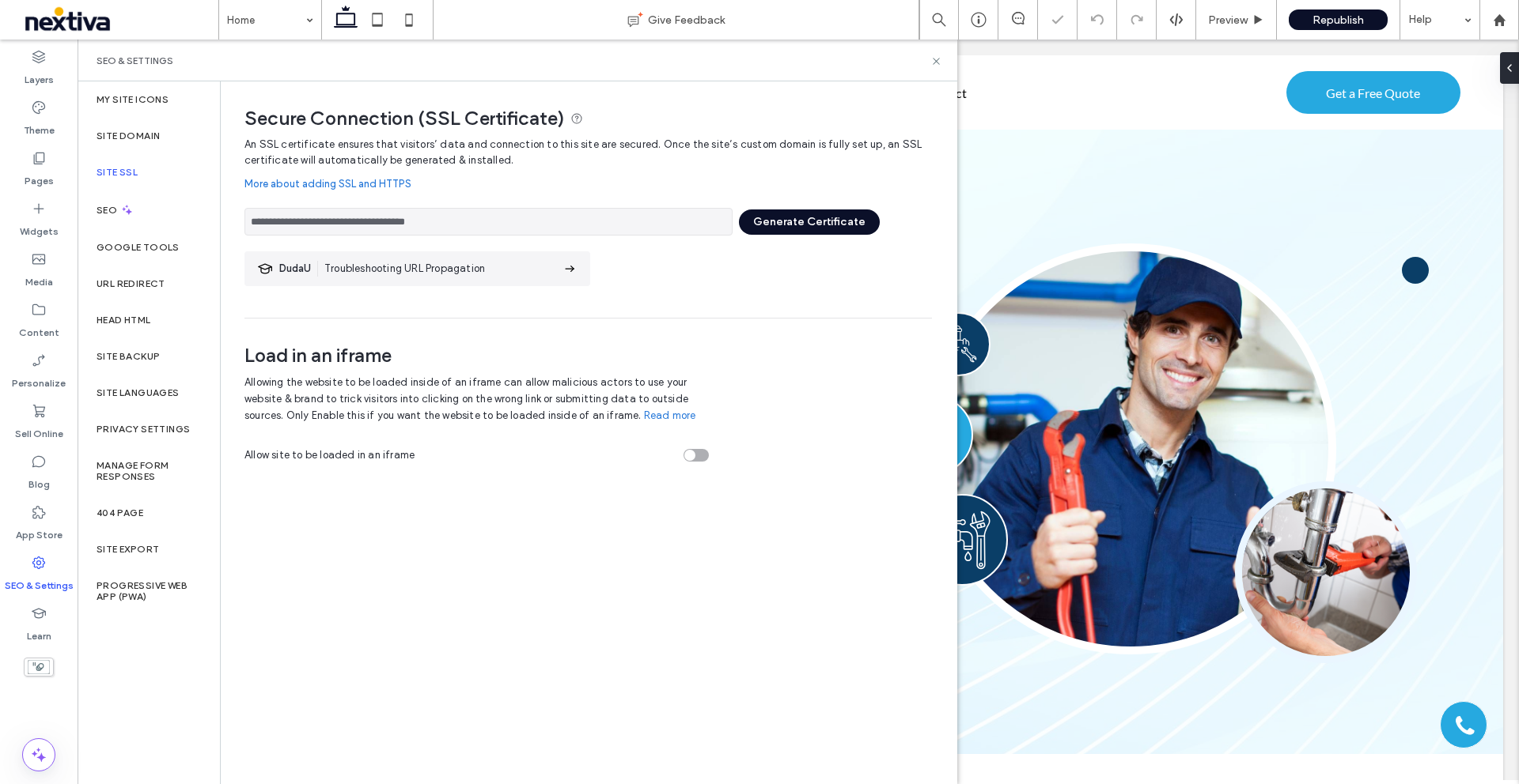
click at [938, 53] on div "SEO & Settings" at bounding box center [516, 60] width 879 height 42
click at [938, 63] on icon at bounding box center [937, 61] width 12 height 12
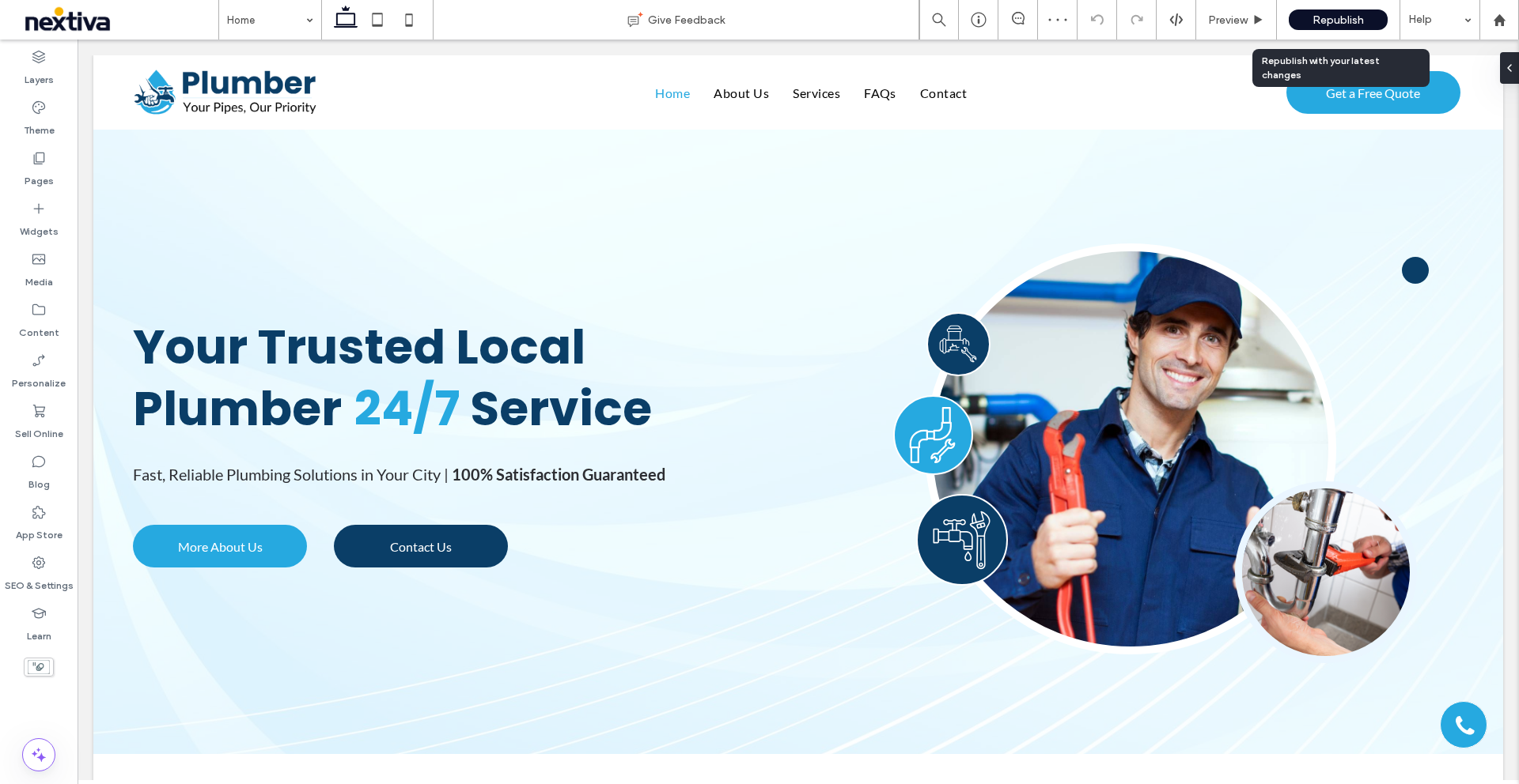
click at [1325, 17] on span "Republish" at bounding box center [1338, 21] width 51 height 14
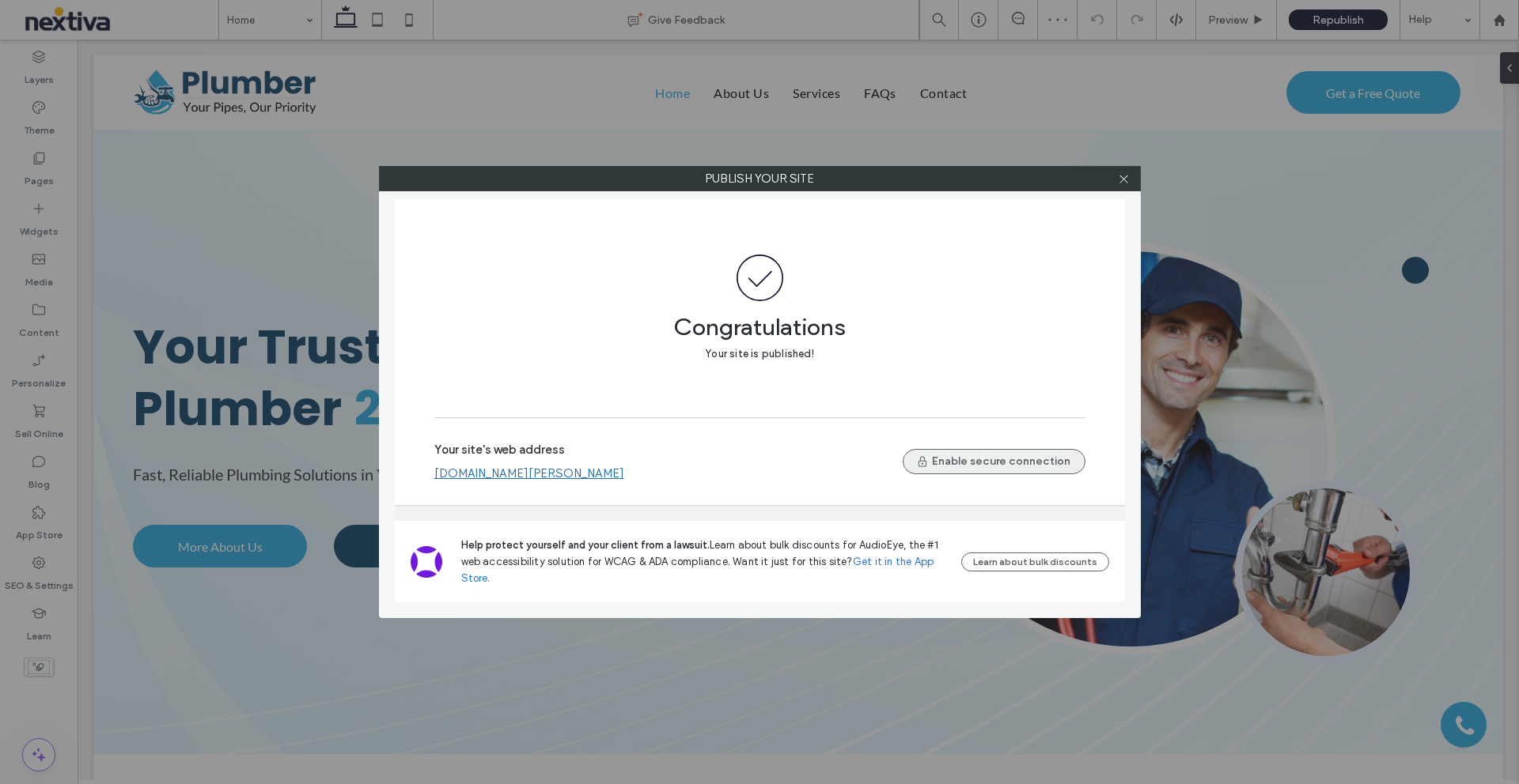
click at [951, 469] on button "Enable secure connection" at bounding box center [994, 462] width 183 height 26
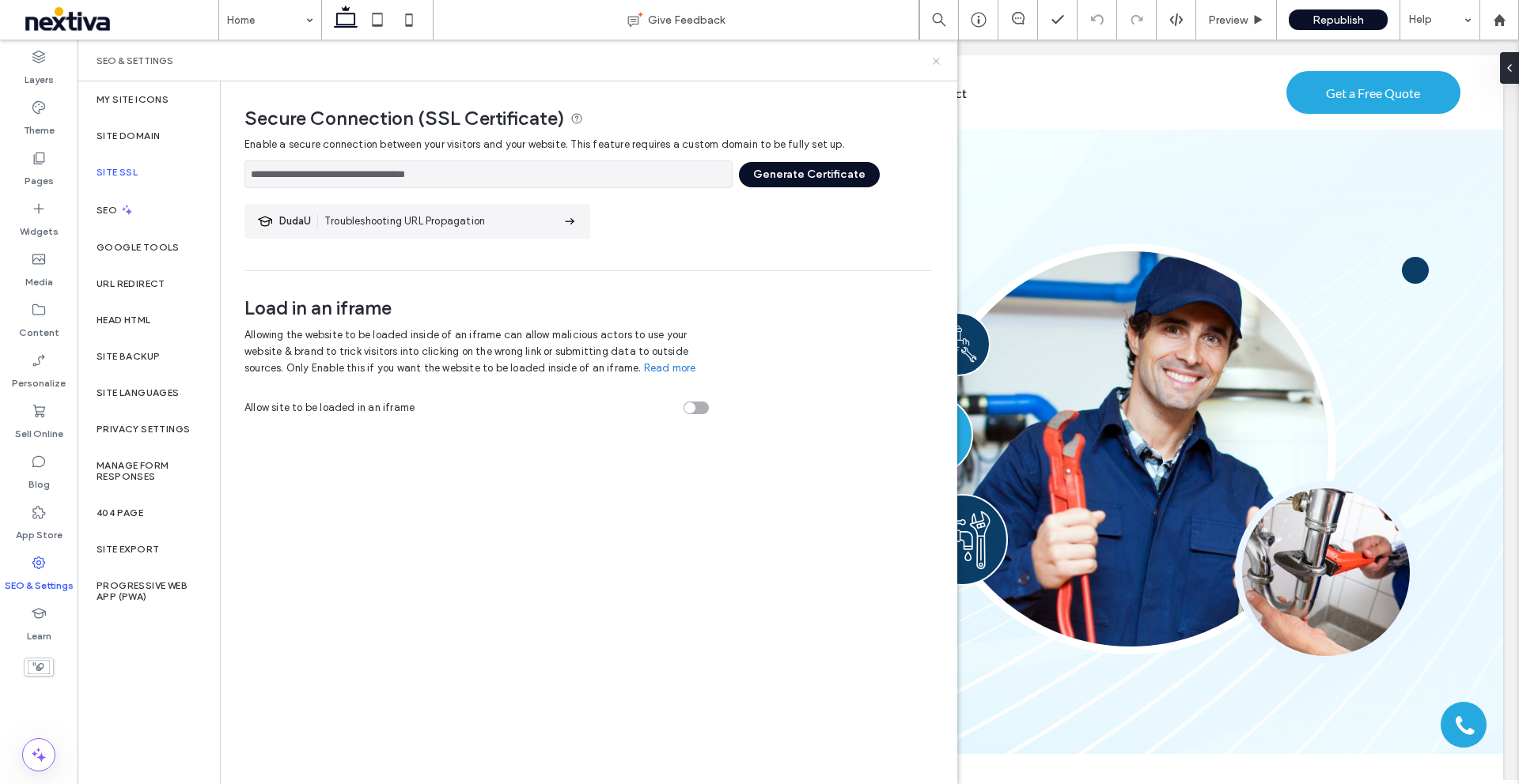
click at [938, 58] on icon at bounding box center [937, 61] width 12 height 12
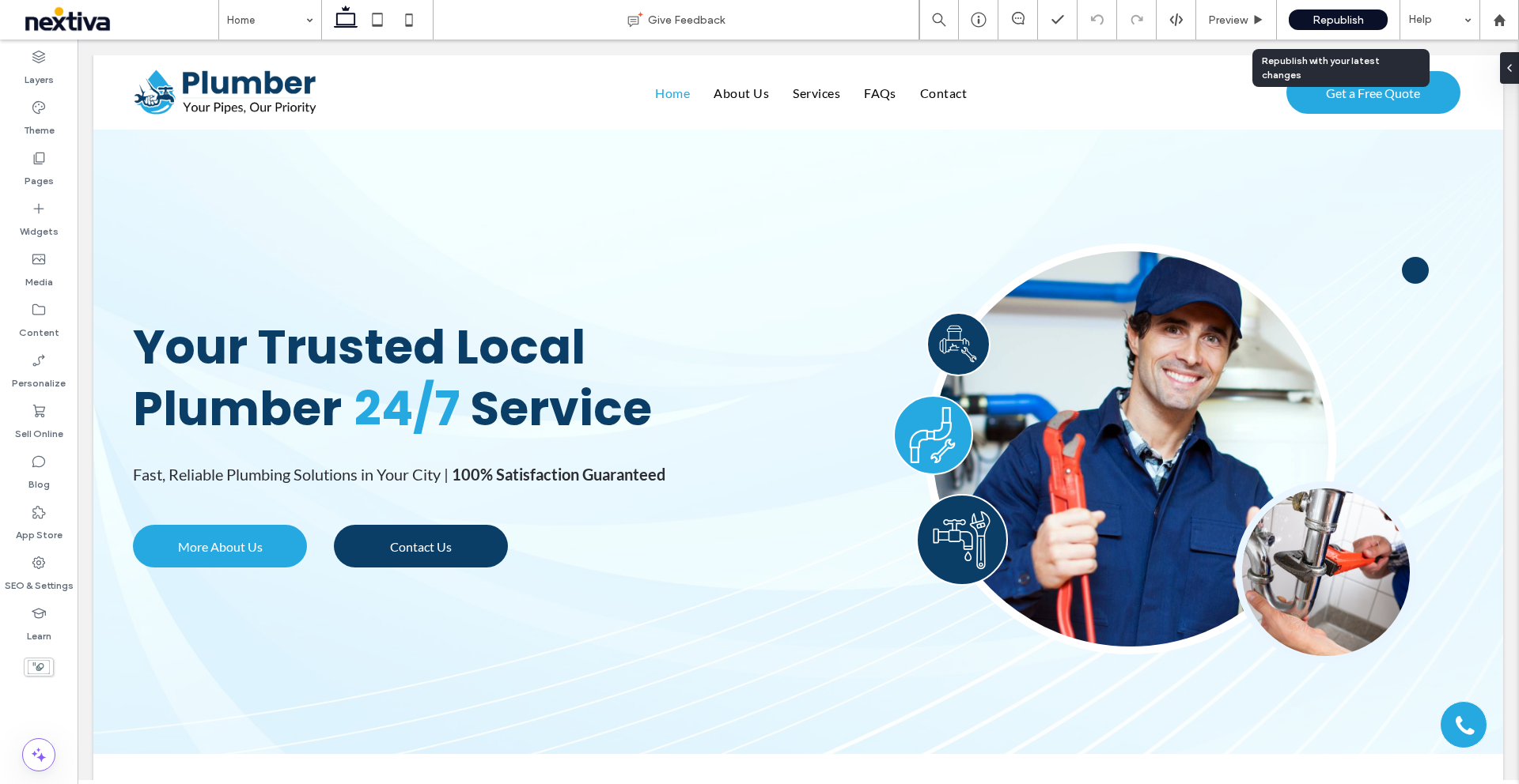
click at [1328, 25] on span "Republish" at bounding box center [1338, 21] width 51 height 14
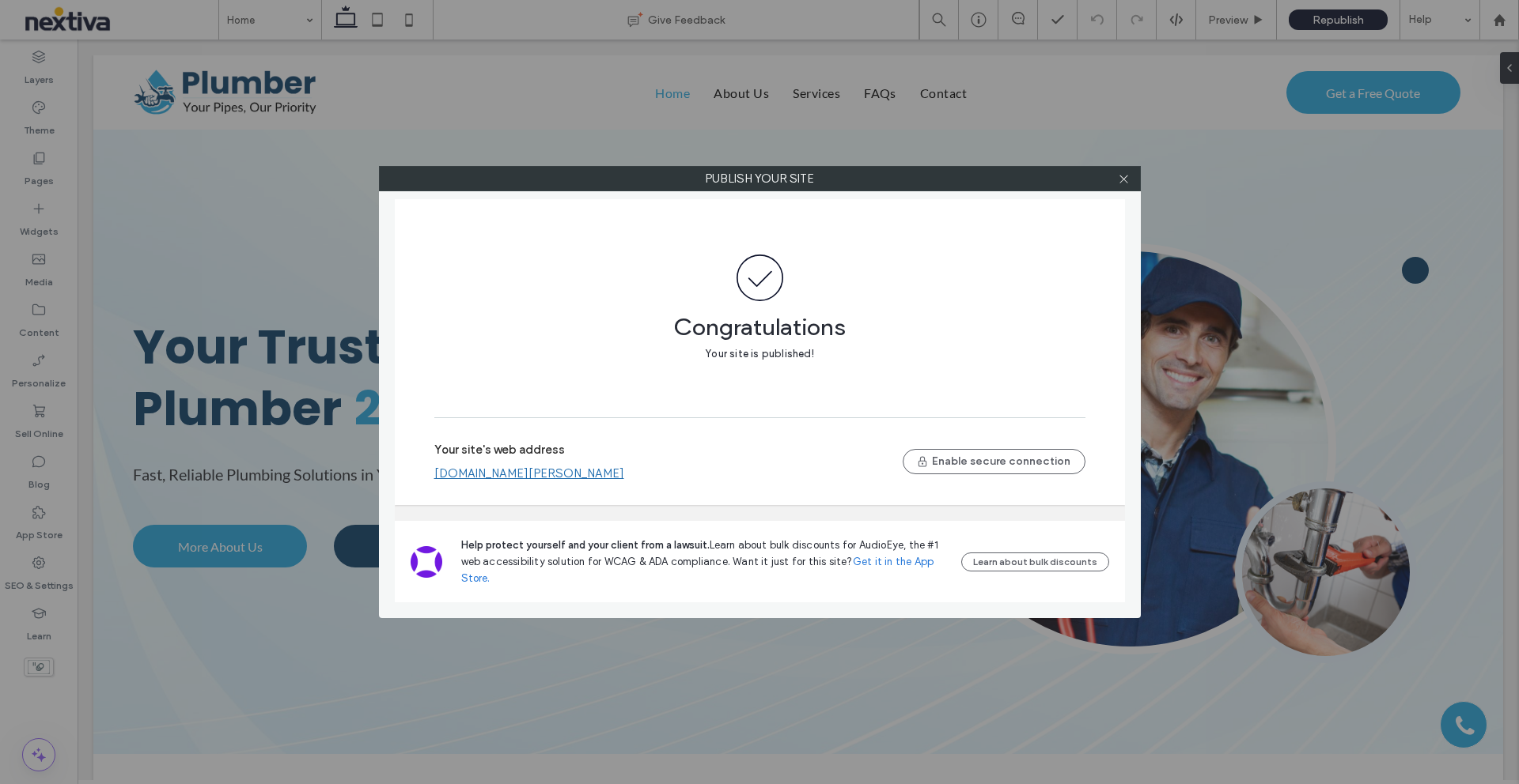
click at [622, 472] on link "[DOMAIN_NAME][PERSON_NAME]" at bounding box center [529, 474] width 190 height 14
click at [1123, 180] on icon at bounding box center [1123, 179] width 12 height 12
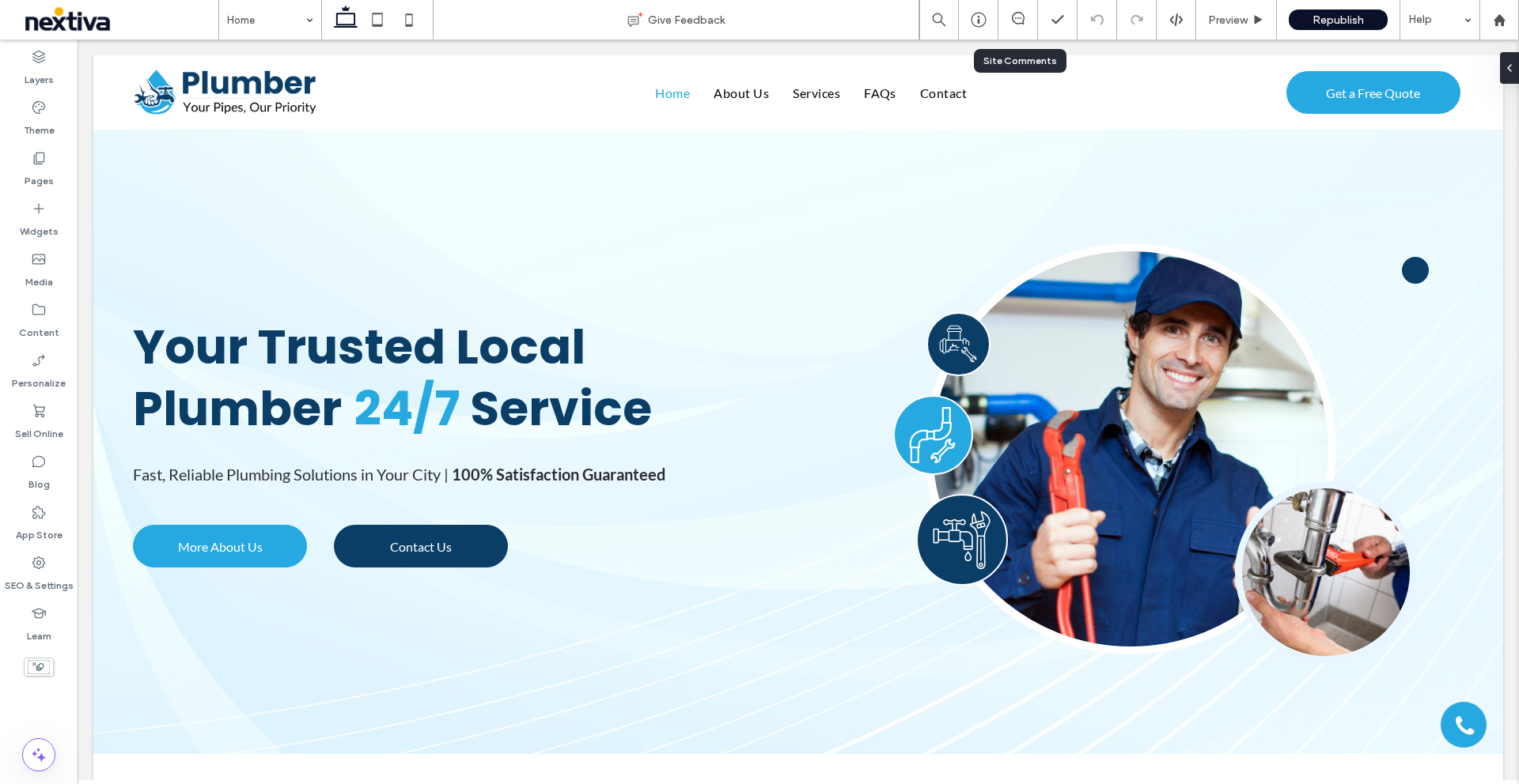
click at [1022, 26] on div at bounding box center [1017, 20] width 39 height 16
click at [0, 587] on div "SEO & Settings" at bounding box center [39, 573] width 77 height 50
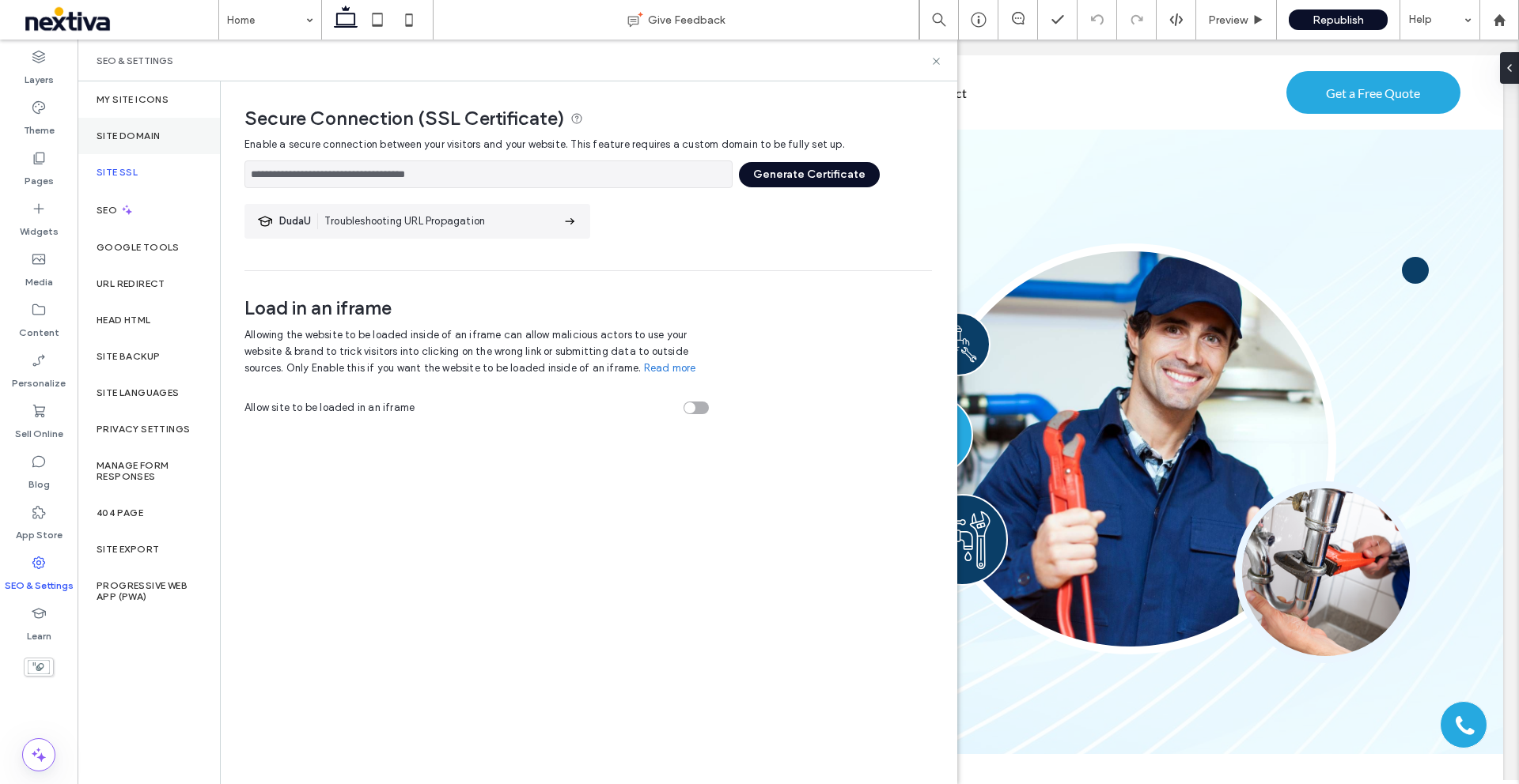
click at [159, 144] on div "Site Domain" at bounding box center [148, 135] width 142 height 37
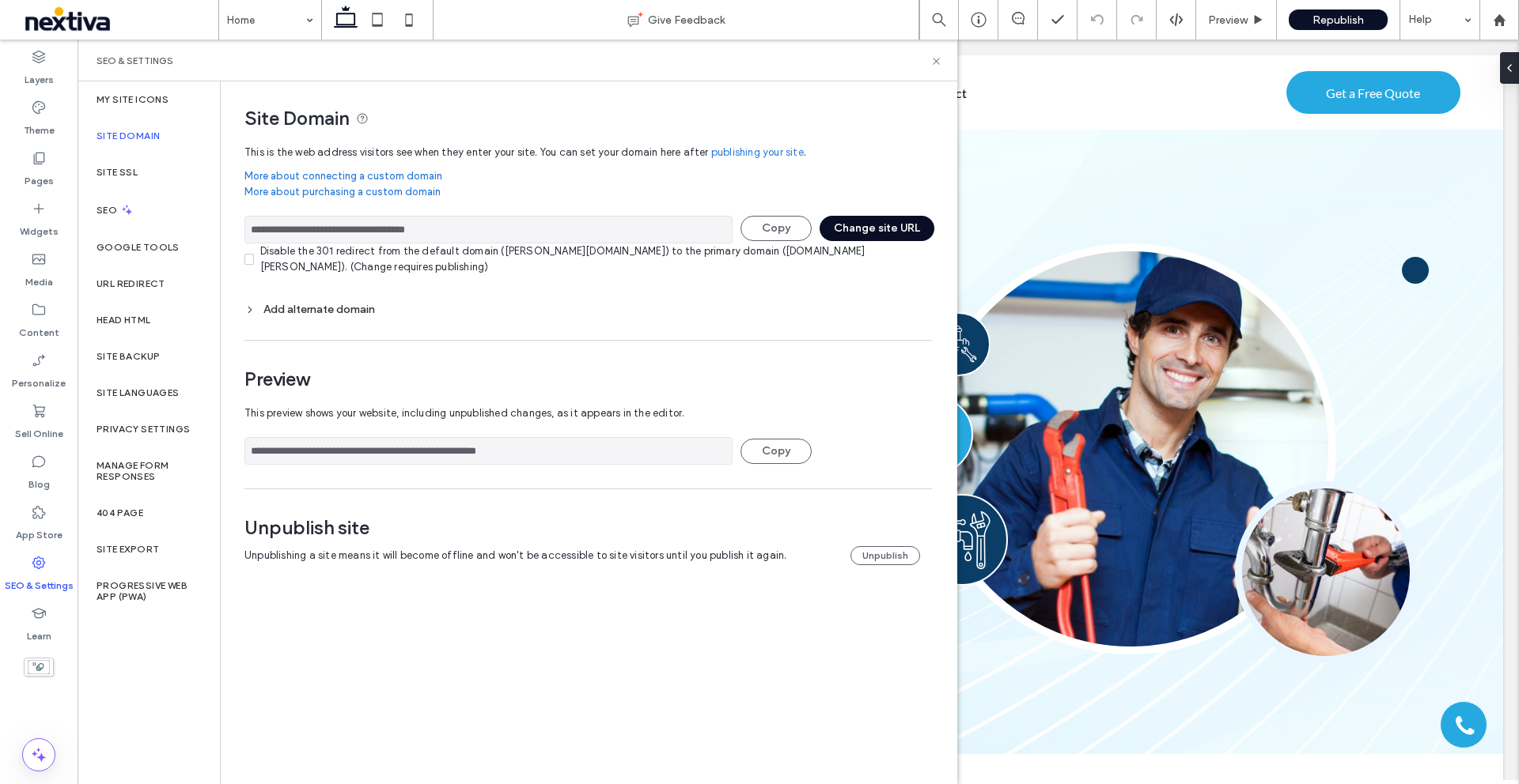
click at [889, 231] on button "Change site URL" at bounding box center [877, 228] width 115 height 26
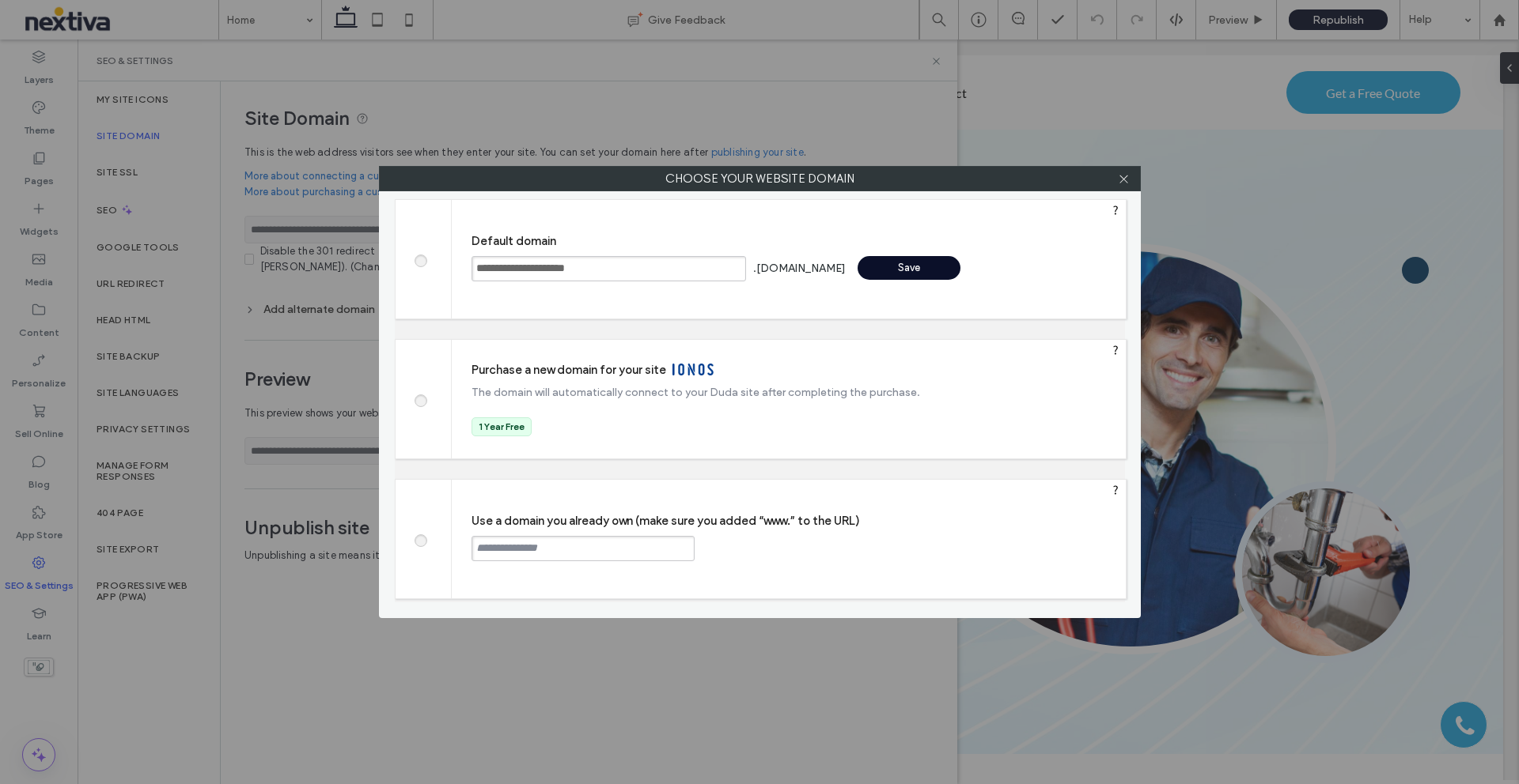
click at [891, 269] on div "Save" at bounding box center [909, 268] width 103 height 24
type input "**********"
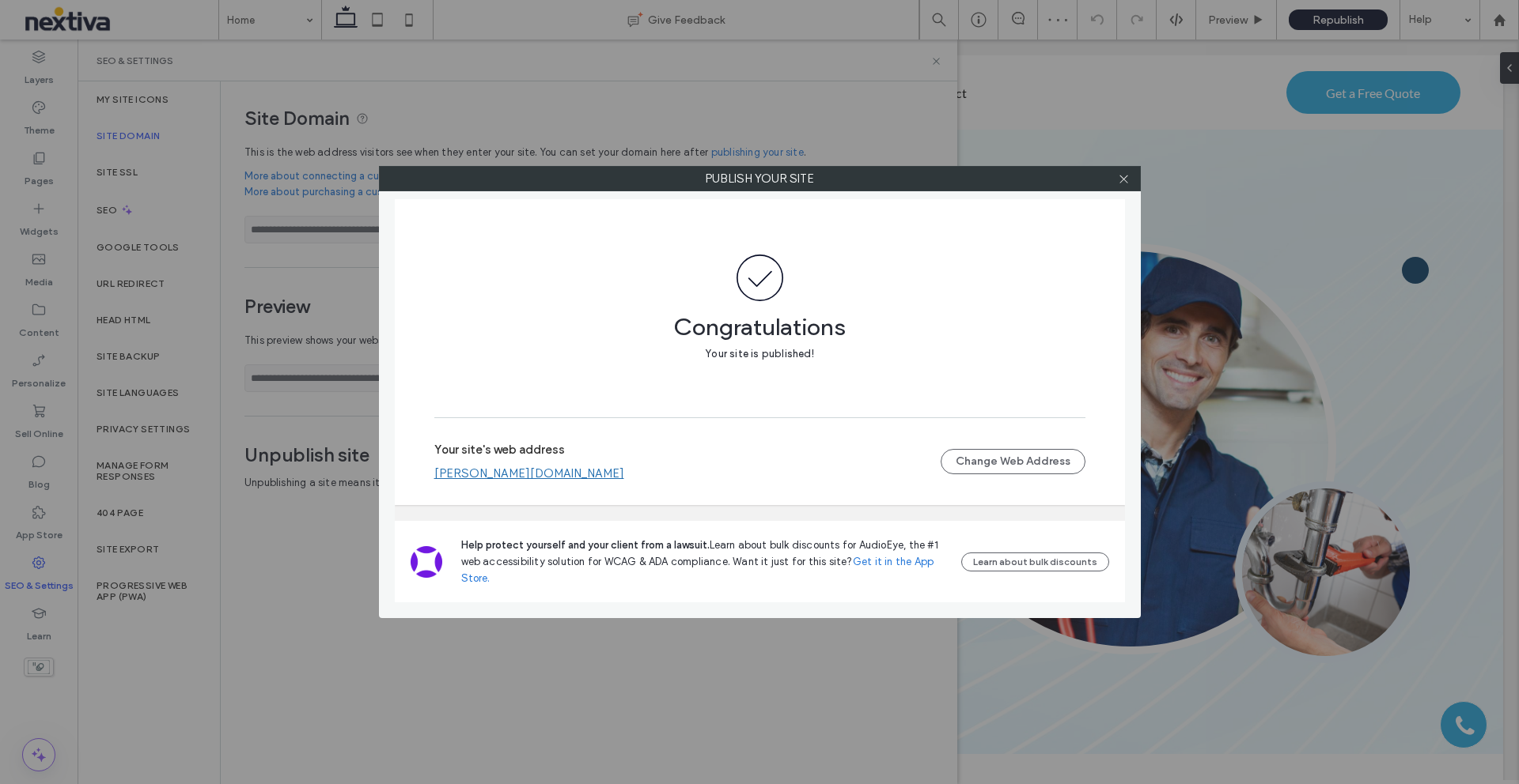
click at [1130, 176] on div at bounding box center [1124, 179] width 24 height 24
click at [1127, 178] on icon at bounding box center [1123, 179] width 12 height 12
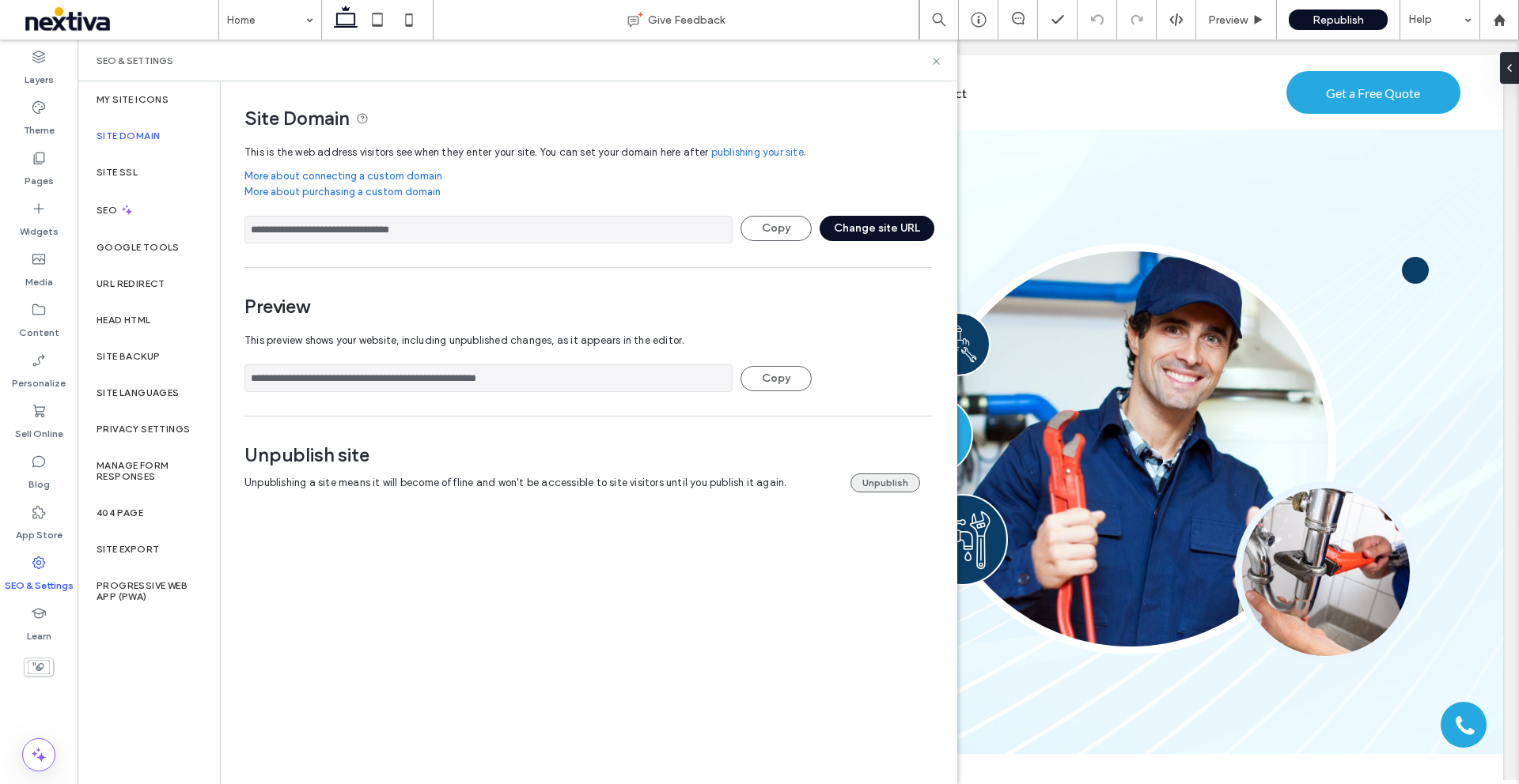
click at [896, 481] on button "Unpublish" at bounding box center [885, 482] width 69 height 19
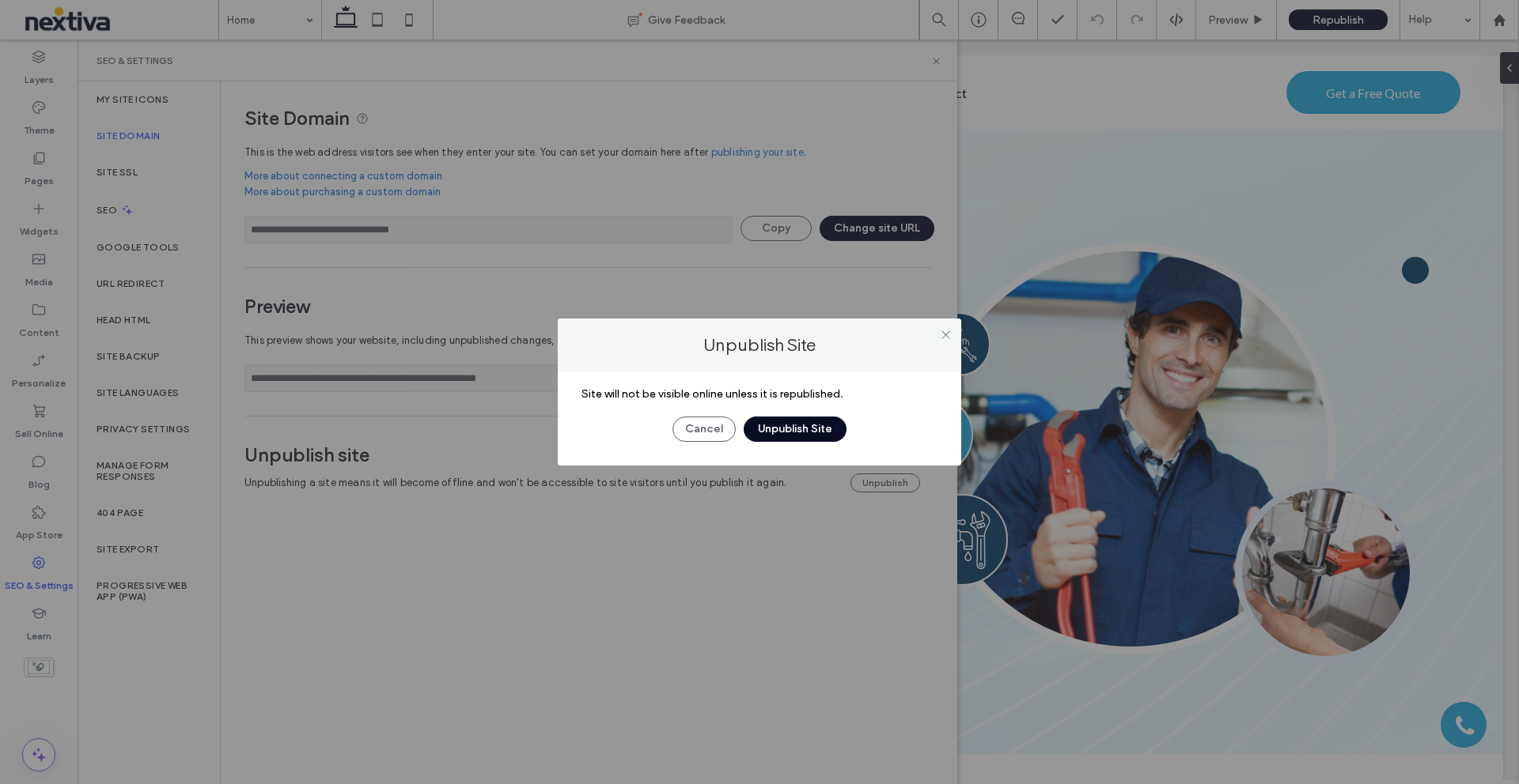
click at [812, 431] on button "Unpublish Site" at bounding box center [795, 430] width 103 height 26
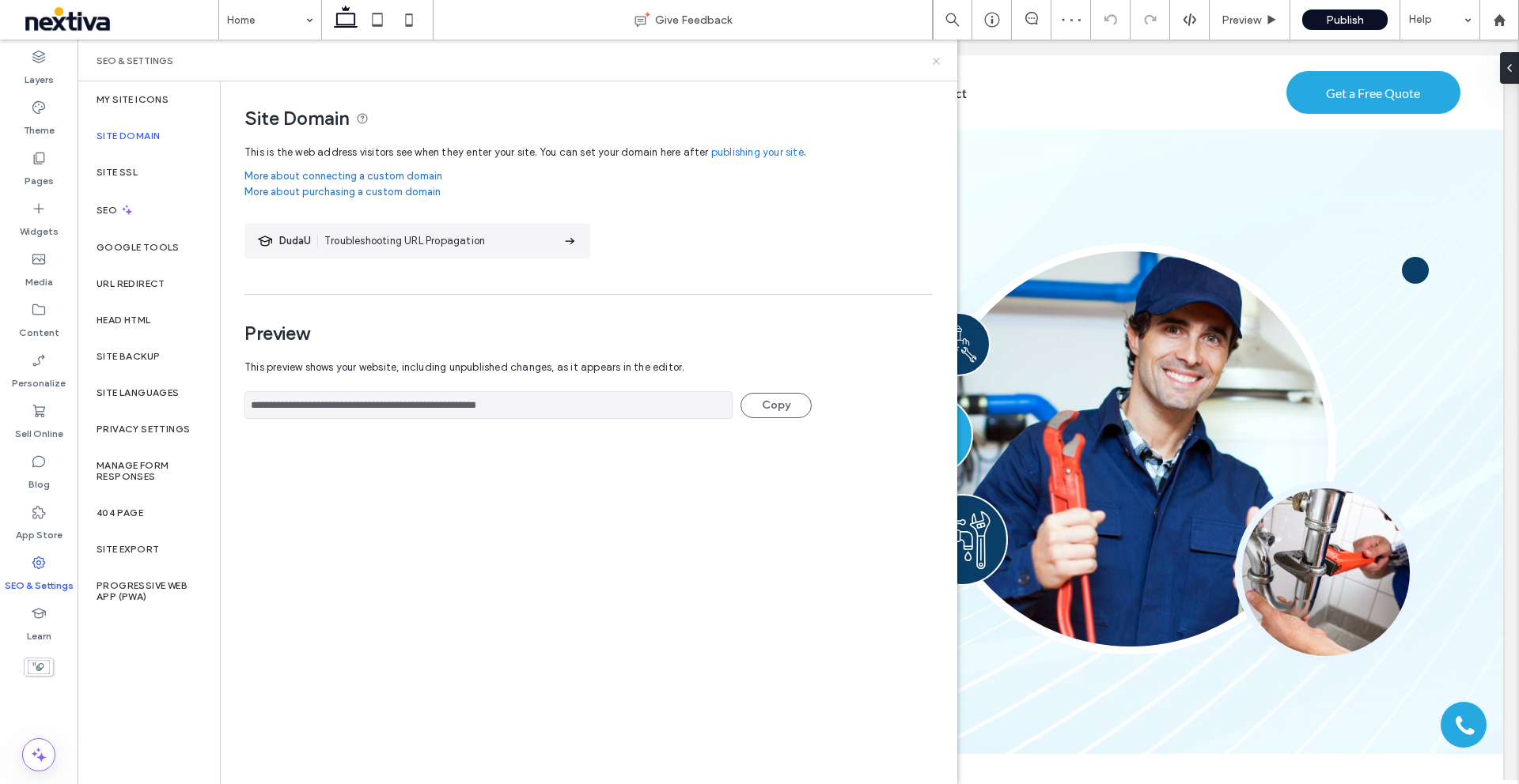
click at [937, 65] on icon at bounding box center [937, 61] width 12 height 12
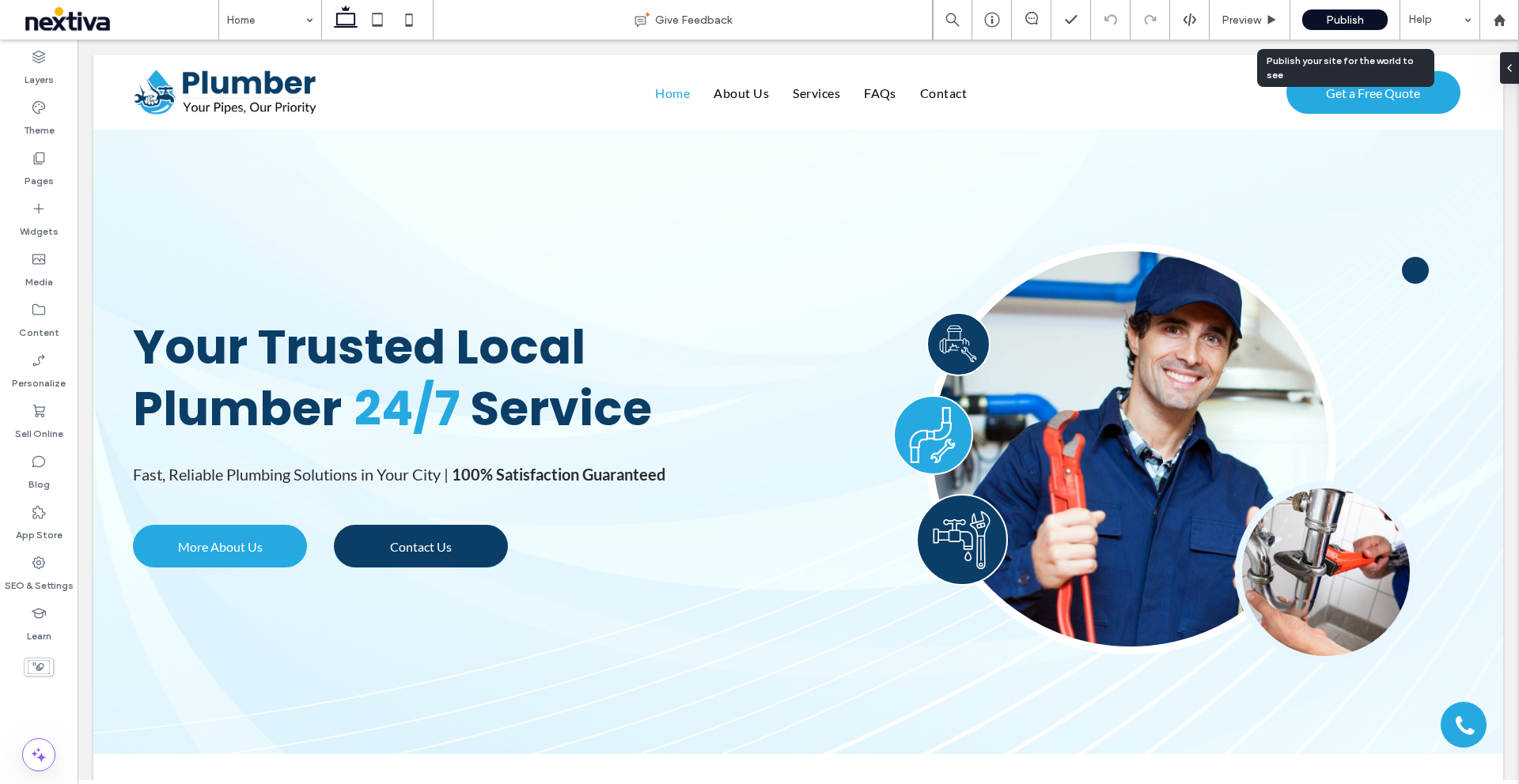
click at [1341, 21] on span "Publish" at bounding box center [1345, 21] width 38 height 14
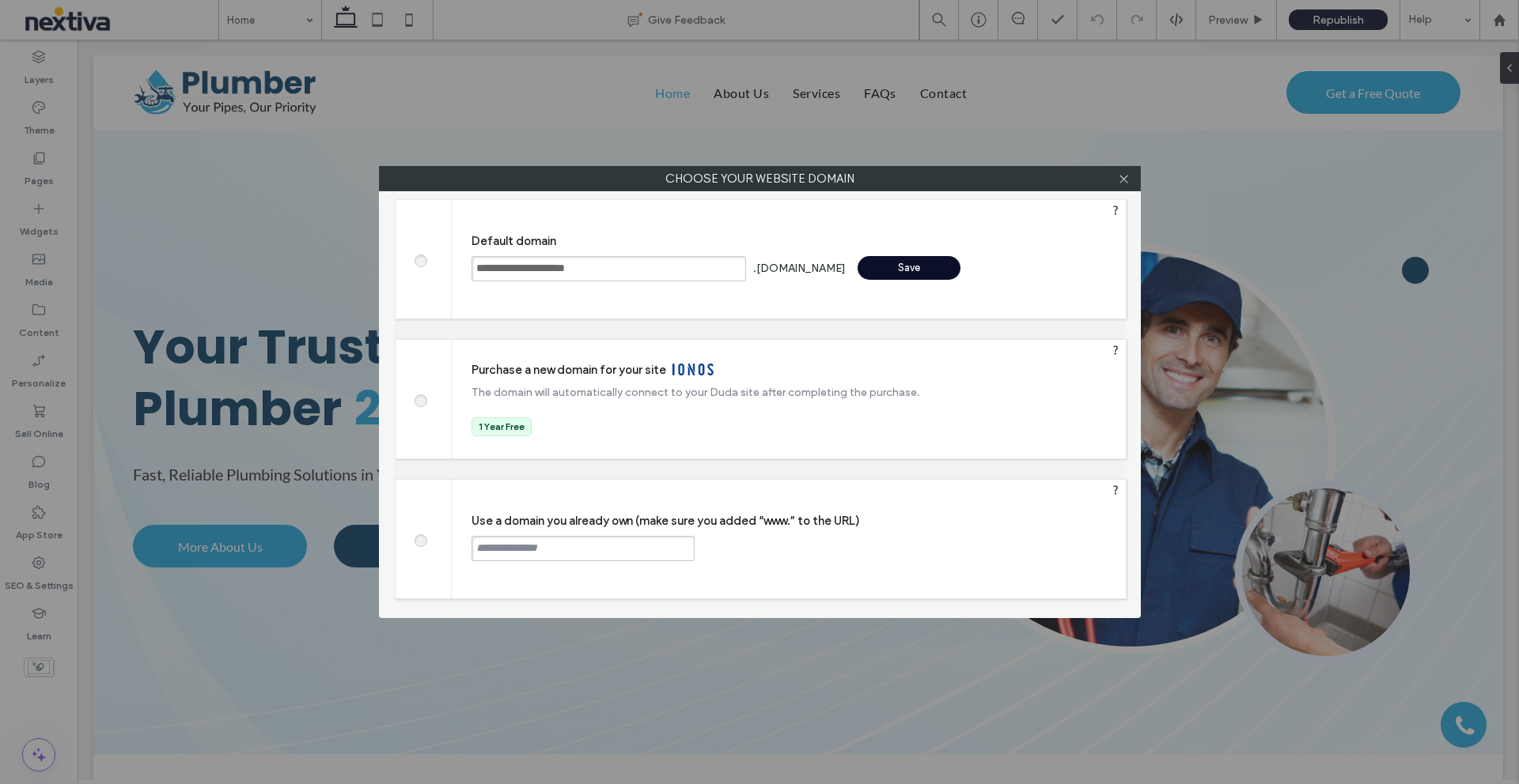
click at [891, 272] on div "Save" at bounding box center [909, 268] width 103 height 24
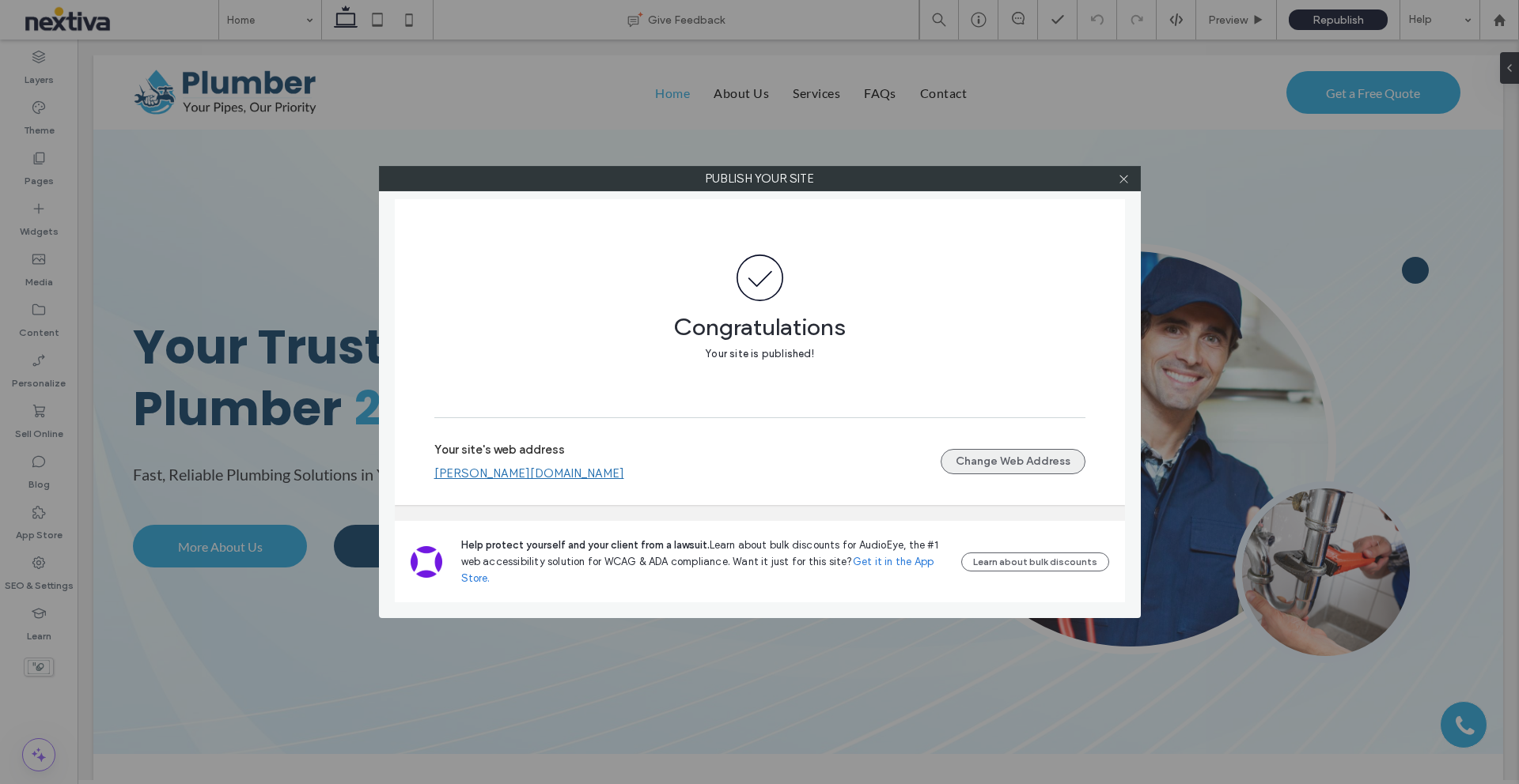
click at [1015, 465] on button "Change Web Address" at bounding box center [1013, 462] width 144 height 26
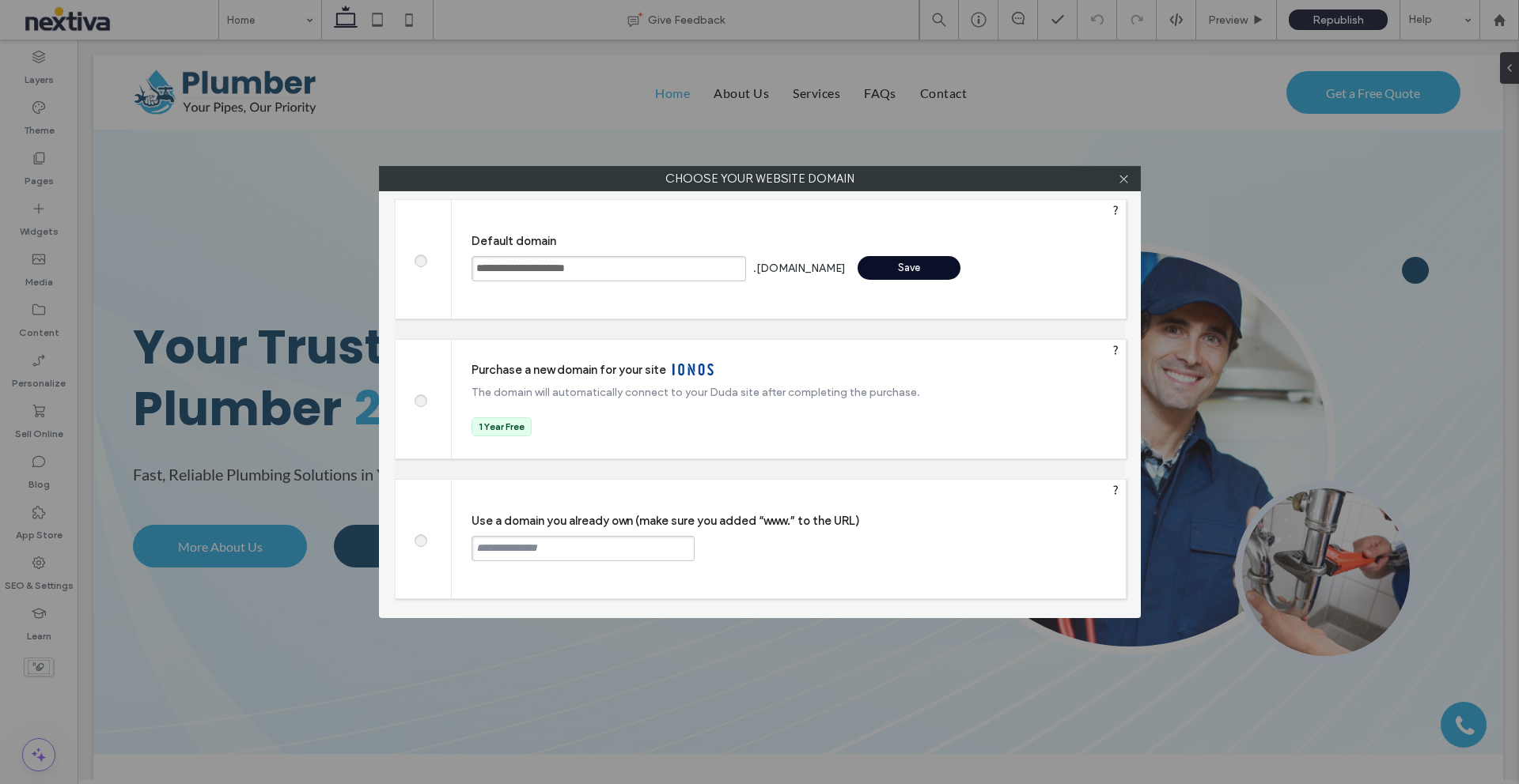
click at [572, 554] on input "text" at bounding box center [583, 549] width 223 height 26
type input "*"
type input "**********"
click at [767, 551] on div "Continue" at bounding box center [755, 548] width 103 height 24
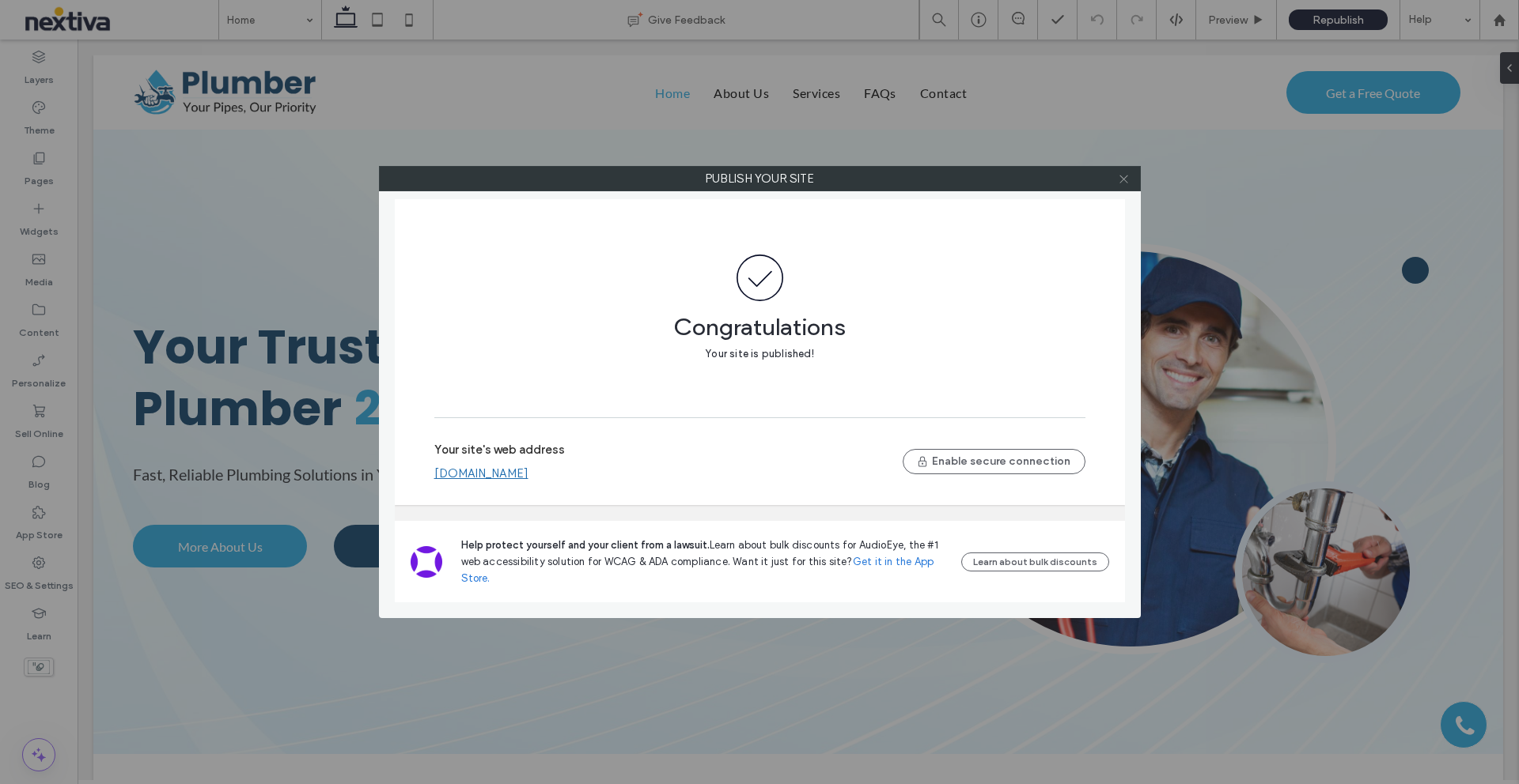
click at [1124, 181] on icon at bounding box center [1123, 179] width 12 height 12
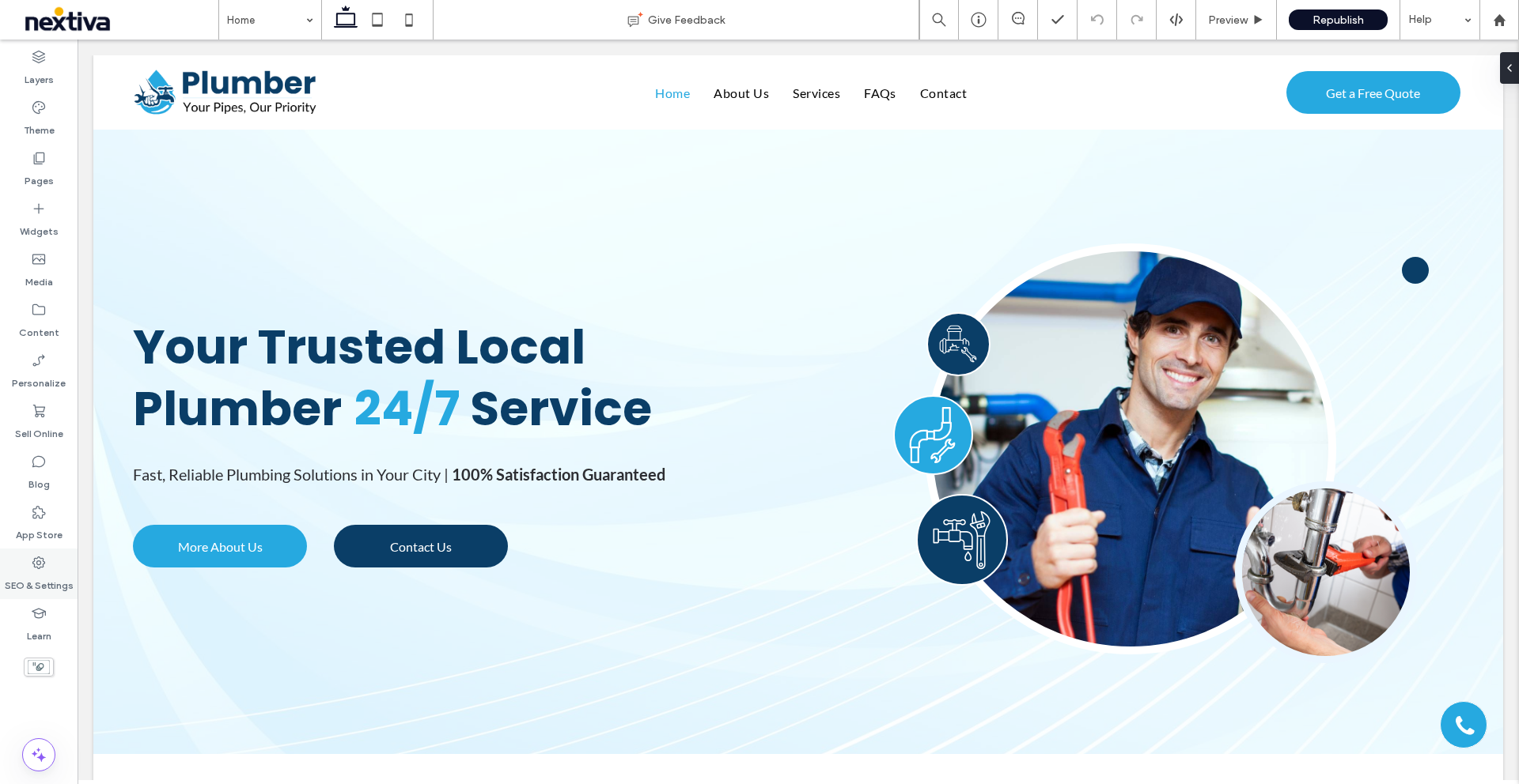
click at [48, 575] on label "SEO & Settings" at bounding box center [40, 582] width 69 height 22
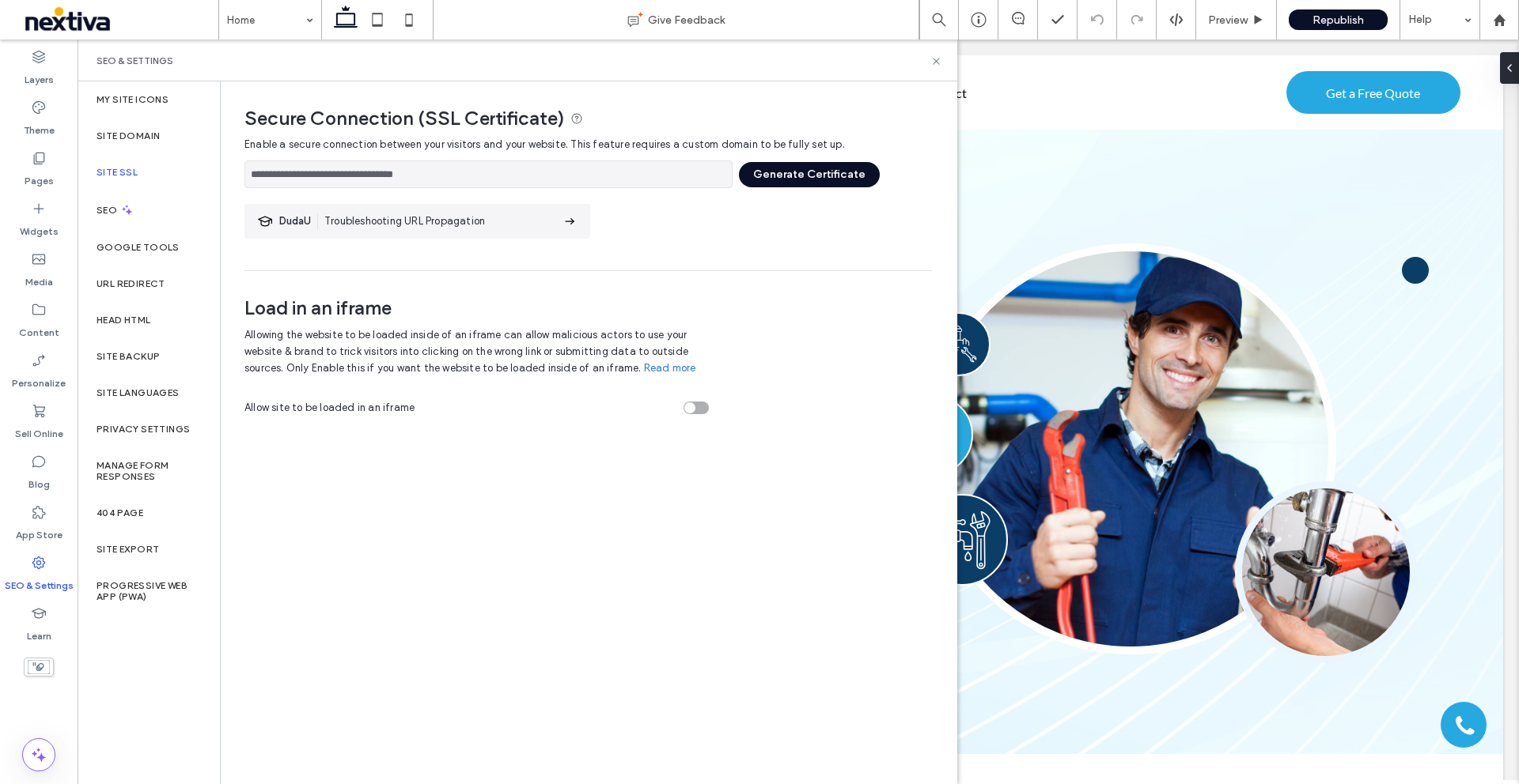
click at [114, 168] on label "Site SSL" at bounding box center [118, 172] width 42 height 11
click at [806, 173] on button "Generate Certificate" at bounding box center [809, 175] width 140 height 26
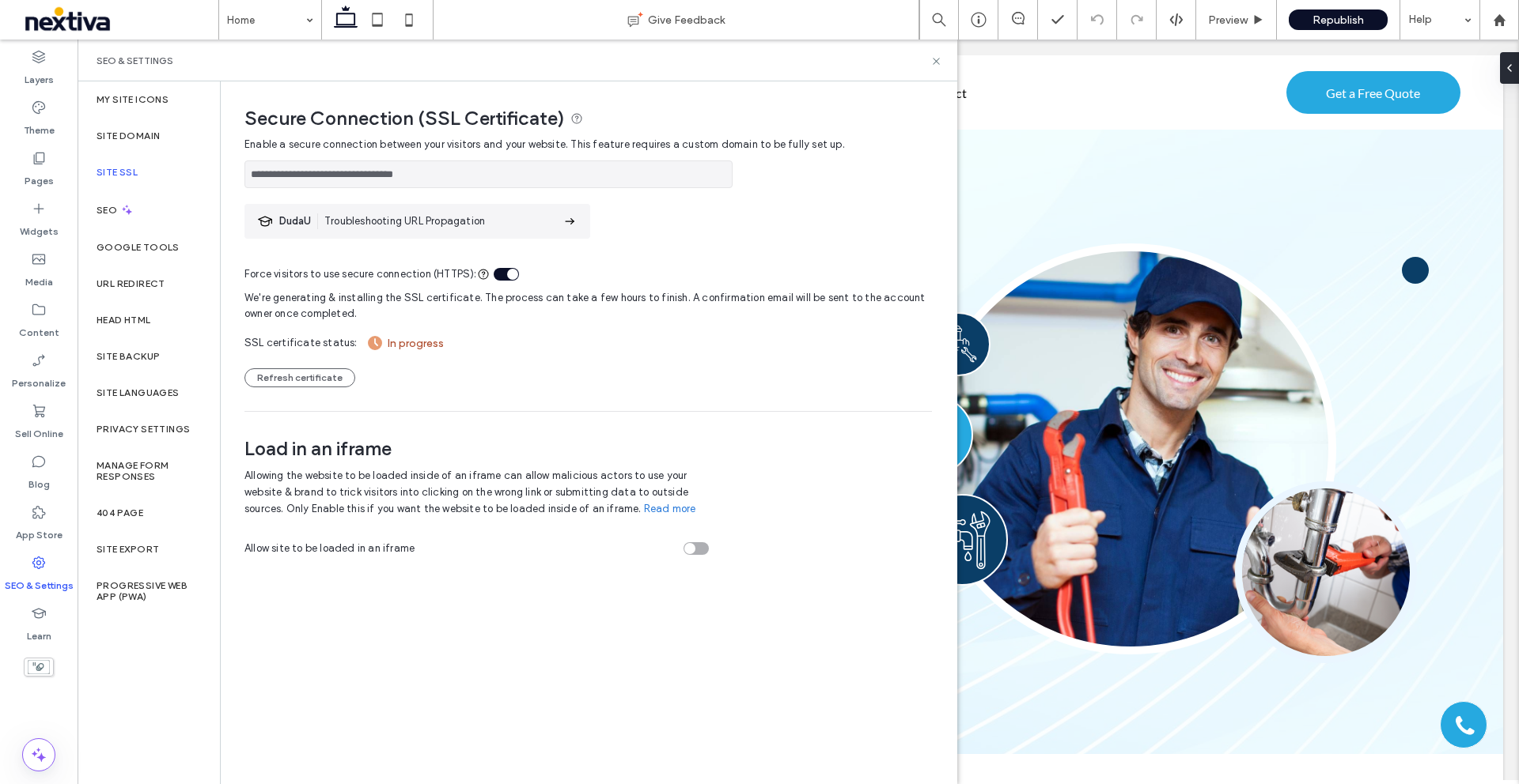
drag, startPoint x: 585, startPoint y: 296, endPoint x: 655, endPoint y: 297, distance: 70.0
click at [654, 297] on span "We're generating & installing the SSL certificate. The process can take a few h…" at bounding box center [587, 305] width 687 height 44
click at [938, 59] on icon at bounding box center [937, 61] width 12 height 12
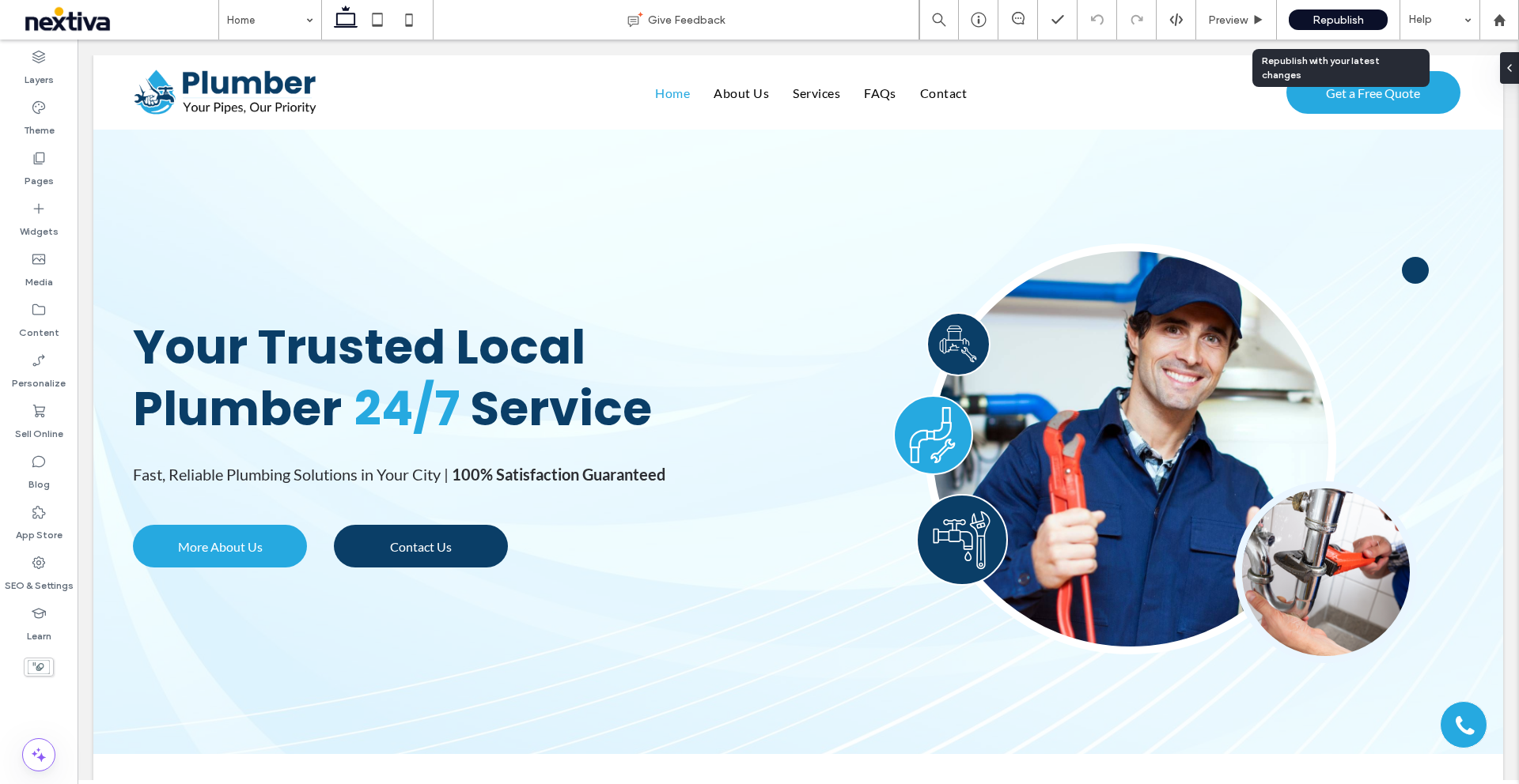
click at [1356, 20] on span "Republish" at bounding box center [1338, 21] width 51 height 14
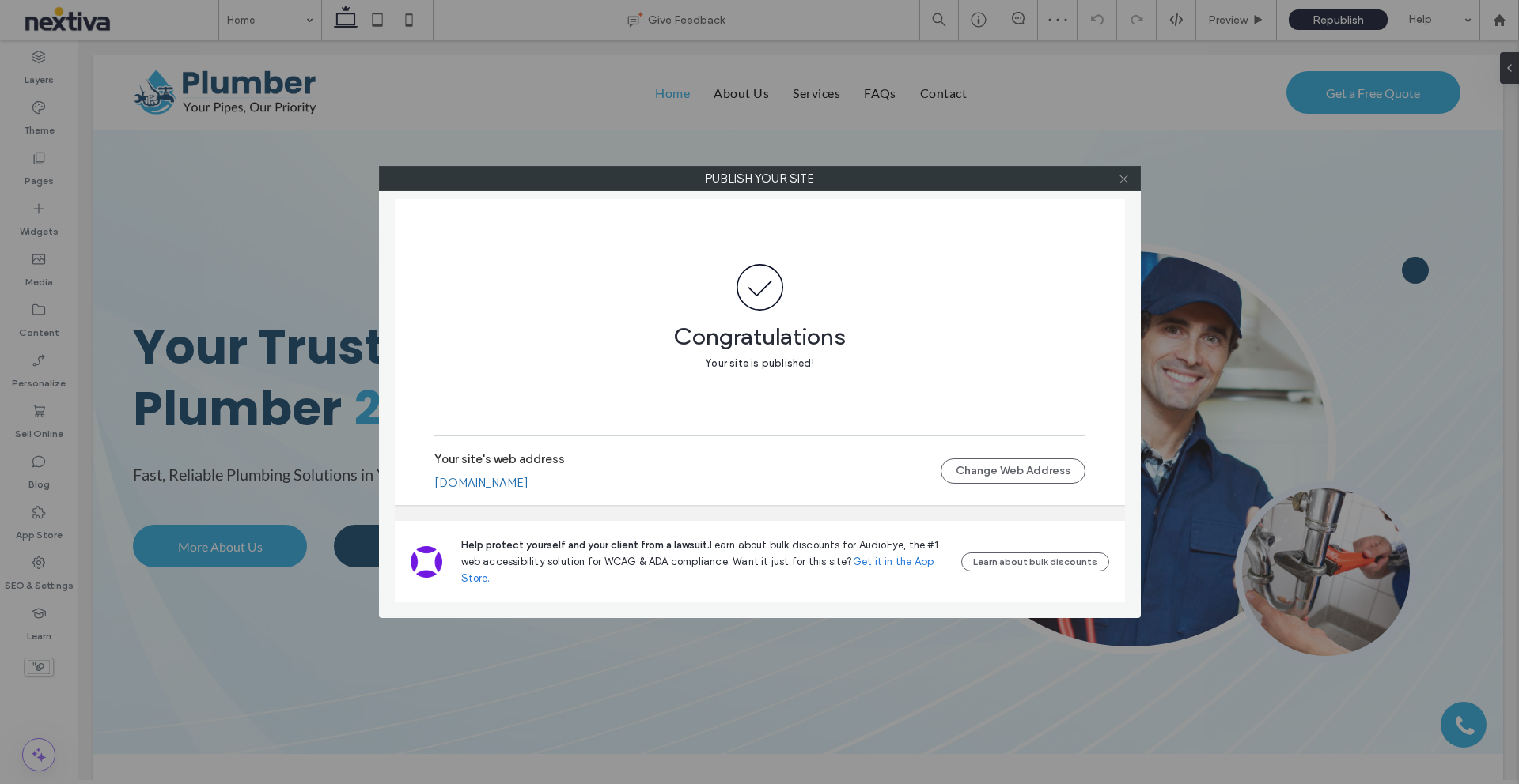
click at [1125, 181] on use at bounding box center [1123, 179] width 8 height 8
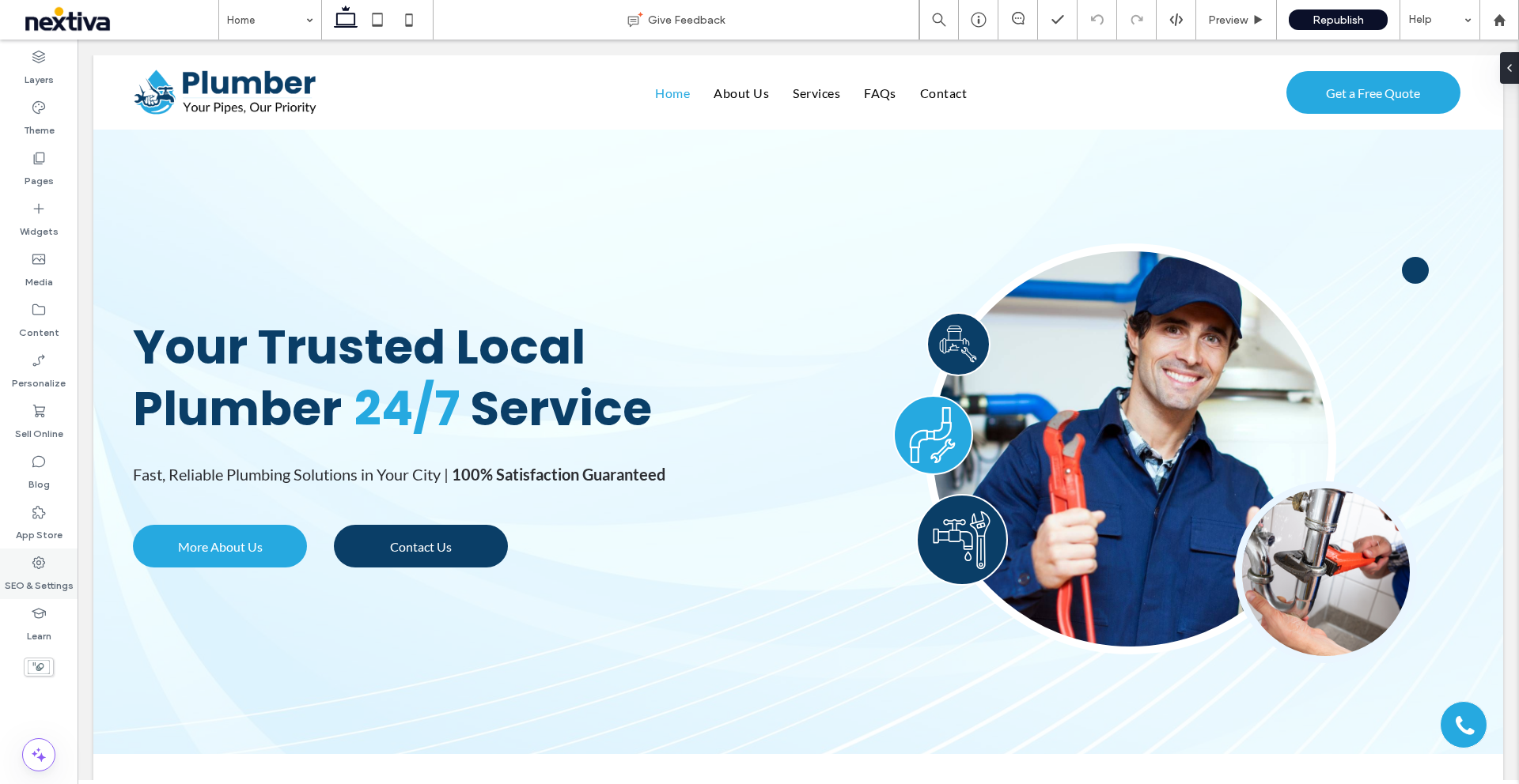
click at [33, 564] on icon at bounding box center [39, 564] width 16 height 16
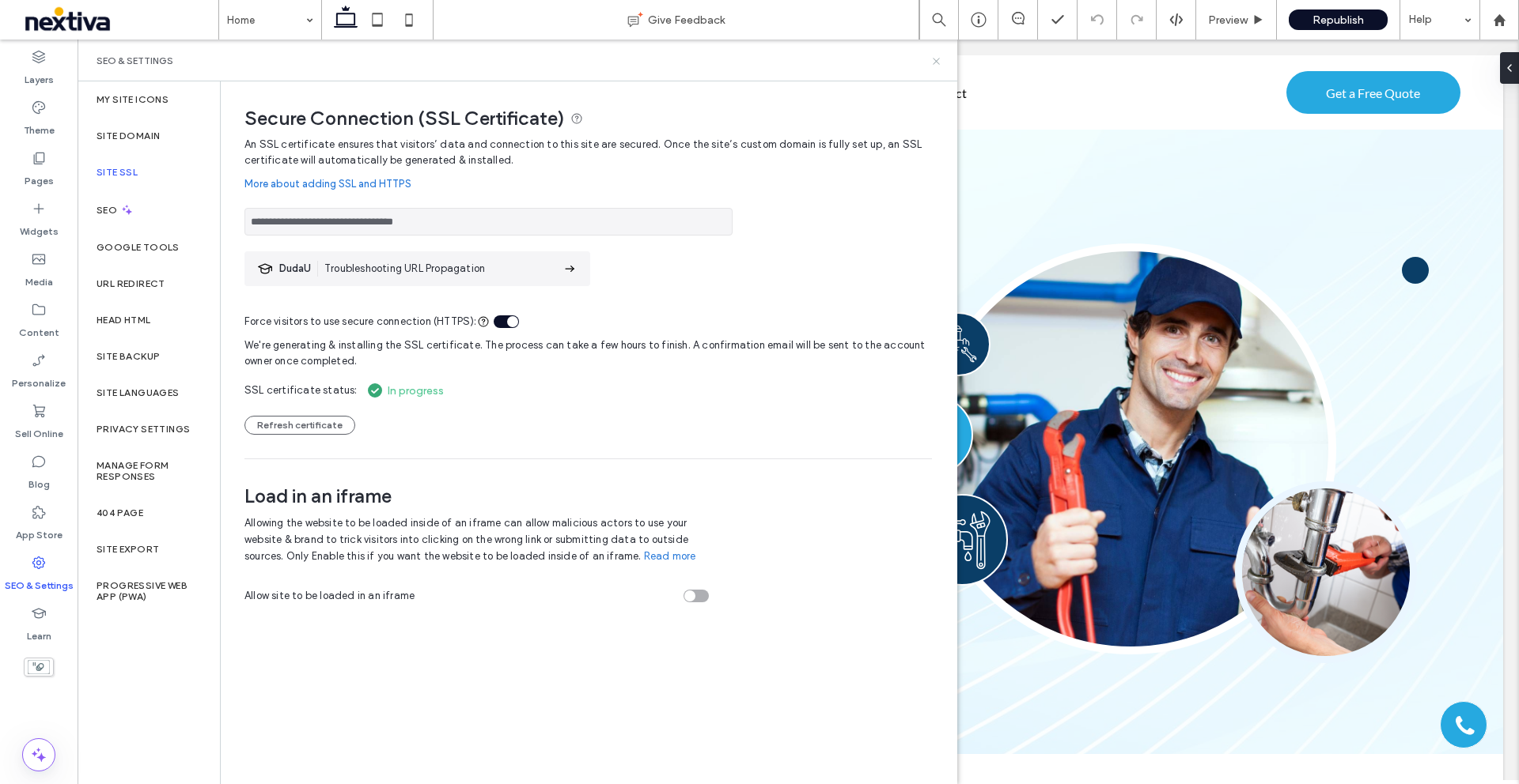
click at [936, 61] on icon at bounding box center [937, 61] width 12 height 12
